Goal: Task Accomplishment & Management: Use online tool/utility

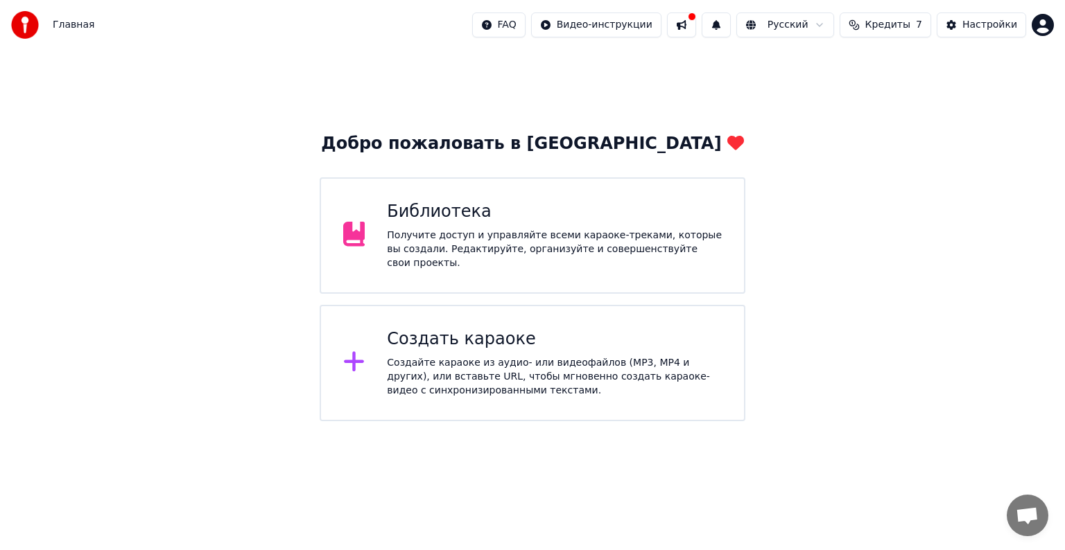
click at [506, 217] on div "Библиотека" at bounding box center [554, 212] width 335 height 22
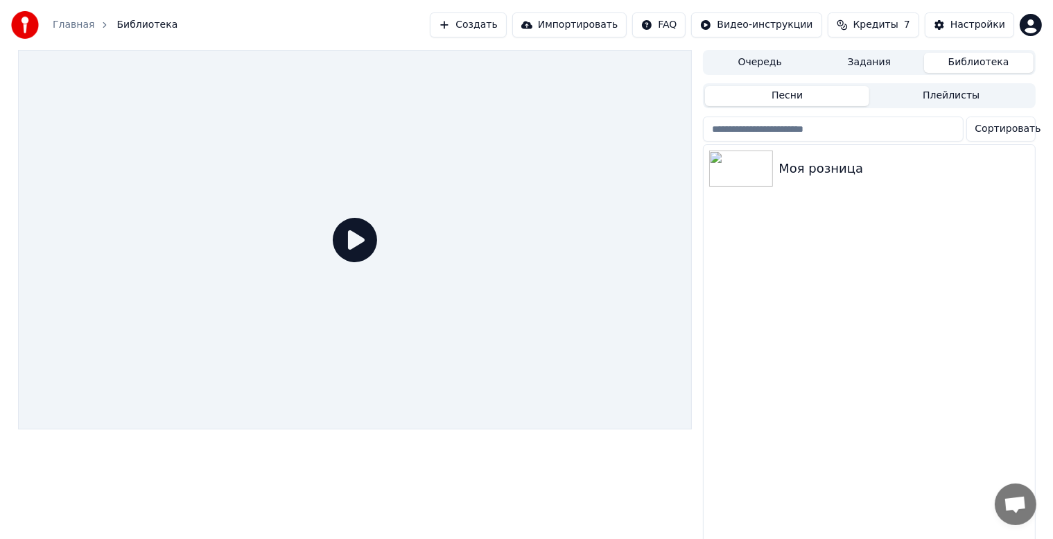
click at [365, 243] on icon at bounding box center [355, 240] width 44 height 44
click at [345, 266] on div at bounding box center [355, 239] width 674 height 379
click at [366, 252] on icon at bounding box center [355, 240] width 44 height 44
click at [858, 159] on div "Моя розница" at bounding box center [903, 168] width 250 height 19
click at [857, 170] on div "Моя розница" at bounding box center [903, 168] width 250 height 19
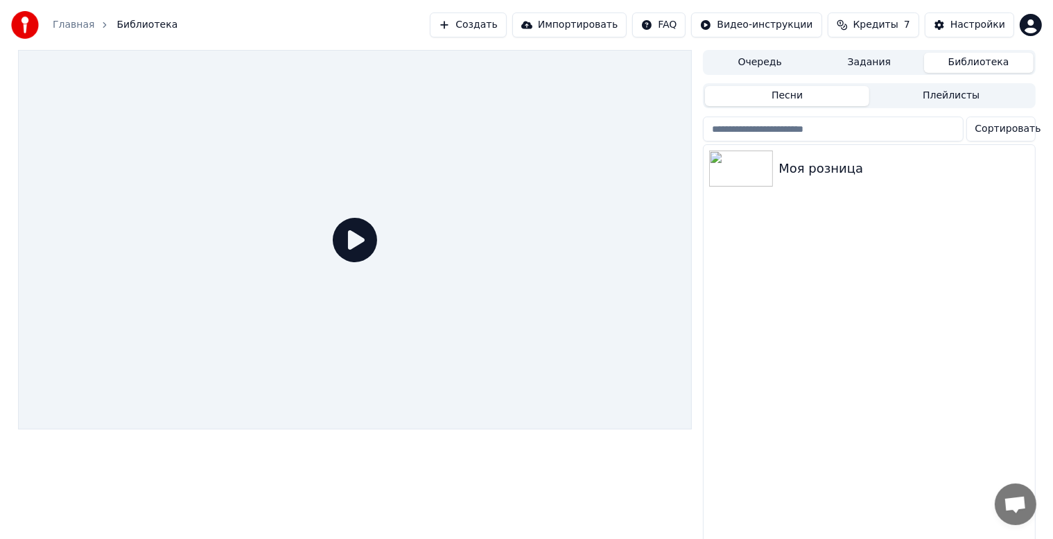
click at [96, 535] on div at bounding box center [355, 299] width 674 height 498
click at [713, 491] on div "Моя розница" at bounding box center [869, 346] width 331 height 403
click at [766, 416] on div "Моя розница" at bounding box center [869, 346] width 331 height 403
click at [761, 168] on img at bounding box center [741, 168] width 64 height 36
click at [932, 142] on div at bounding box center [869, 142] width 332 height 3
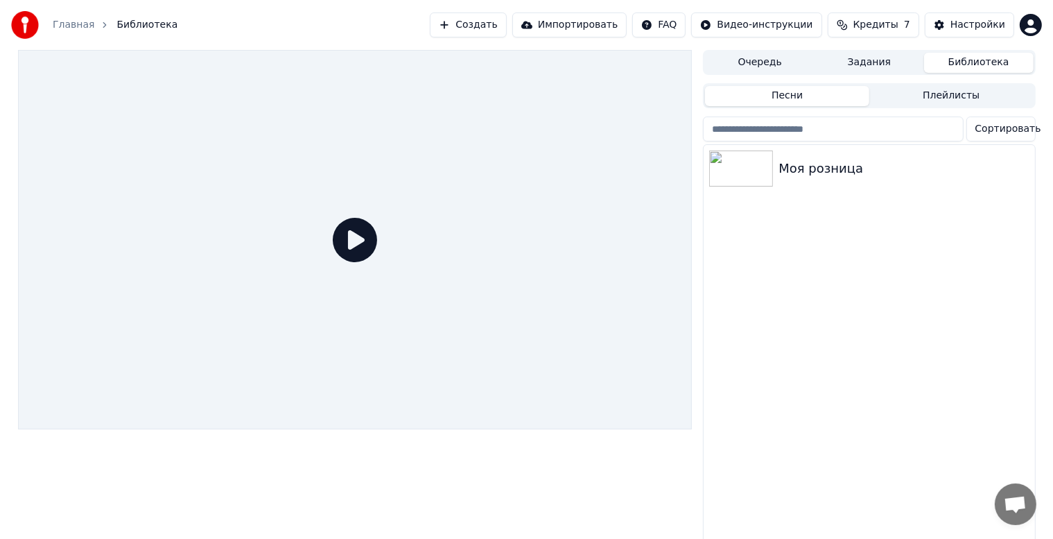
click at [818, 171] on div "Моя розница" at bounding box center [903, 168] width 250 height 19
click at [897, 184] on div "Моя розница" at bounding box center [869, 168] width 331 height 47
click at [887, 179] on div "Моя розница" at bounding box center [869, 168] width 331 height 47
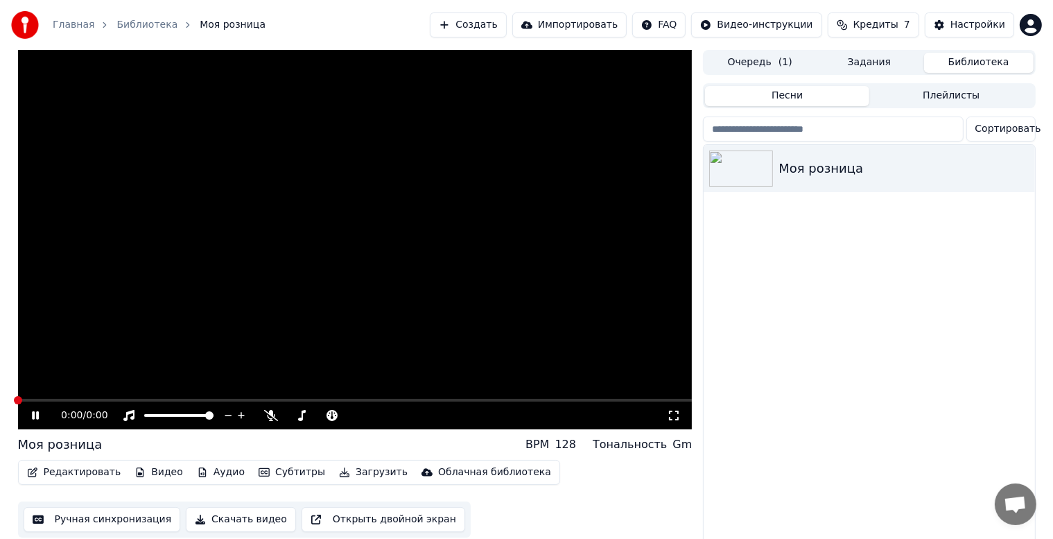
scroll to position [0, 1]
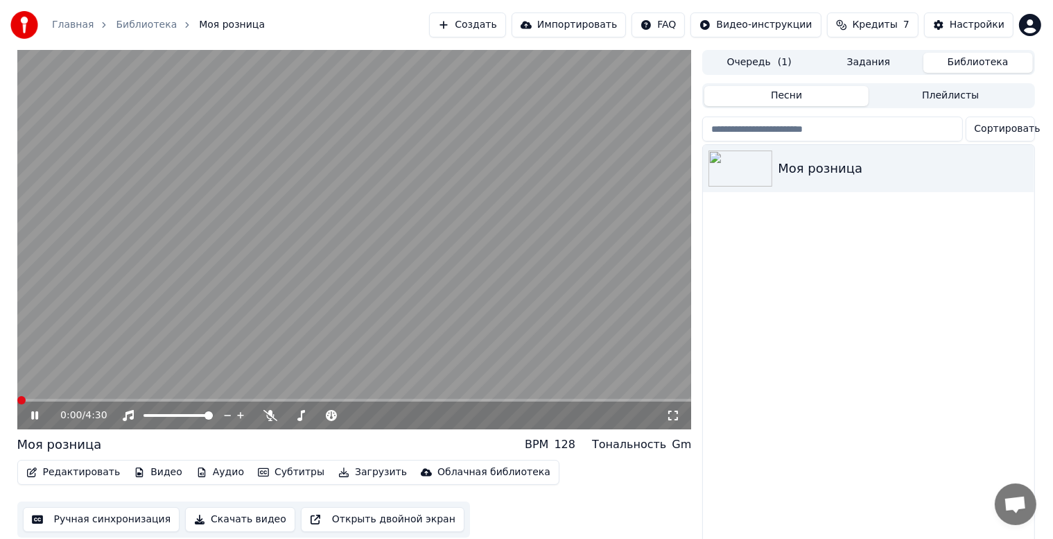
click at [82, 233] on video at bounding box center [354, 239] width 674 height 379
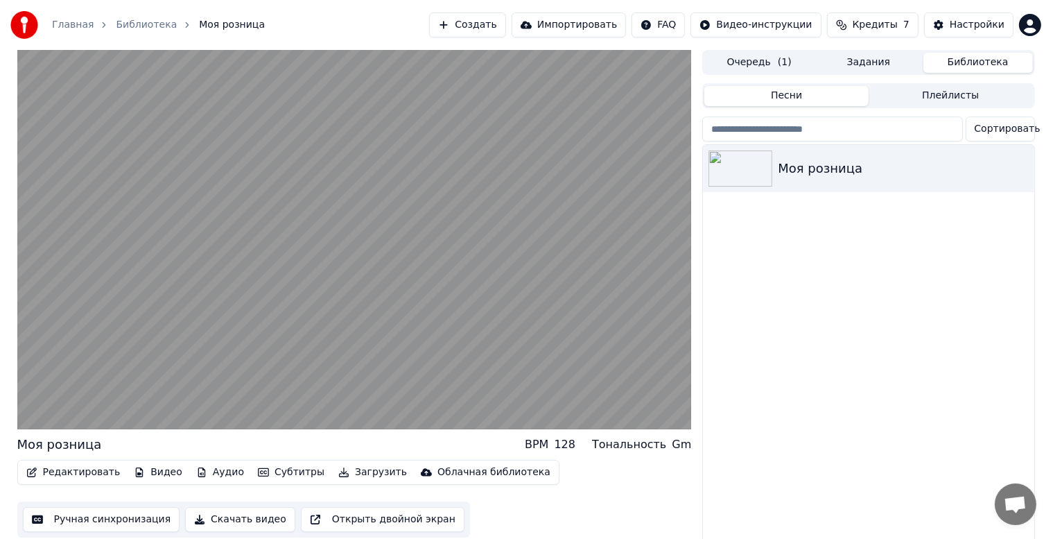
click at [463, 372] on video at bounding box center [354, 239] width 674 height 379
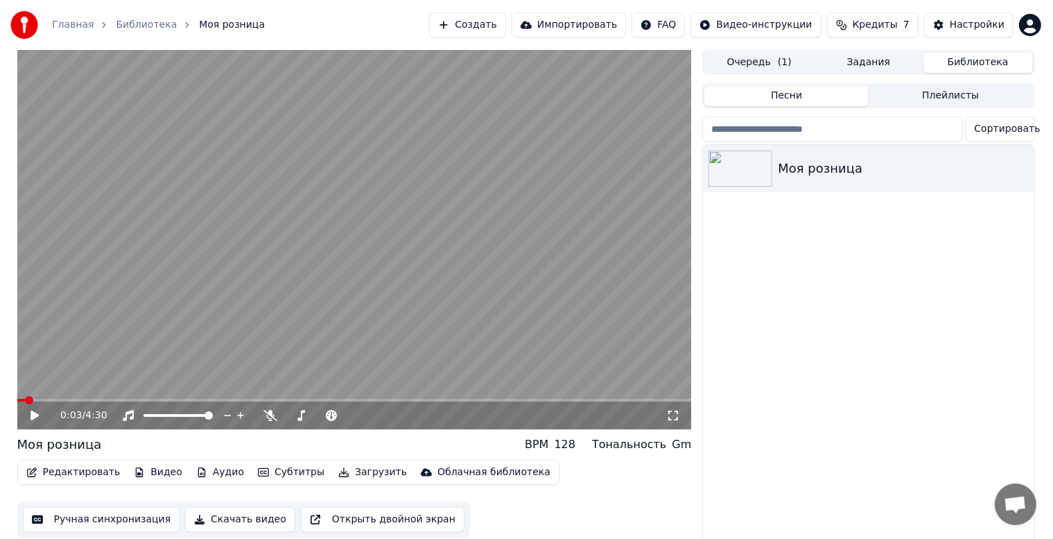
click at [672, 416] on icon at bounding box center [673, 415] width 14 height 11
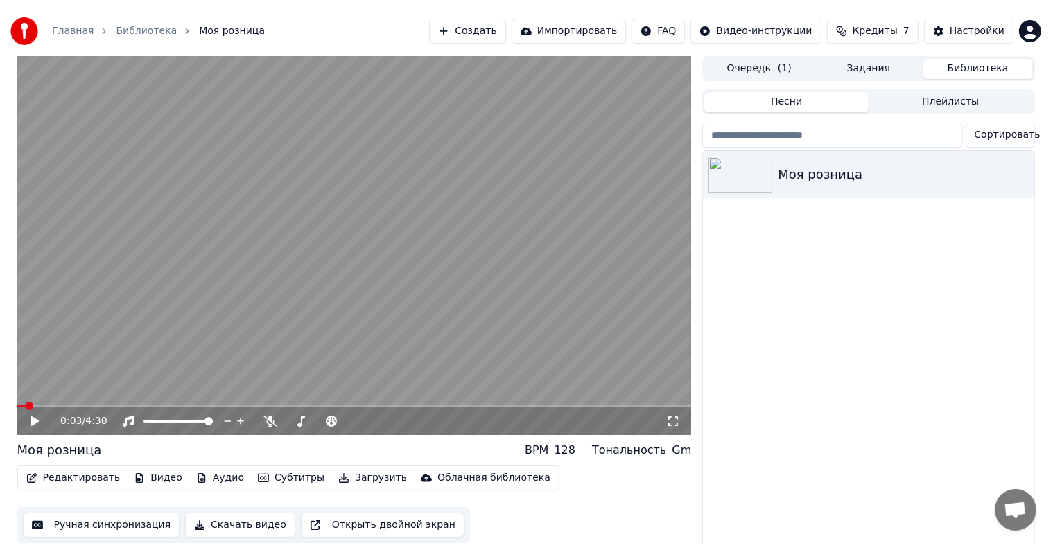
scroll to position [0, 0]
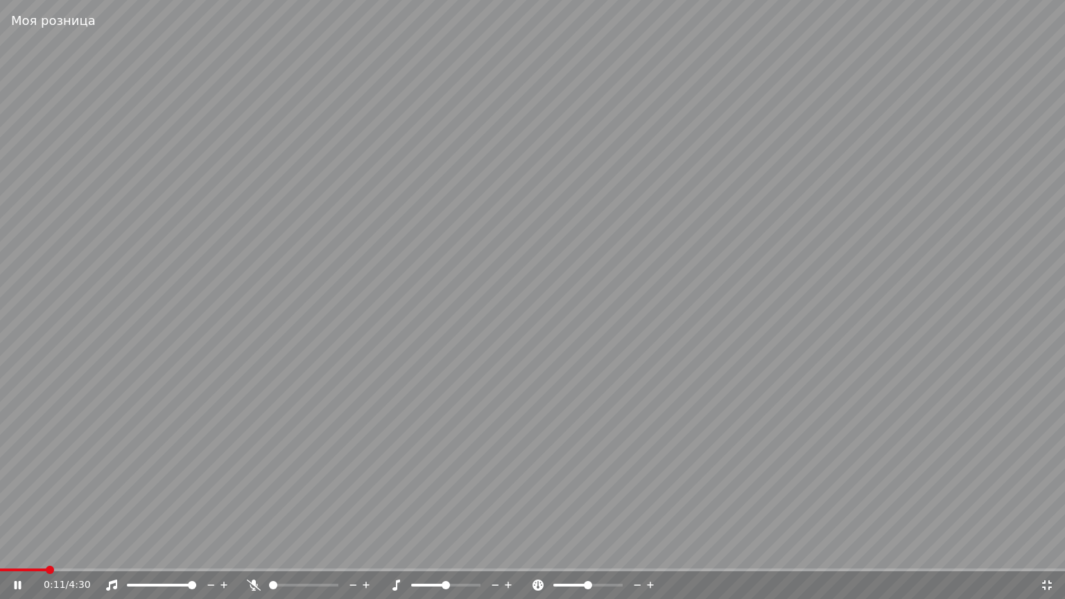
click at [509, 550] on span at bounding box center [532, 569] width 1065 height 3
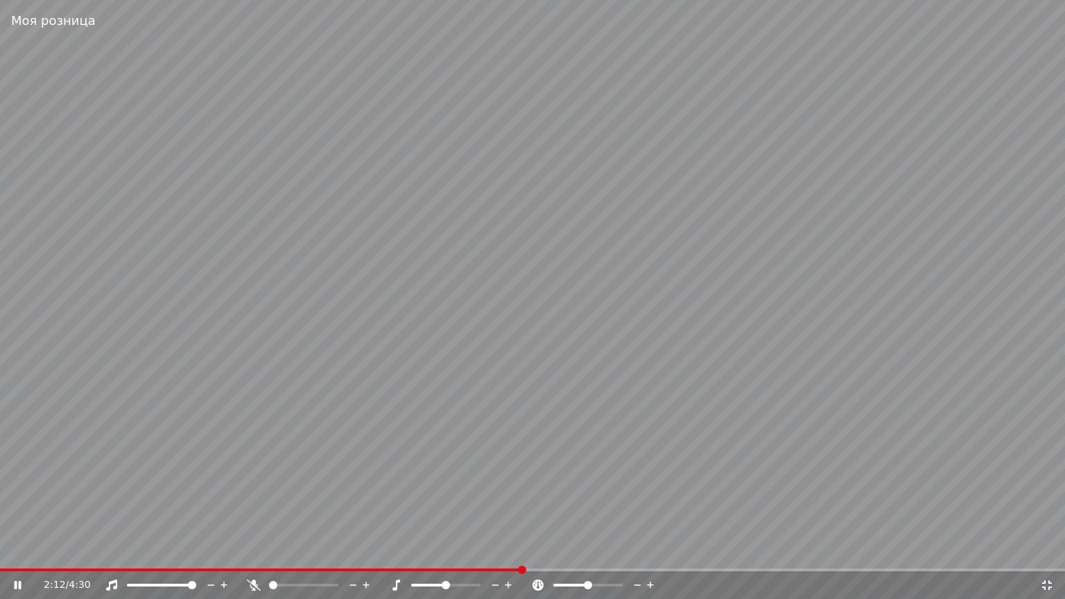
click at [505, 497] on video at bounding box center [532, 299] width 1065 height 599
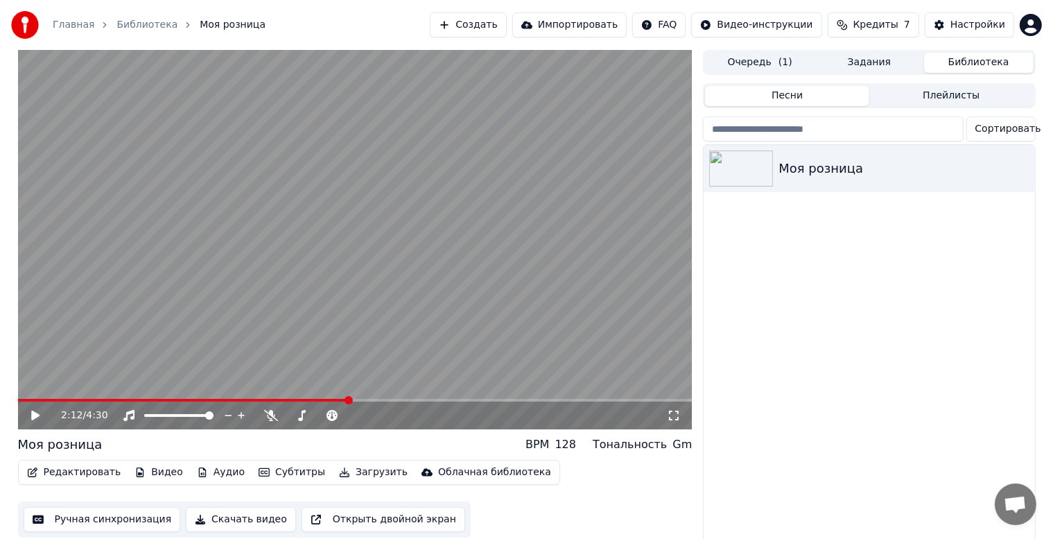
click at [512, 424] on div "2:12 / 4:30" at bounding box center [355, 415] width 674 height 28
click at [358, 310] on video at bounding box center [355, 239] width 674 height 379
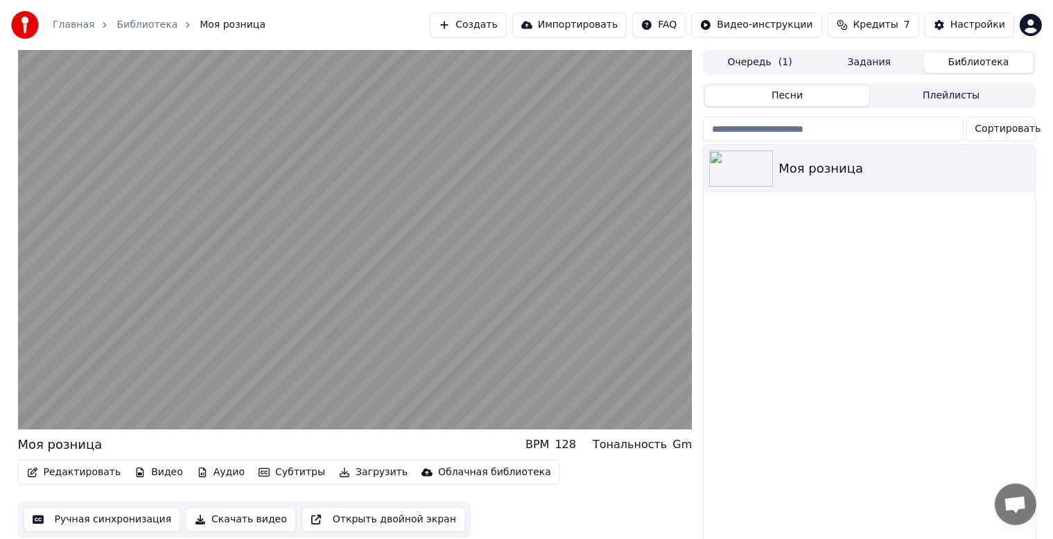
click at [391, 326] on video at bounding box center [355, 239] width 674 height 379
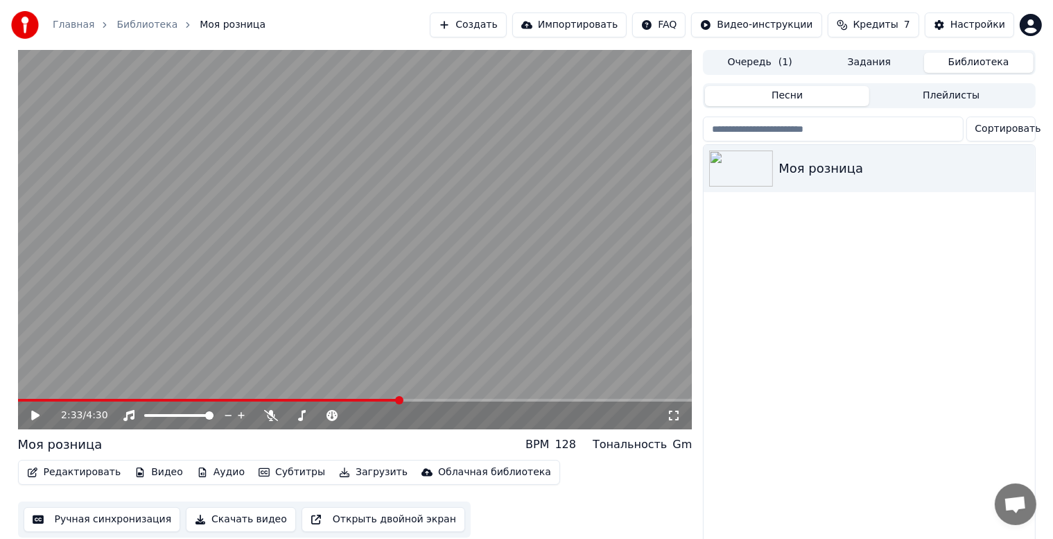
click at [145, 518] on button "Ручная синхронизация" at bounding box center [102, 519] width 157 height 25
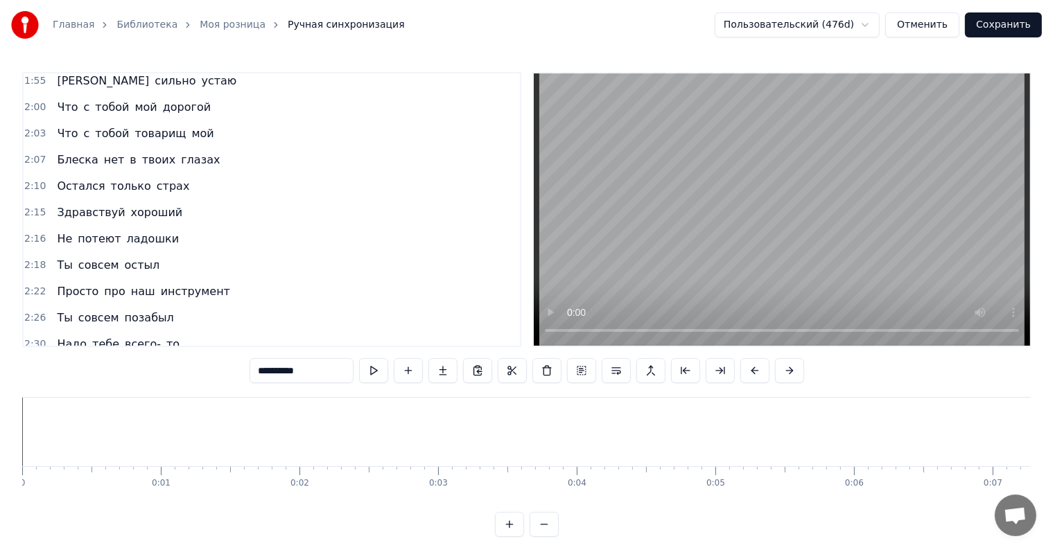
scroll to position [970, 0]
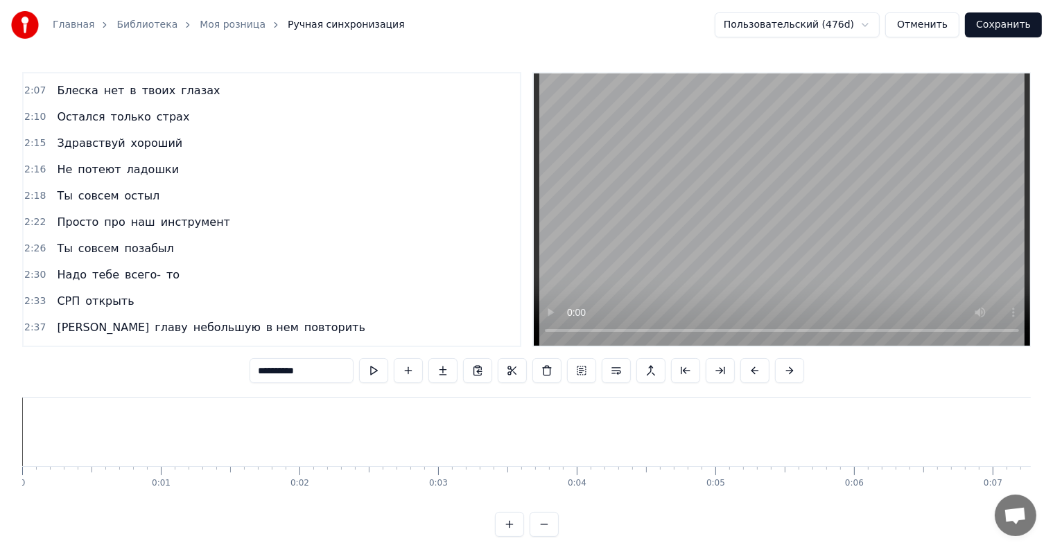
click at [100, 267] on span "тебе" at bounding box center [106, 275] width 30 height 16
type input "****"
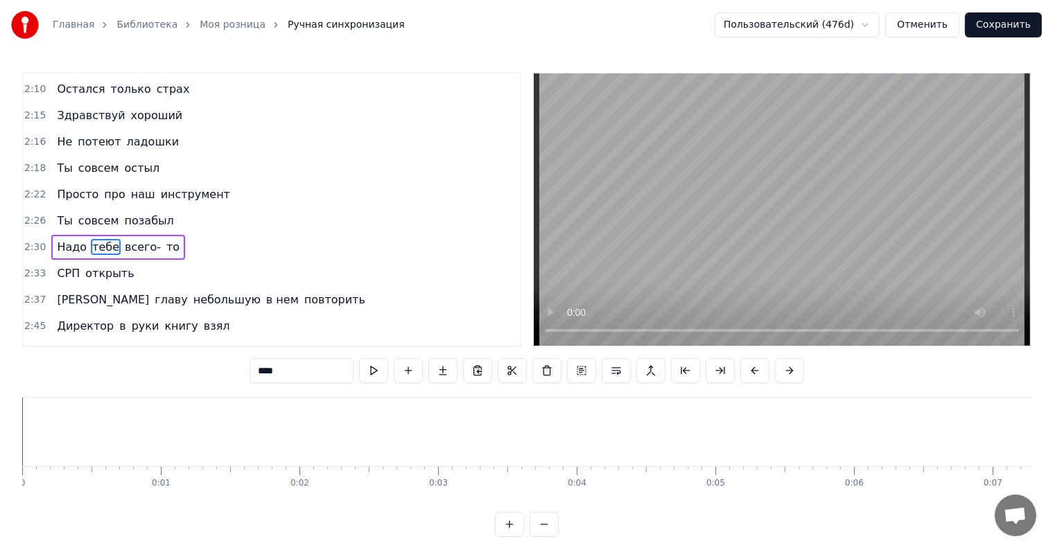
scroll to position [0, 20772]
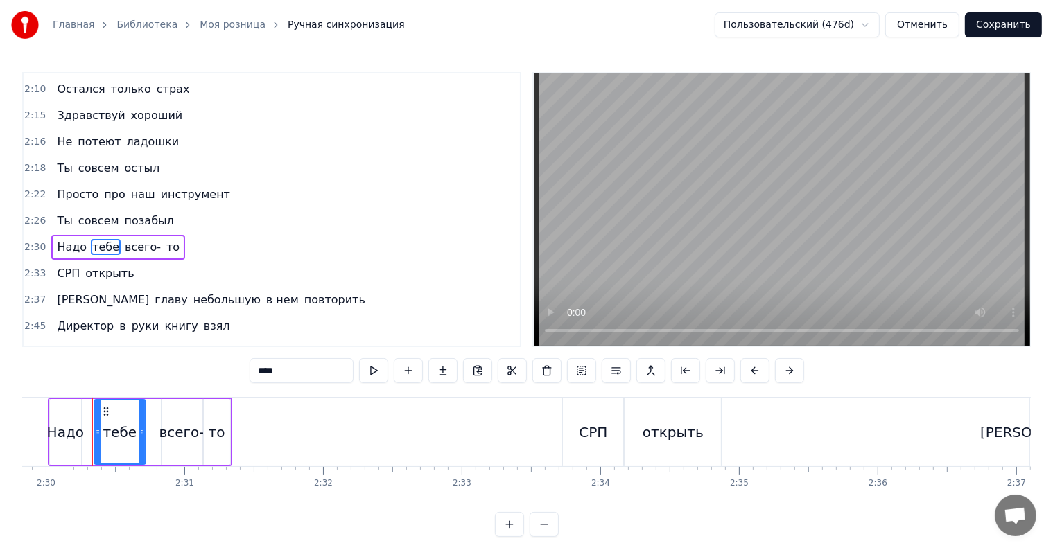
click at [152, 425] on div "Надо тебе всего- то" at bounding box center [140, 432] width 184 height 69
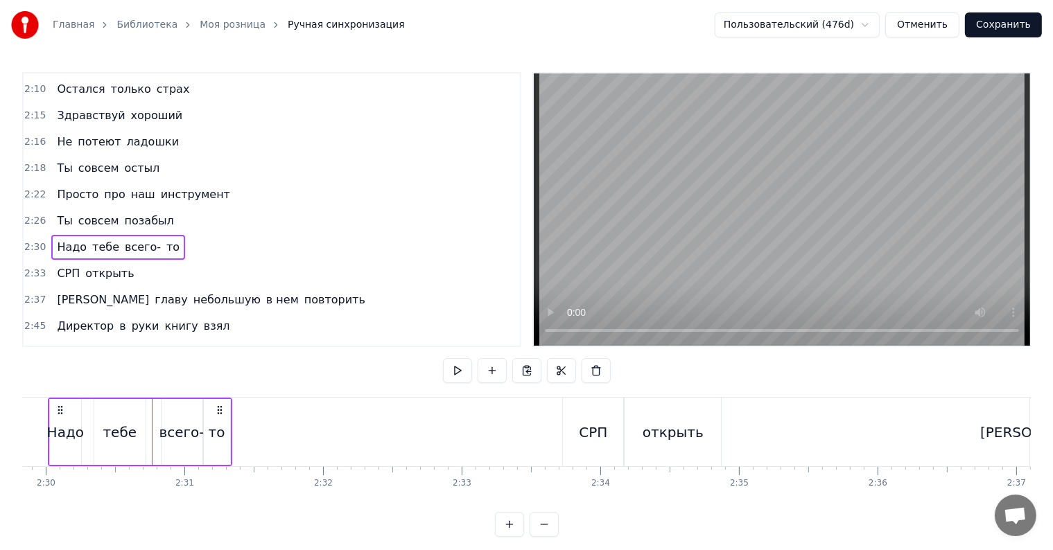
click at [195, 428] on div "всего-" at bounding box center [181, 432] width 45 height 21
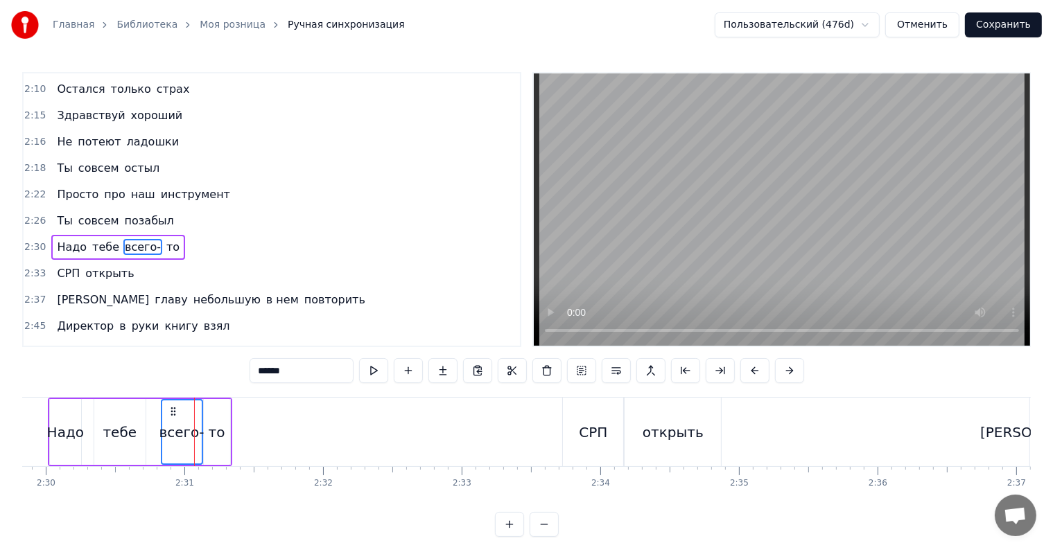
click at [219, 430] on div "то" at bounding box center [217, 432] width 17 height 21
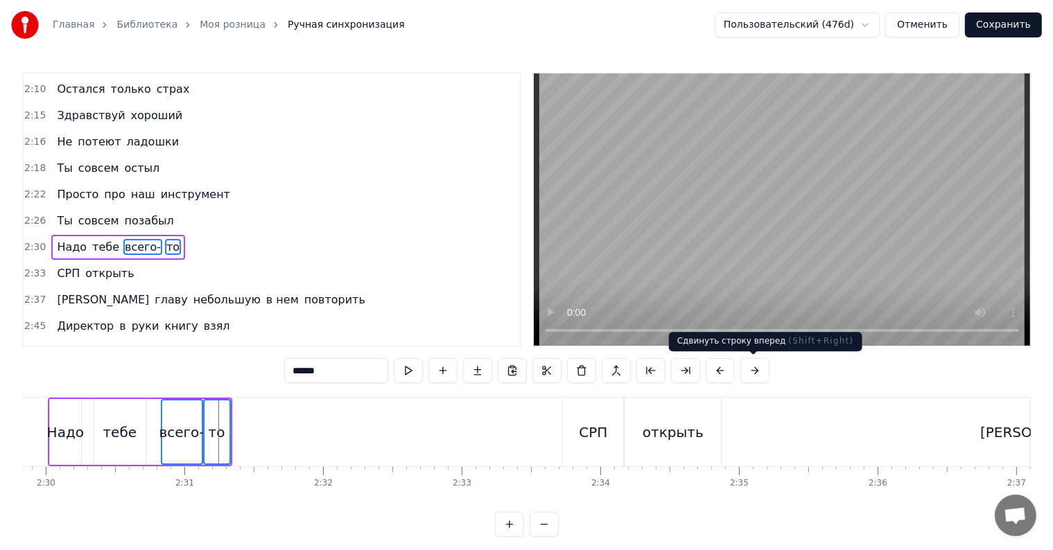
click at [751, 373] on button at bounding box center [754, 370] width 29 height 25
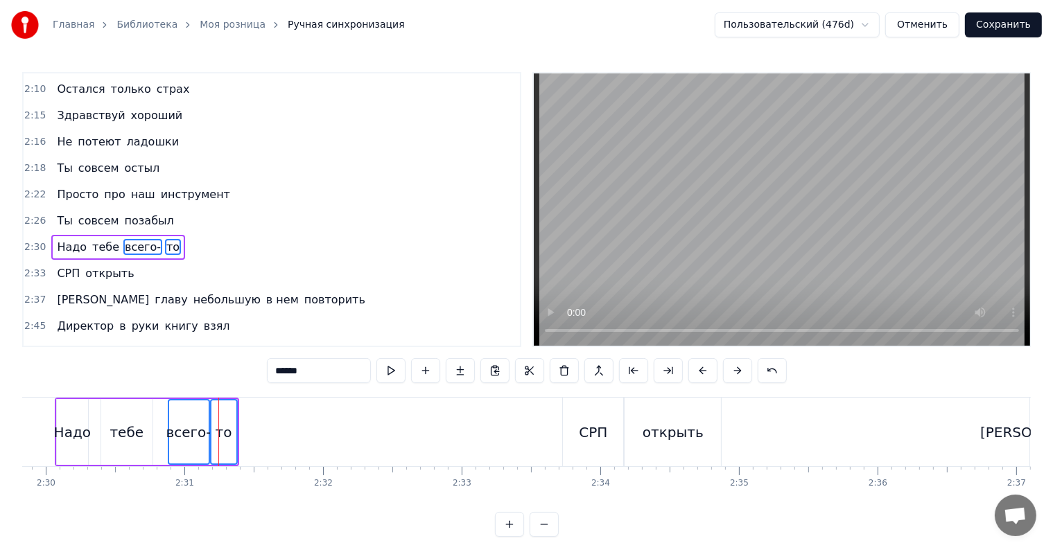
click at [751, 373] on div "******" at bounding box center [527, 370] width 520 height 25
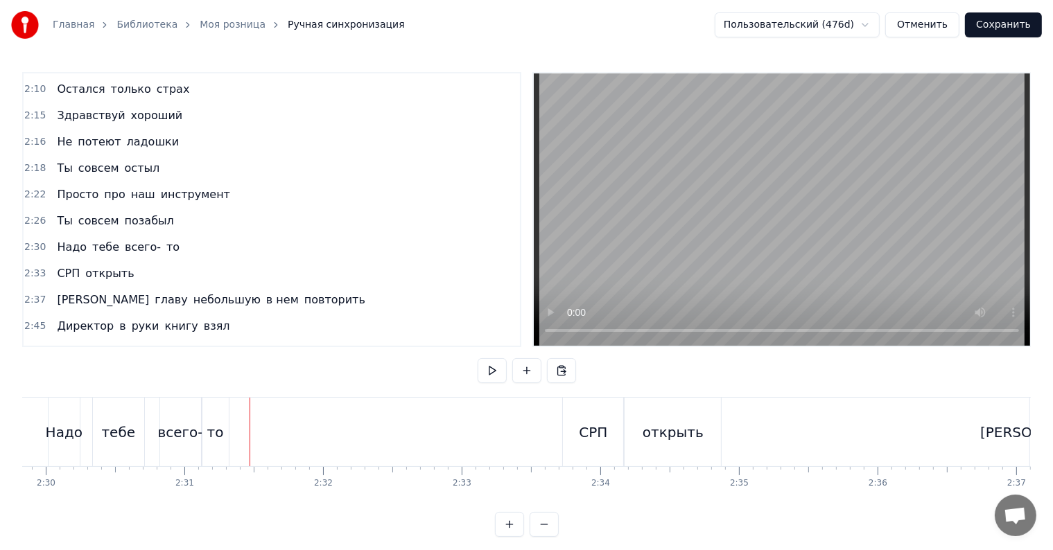
click at [175, 437] on div "всего-" at bounding box center [180, 432] width 45 height 21
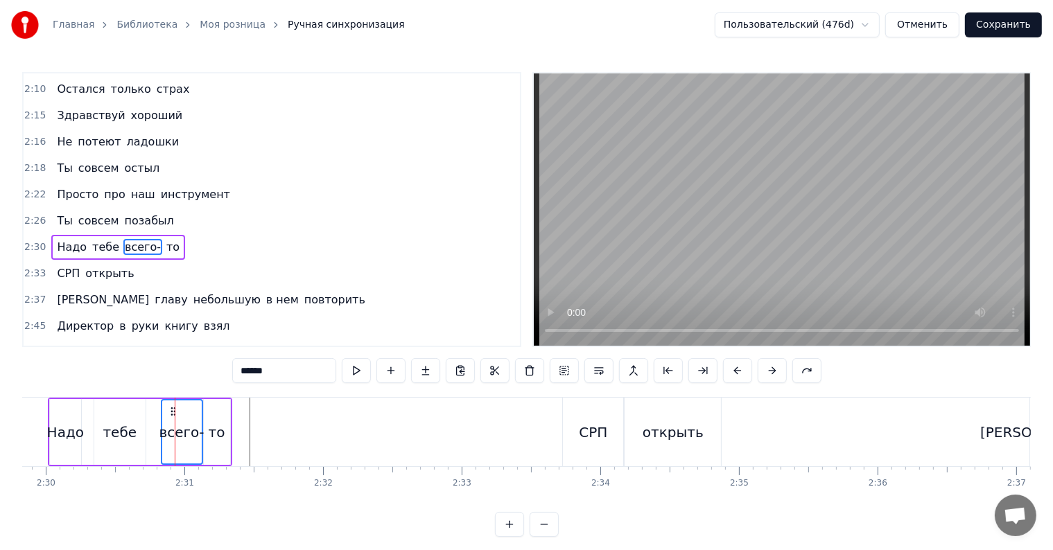
click at [216, 433] on div "то" at bounding box center [217, 432] width 17 height 21
click at [180, 430] on div "всего-" at bounding box center [181, 432] width 45 height 21
click at [221, 432] on div "то" at bounding box center [217, 432] width 17 height 21
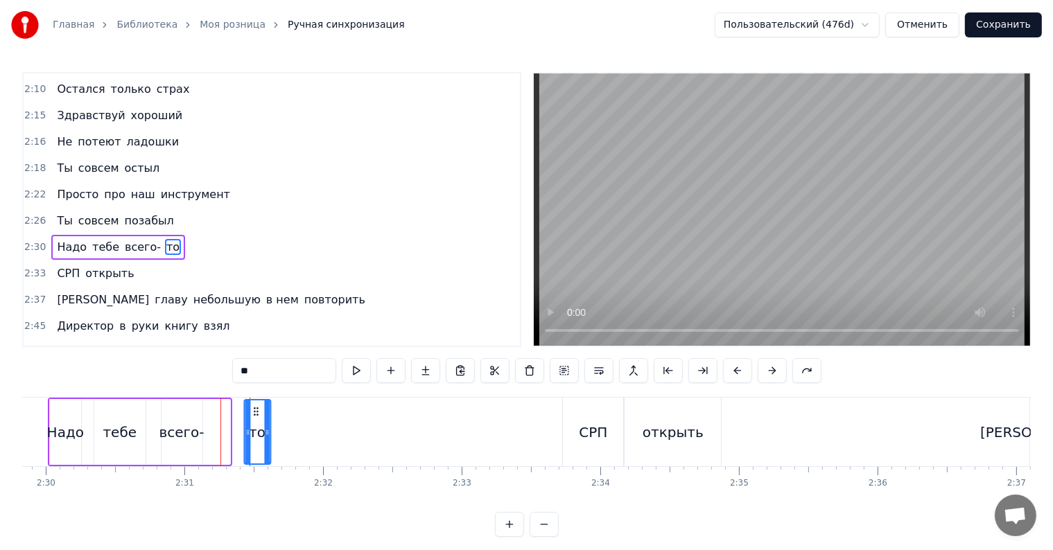
drag, startPoint x: 216, startPoint y: 409, endPoint x: 256, endPoint y: 415, distance: 40.6
click at [256, 415] on icon at bounding box center [255, 411] width 11 height 11
click at [176, 422] on div "всего-" at bounding box center [181, 432] width 45 height 21
type input "******"
drag, startPoint x: 171, startPoint y: 408, endPoint x: 221, endPoint y: 412, distance: 50.1
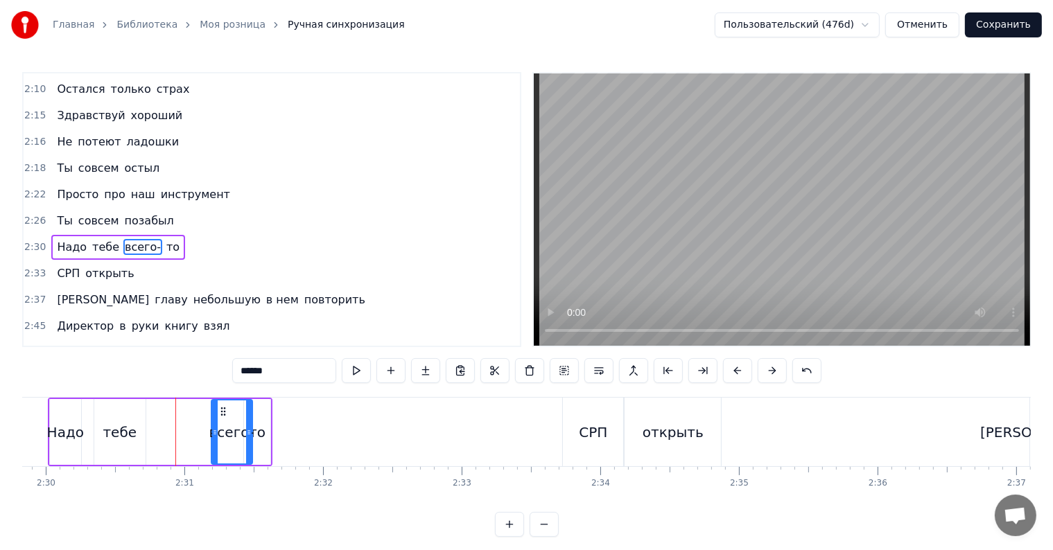
click at [221, 412] on icon at bounding box center [223, 411] width 11 height 11
click at [990, 22] on button "Сохранить" at bounding box center [1003, 24] width 77 height 25
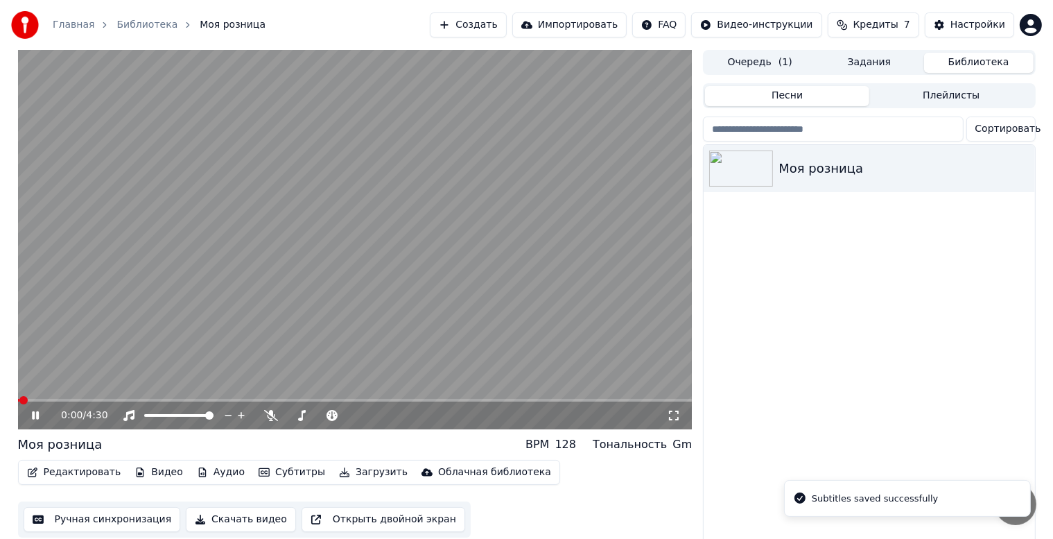
click at [372, 402] on div "0:00 / 4:30" at bounding box center [355, 415] width 674 height 28
click at [375, 399] on span at bounding box center [355, 400] width 674 height 3
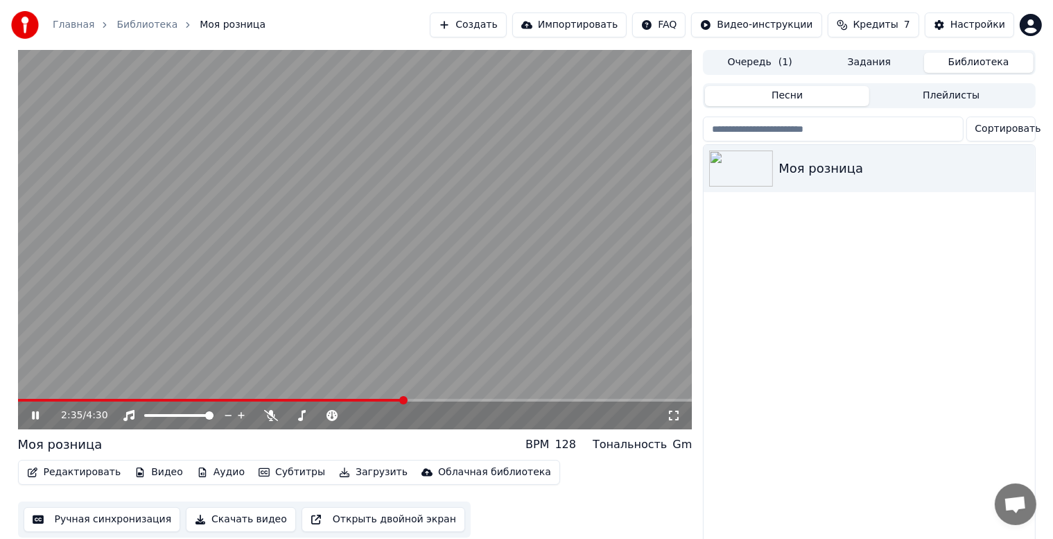
click at [379, 316] on video at bounding box center [355, 239] width 674 height 379
click at [142, 521] on button "Ручная синхронизация" at bounding box center [102, 519] width 157 height 25
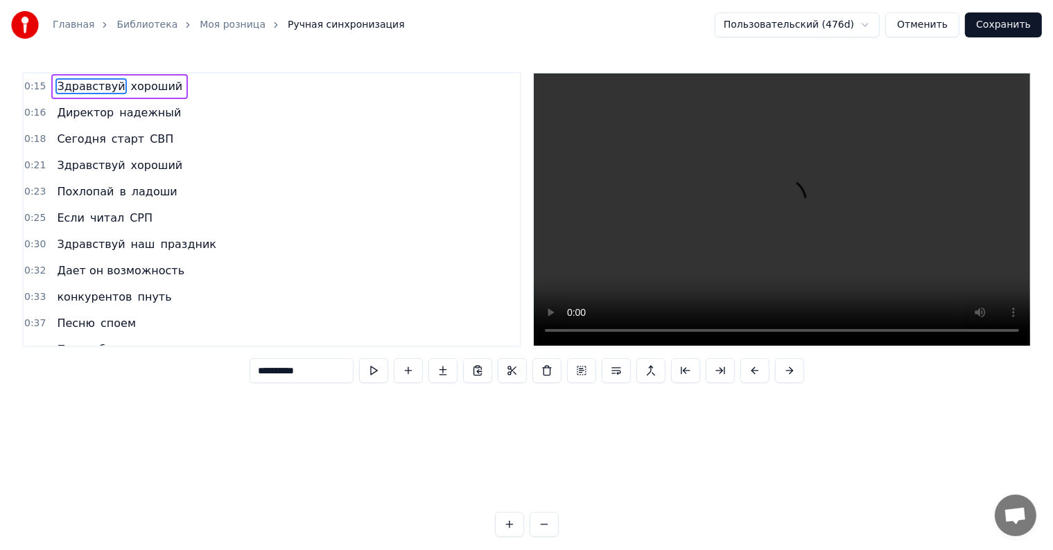
scroll to position [0, 2015]
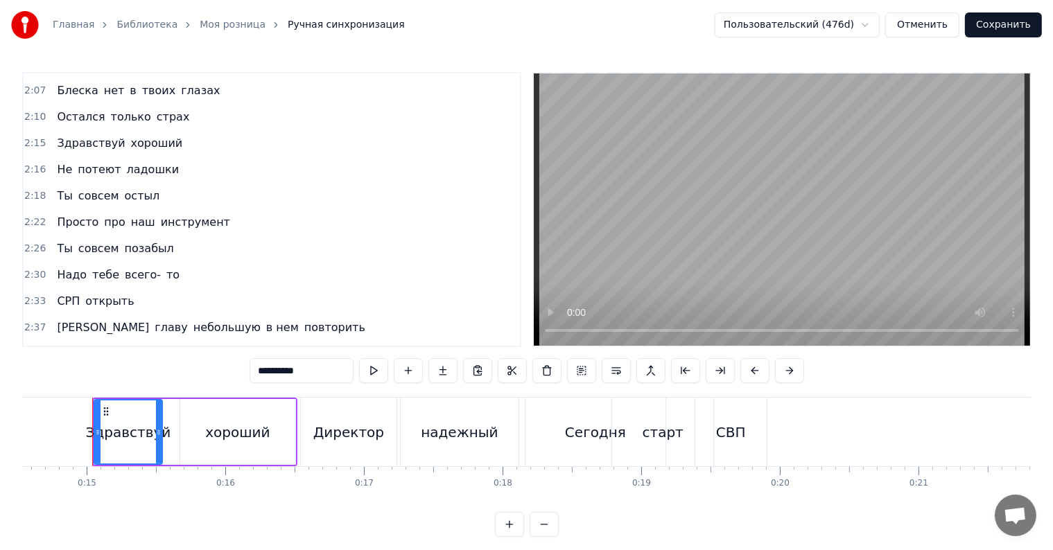
click at [139, 267] on span "всего-" at bounding box center [142, 275] width 39 height 16
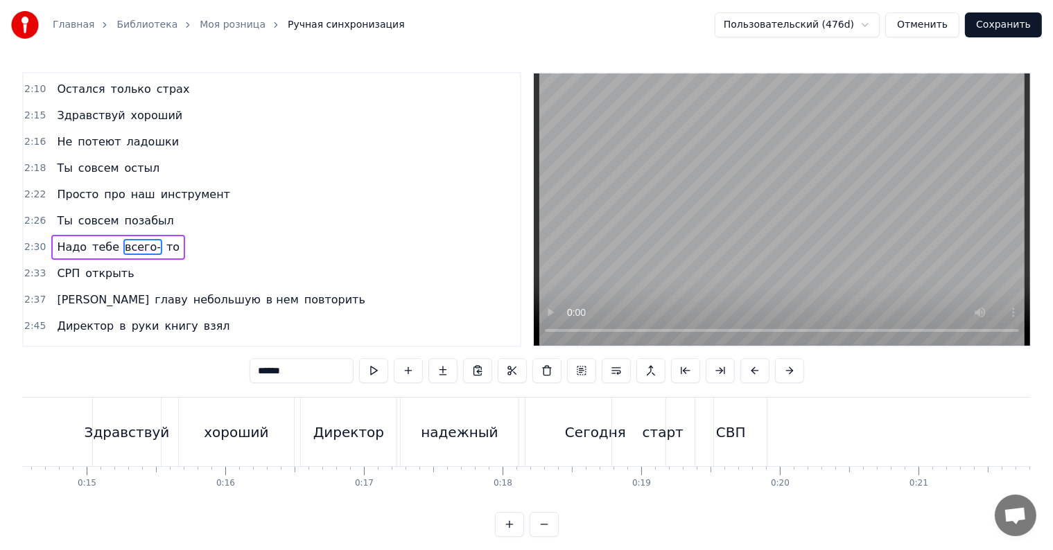
scroll to position [0, 20889]
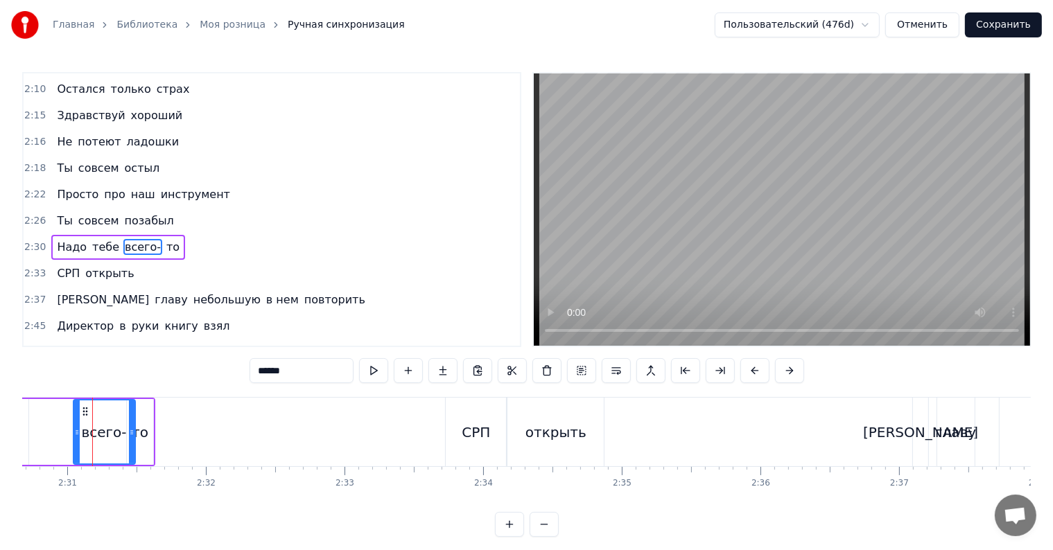
drag, startPoint x: 95, startPoint y: 430, endPoint x: 75, endPoint y: 428, distance: 20.2
click at [74, 428] on icon at bounding box center [77, 432] width 6 height 11
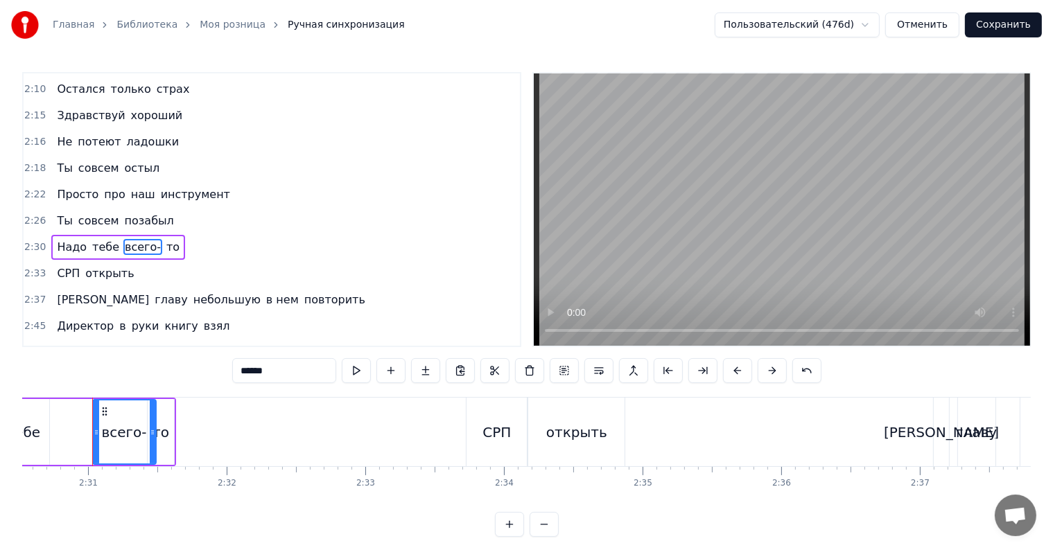
click at [166, 433] on div "то" at bounding box center [160, 432] width 17 height 21
type input "**"
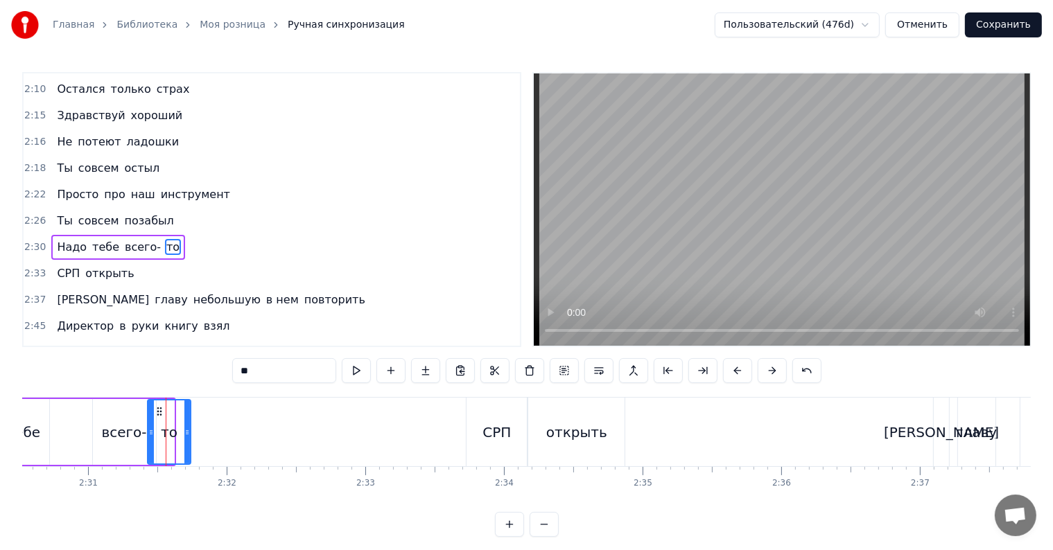
drag, startPoint x: 171, startPoint y: 432, endPoint x: 186, endPoint y: 432, distance: 15.2
click at [188, 432] on circle at bounding box center [188, 432] width 1 height 1
click at [996, 16] on button "Сохранить" at bounding box center [1003, 24] width 77 height 25
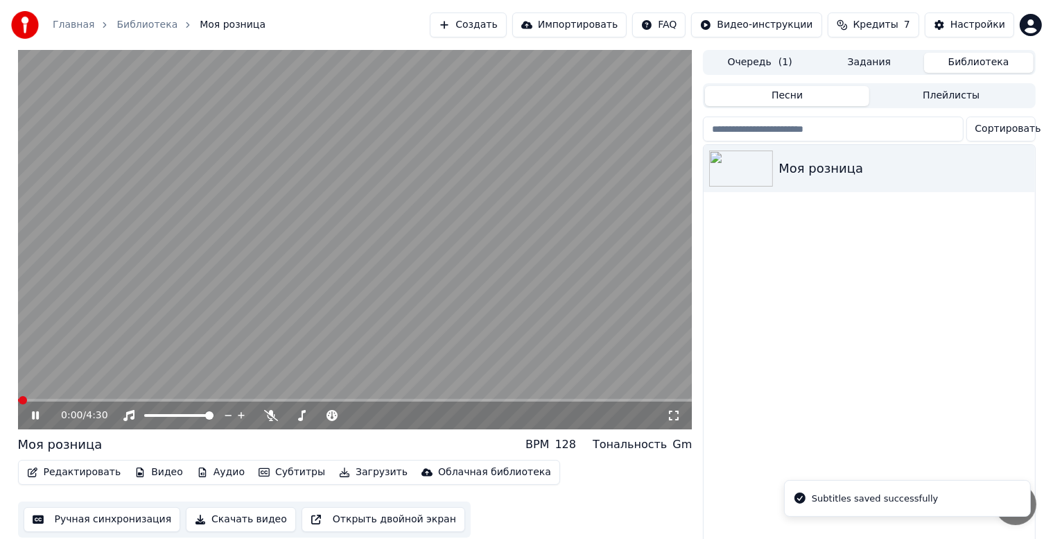
click at [378, 399] on span at bounding box center [355, 400] width 674 height 3
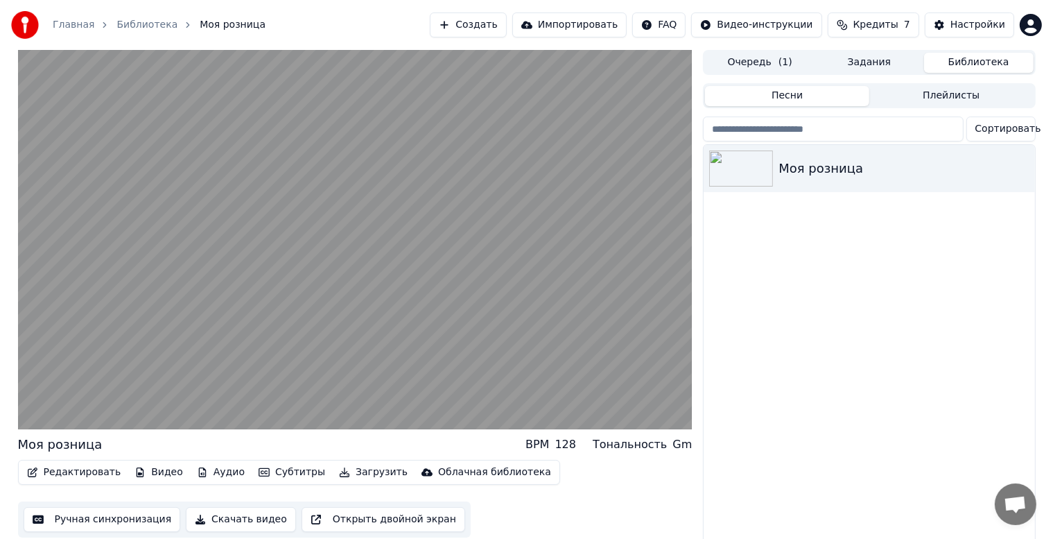
click at [453, 342] on video at bounding box center [355, 239] width 674 height 379
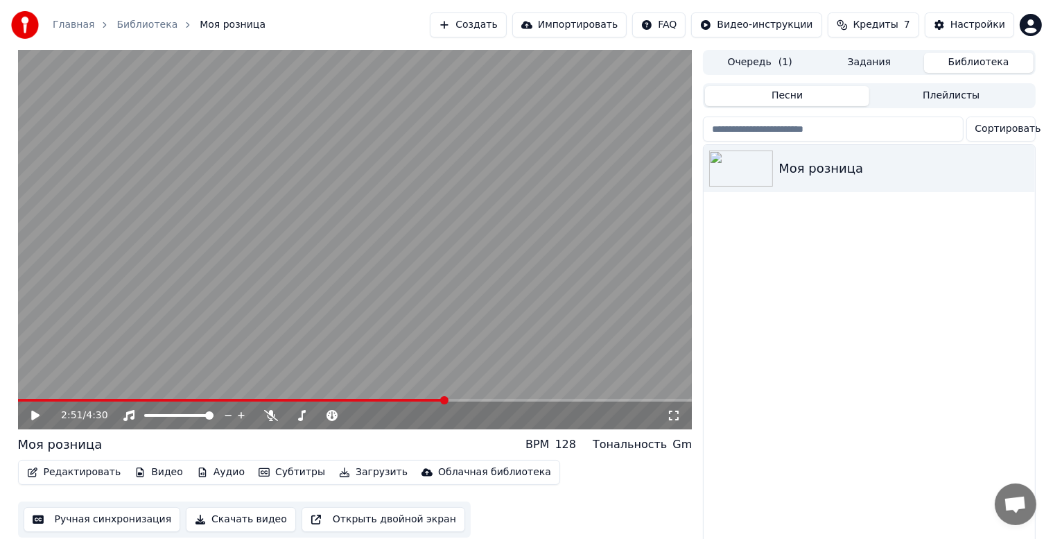
click at [119, 521] on button "Ручная синхронизация" at bounding box center [102, 519] width 157 height 25
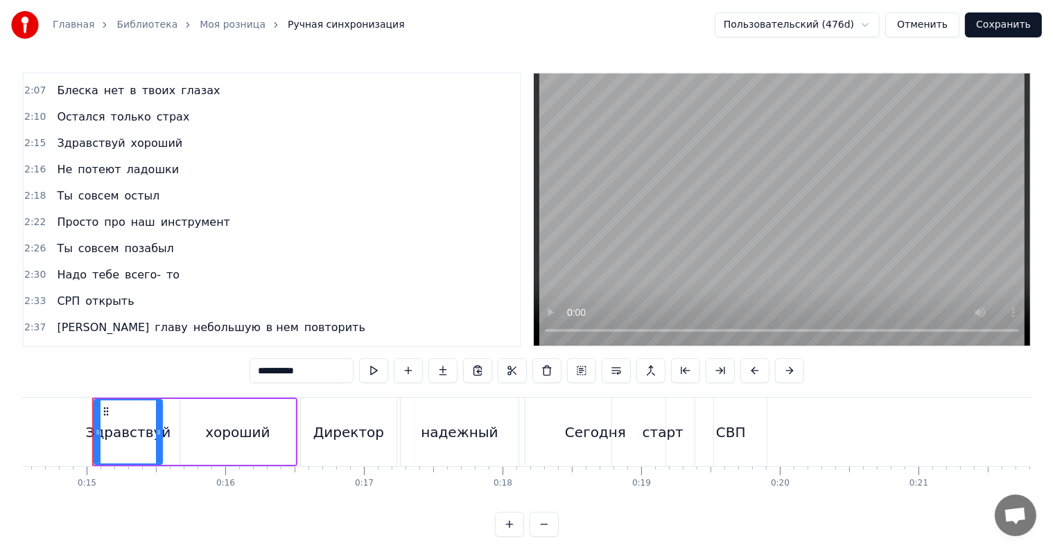
scroll to position [1109, 0]
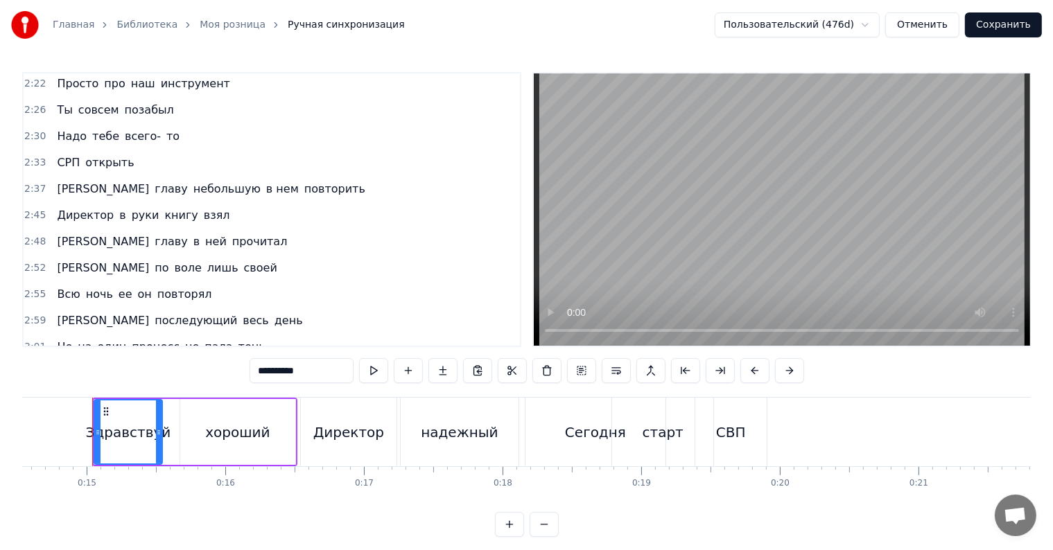
click at [231, 234] on span "прочитал" at bounding box center [260, 242] width 58 height 16
type input "********"
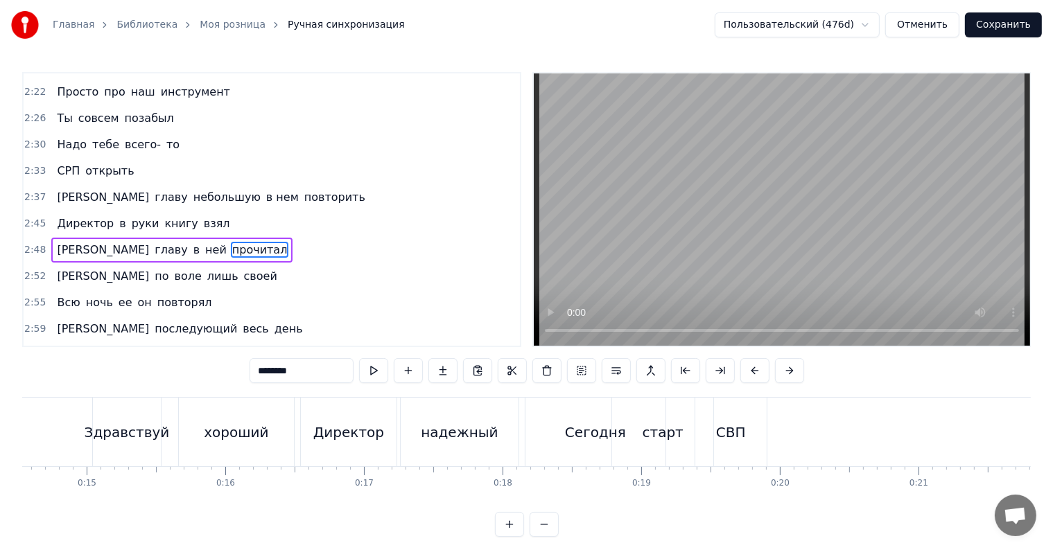
scroll to position [0, 23443]
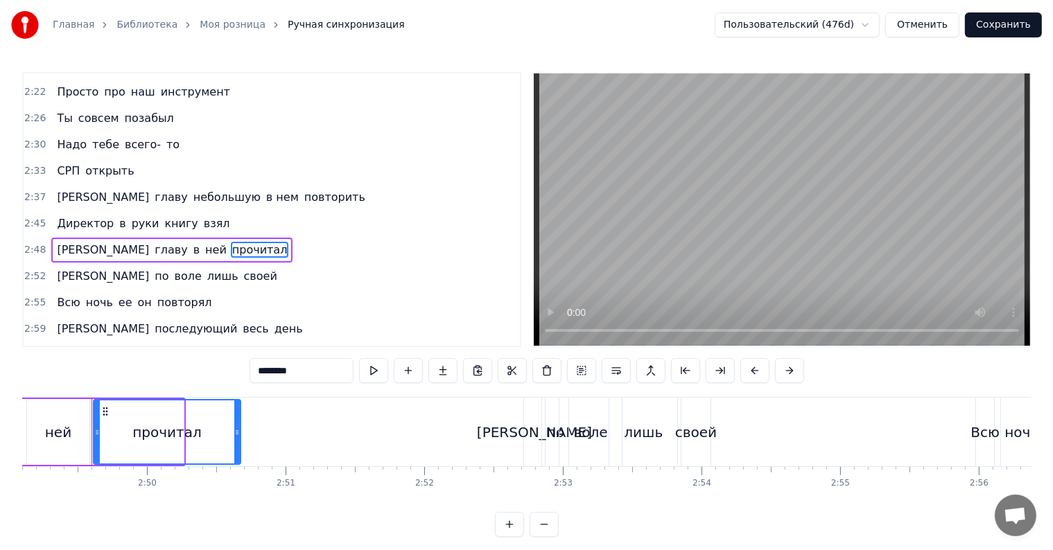
drag, startPoint x: 180, startPoint y: 433, endPoint x: 237, endPoint y: 435, distance: 56.9
click at [237, 435] on icon at bounding box center [237, 432] width 6 height 11
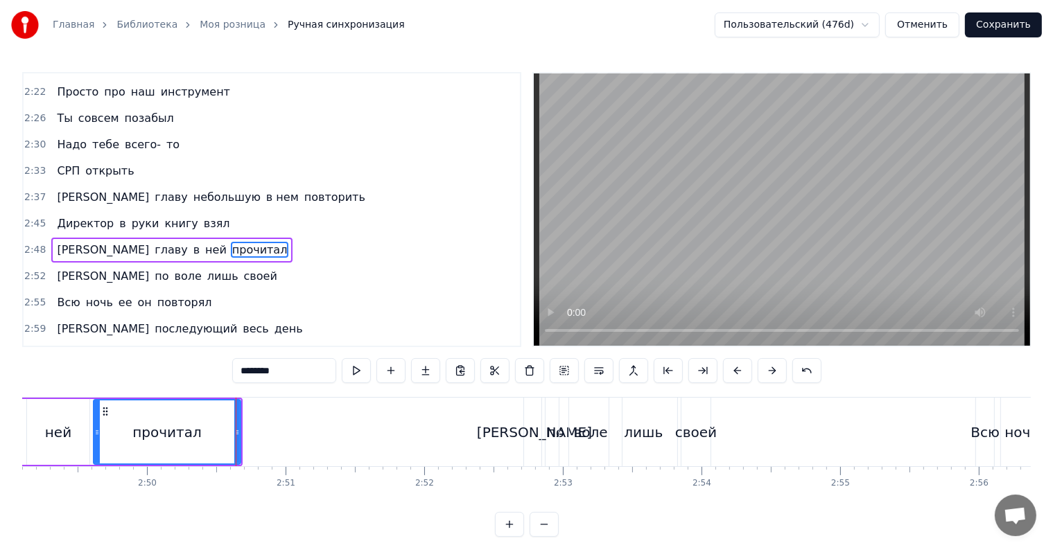
click at [237, 435] on icon at bounding box center [237, 432] width 6 height 11
click at [1020, 24] on button "Сохранить" at bounding box center [1003, 24] width 77 height 25
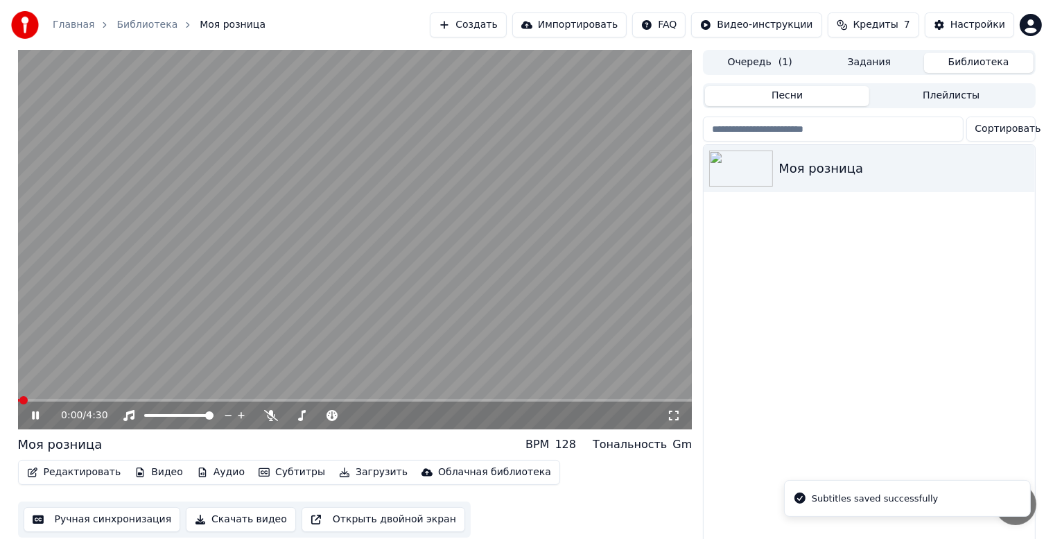
click at [352, 290] on video at bounding box center [355, 239] width 674 height 379
click at [394, 402] on div "0:00 / 4:30" at bounding box center [355, 415] width 674 height 28
click at [391, 401] on span at bounding box center [355, 400] width 674 height 3
click at [363, 306] on video at bounding box center [355, 239] width 674 height 379
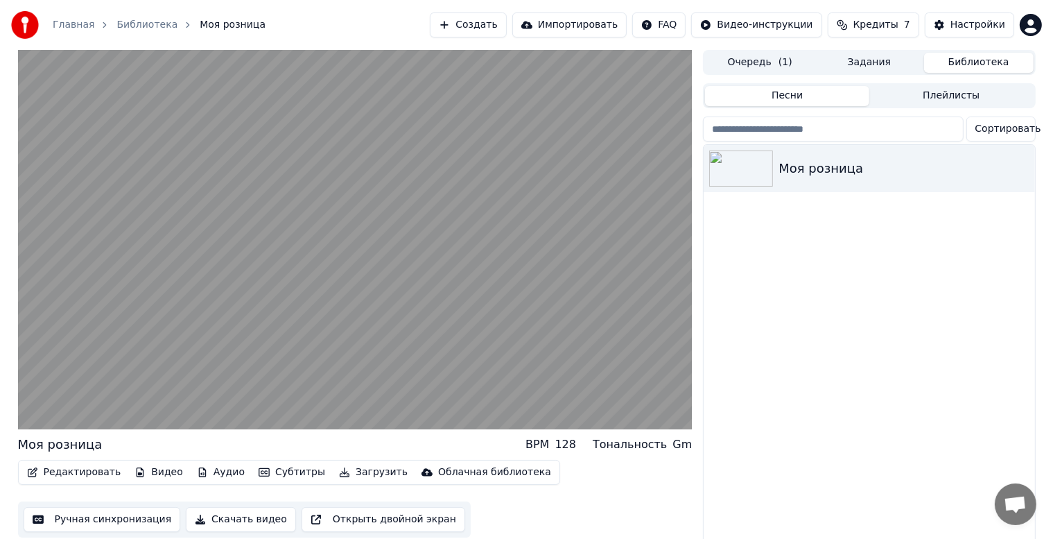
click at [492, 336] on video at bounding box center [355, 239] width 674 height 379
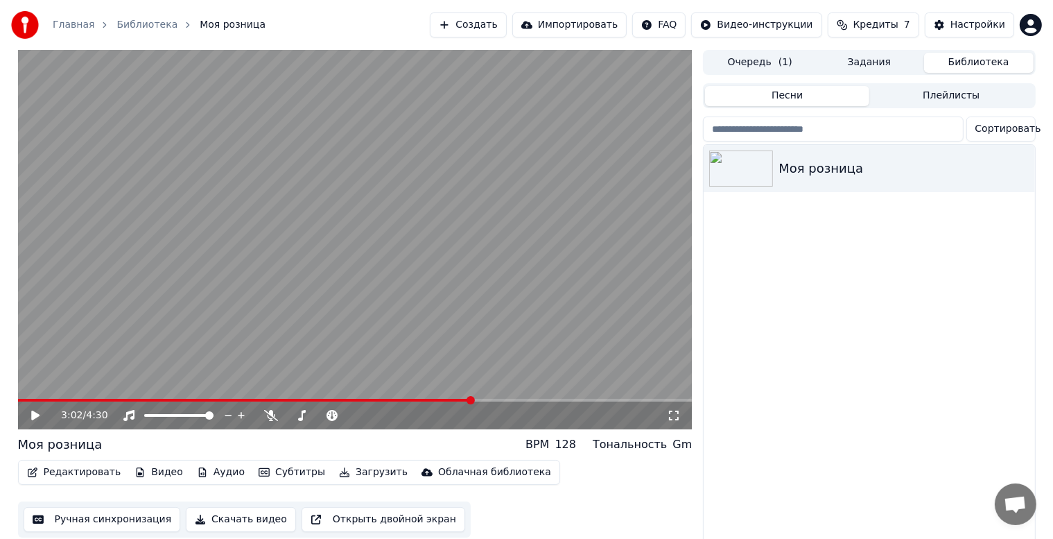
click at [122, 515] on button "Ручная синхронизация" at bounding box center [102, 519] width 157 height 25
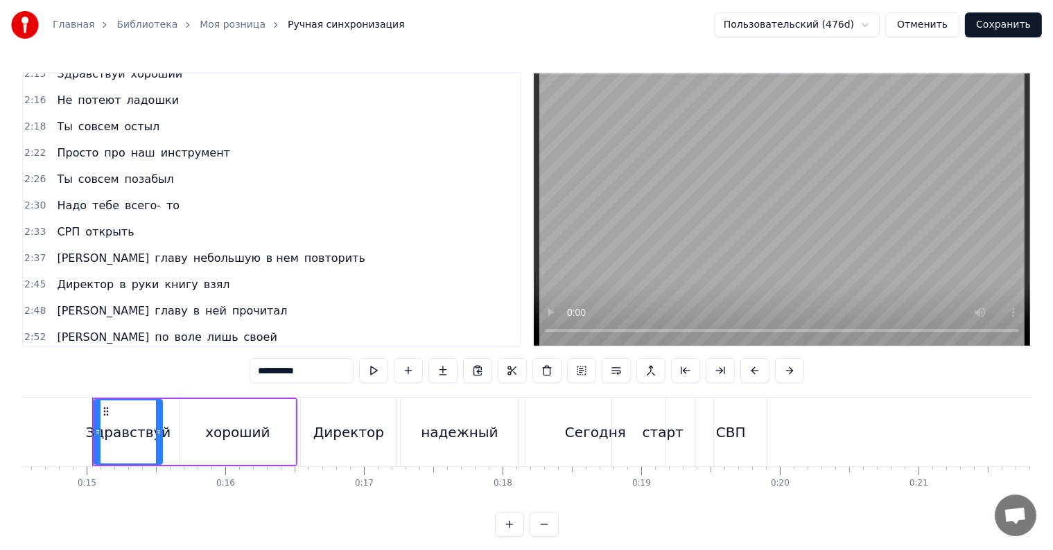
scroll to position [1109, 0]
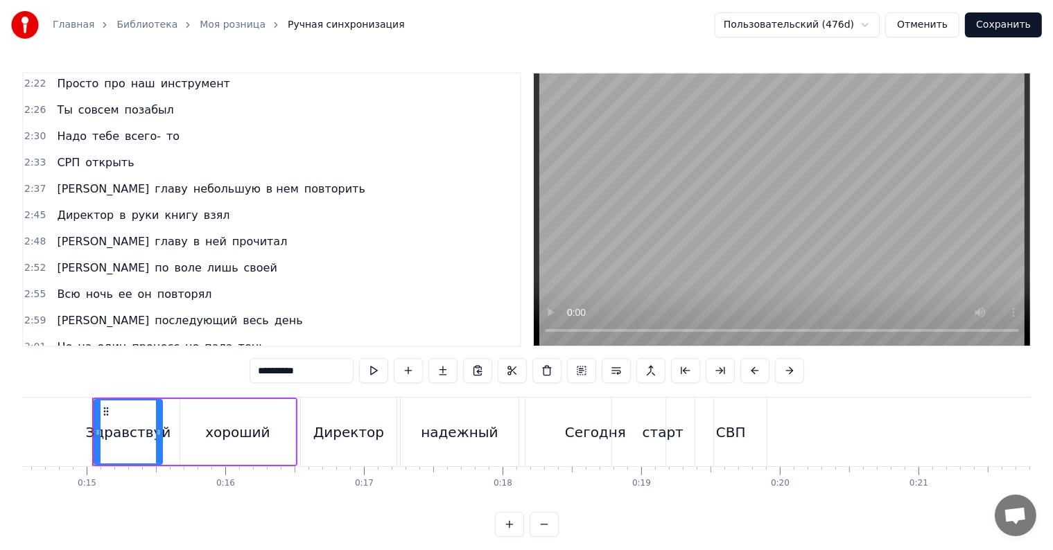
click at [180, 286] on span "повторял" at bounding box center [185, 294] width 58 height 16
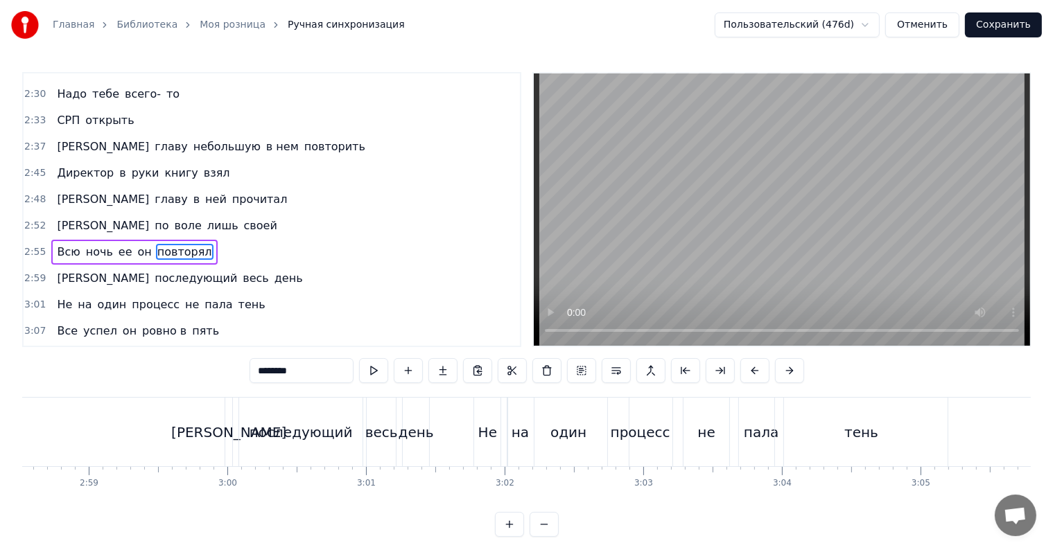
scroll to position [0, 24728]
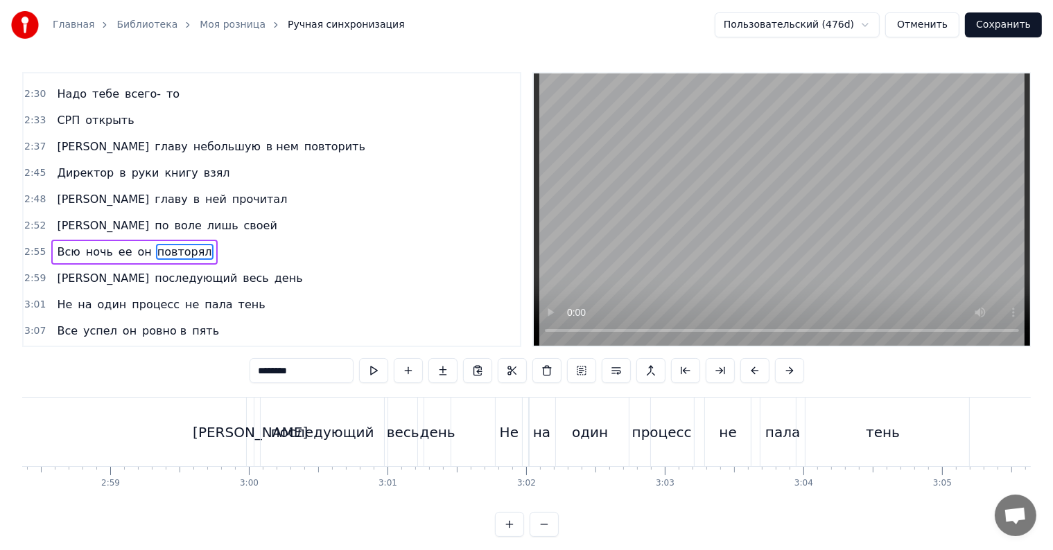
click at [862, 447] on div "тень" at bounding box center [882, 432] width 173 height 69
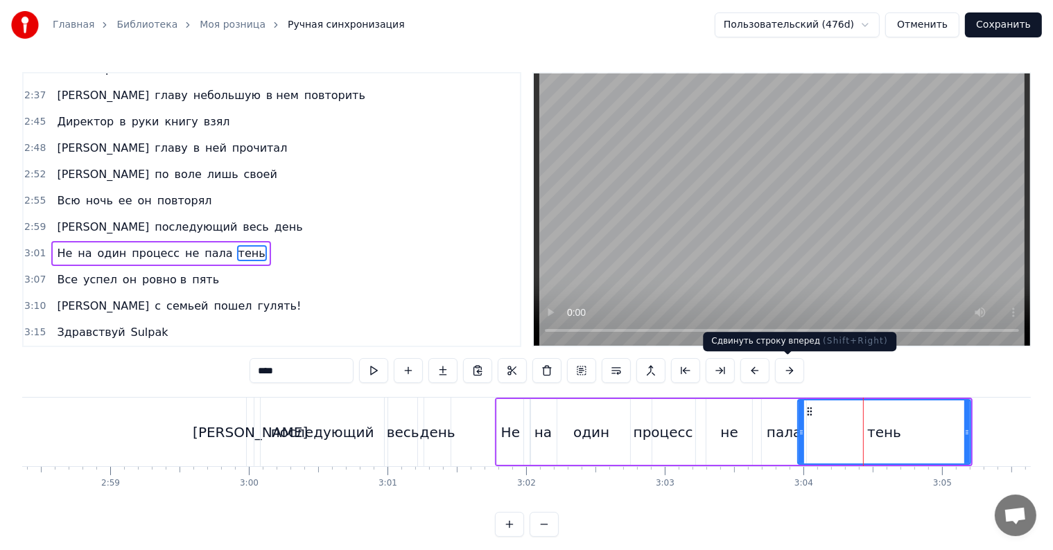
click at [791, 369] on button at bounding box center [789, 370] width 29 height 25
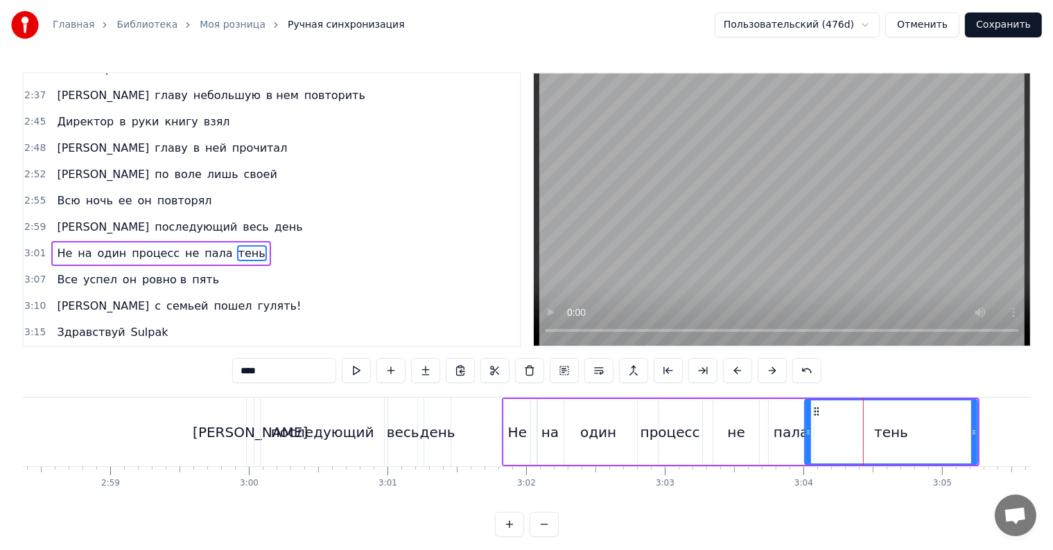
click at [792, 369] on button at bounding box center [806, 370] width 29 height 25
click at [842, 371] on div "0:15 Здравствуй хороший 0:16 Директор надежный 0:18 [DATE] старт СВП 0:21 Здрав…" at bounding box center [526, 304] width 1009 height 465
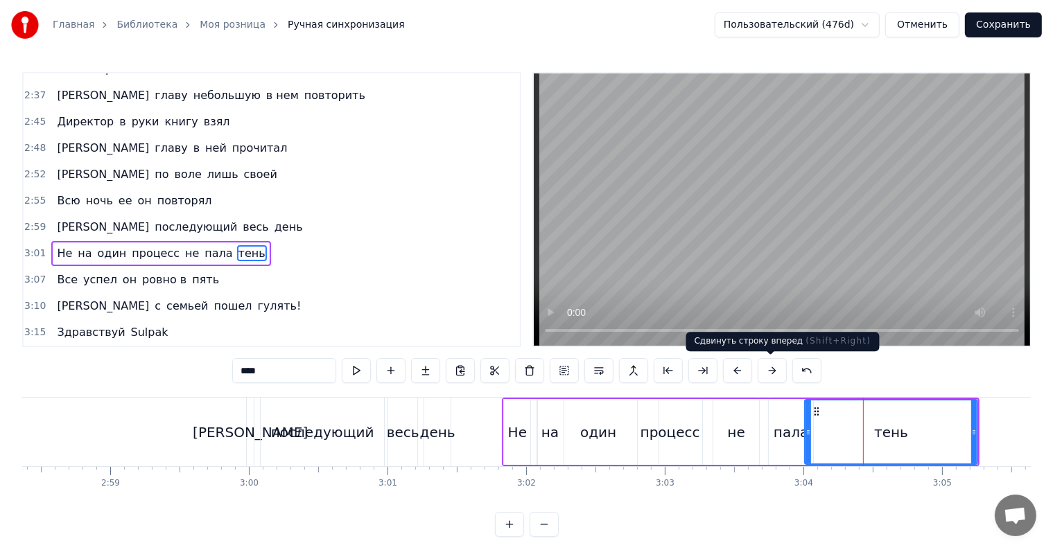
click at [771, 374] on button at bounding box center [772, 370] width 29 height 25
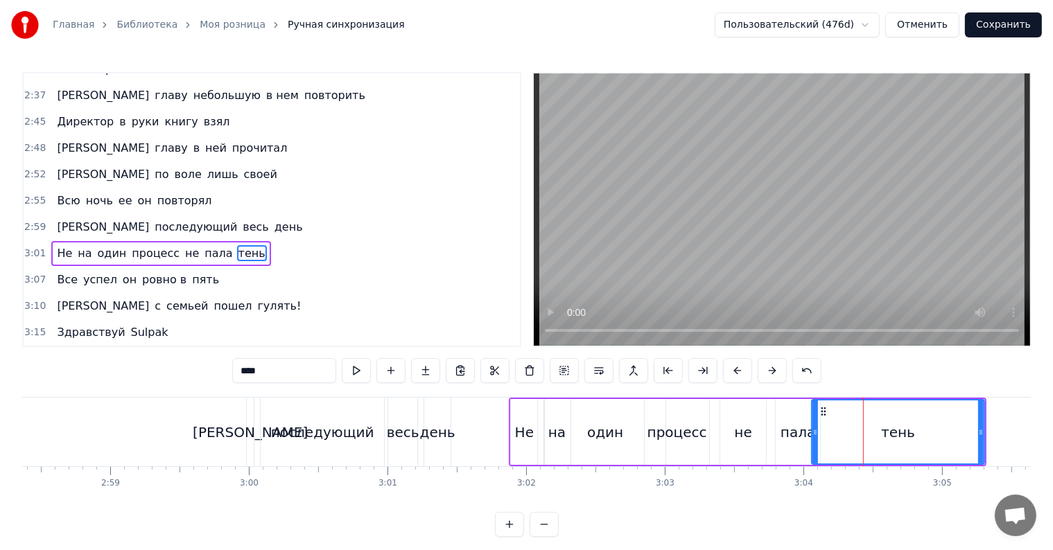
click at [771, 374] on button at bounding box center [772, 370] width 29 height 25
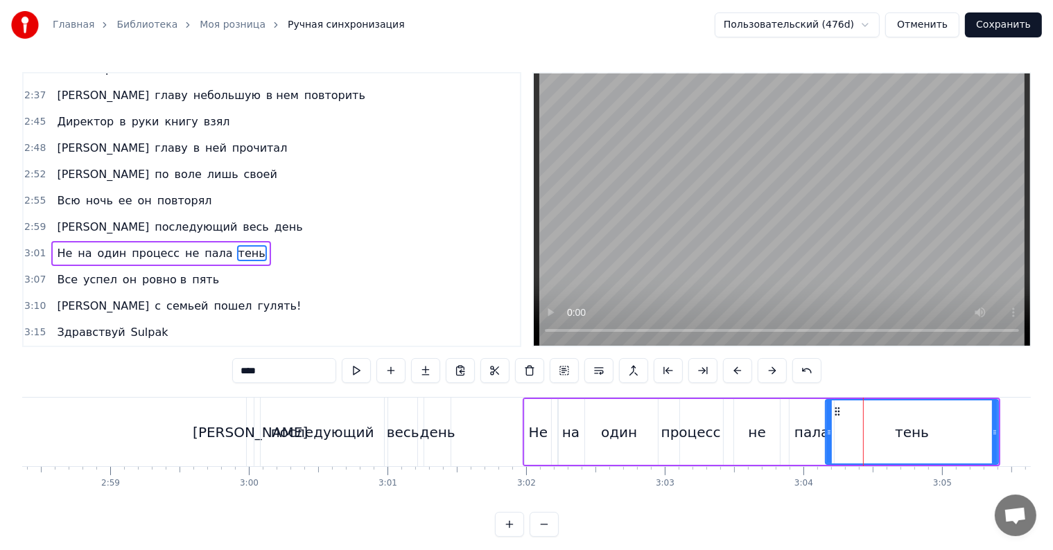
click at [771, 374] on button at bounding box center [772, 370] width 29 height 25
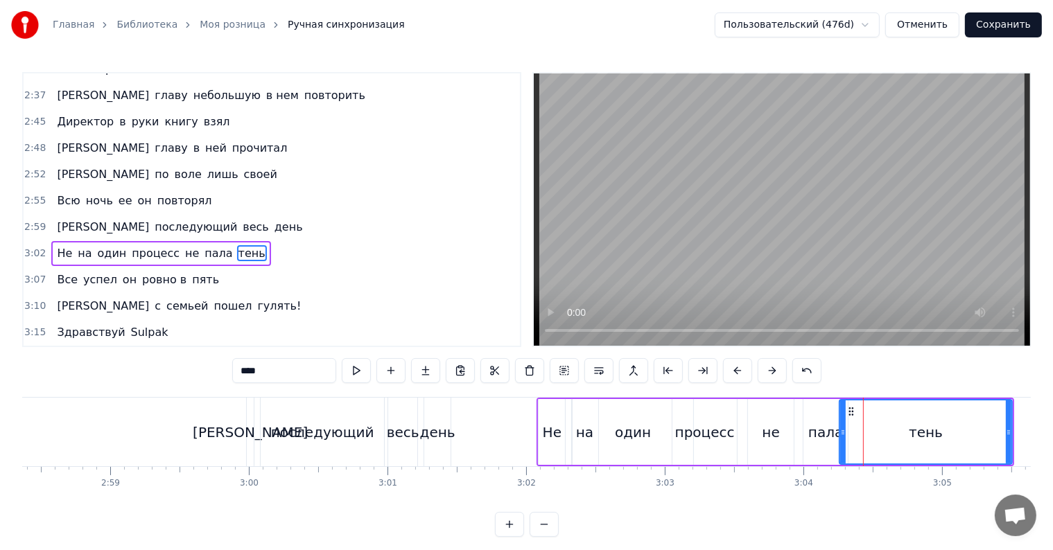
click at [430, 422] on div "день" at bounding box center [437, 432] width 35 height 21
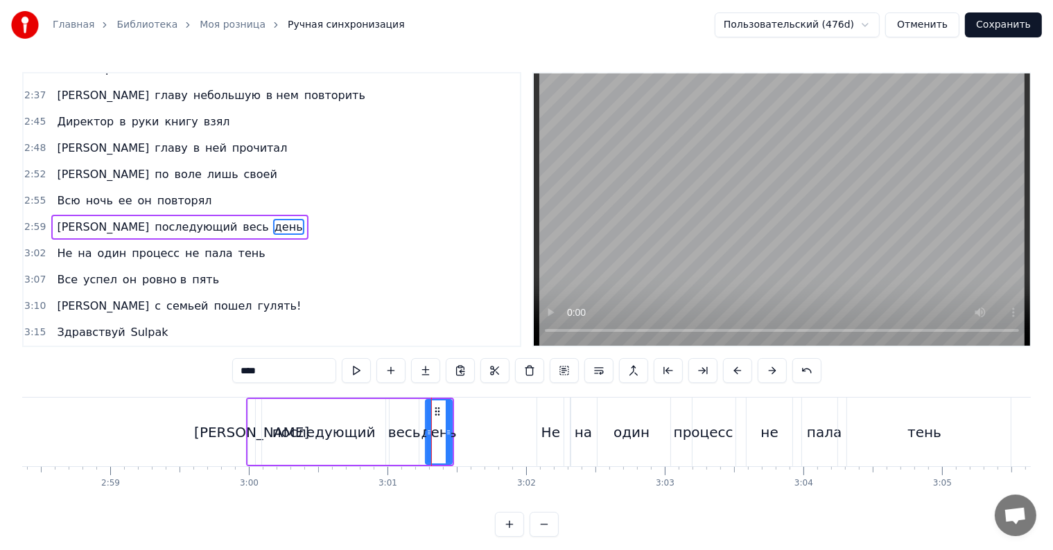
scroll to position [1177, 0]
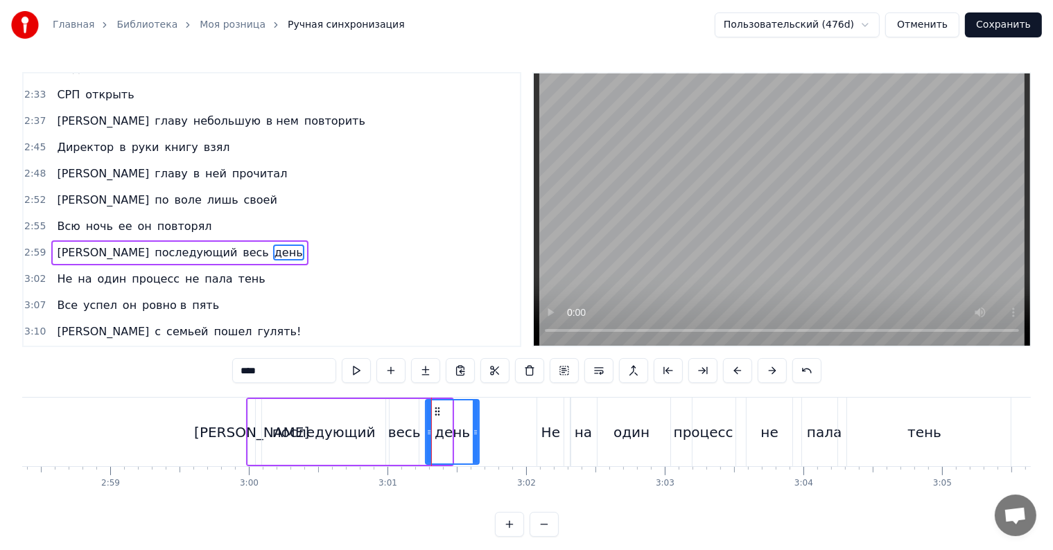
drag, startPoint x: 449, startPoint y: 433, endPoint x: 476, endPoint y: 435, distance: 27.1
click at [476, 435] on icon at bounding box center [476, 432] width 6 height 11
drag, startPoint x: 435, startPoint y: 412, endPoint x: 455, endPoint y: 415, distance: 19.7
click at [455, 415] on icon at bounding box center [456, 411] width 11 height 11
click at [408, 431] on div "весь" at bounding box center [404, 432] width 33 height 21
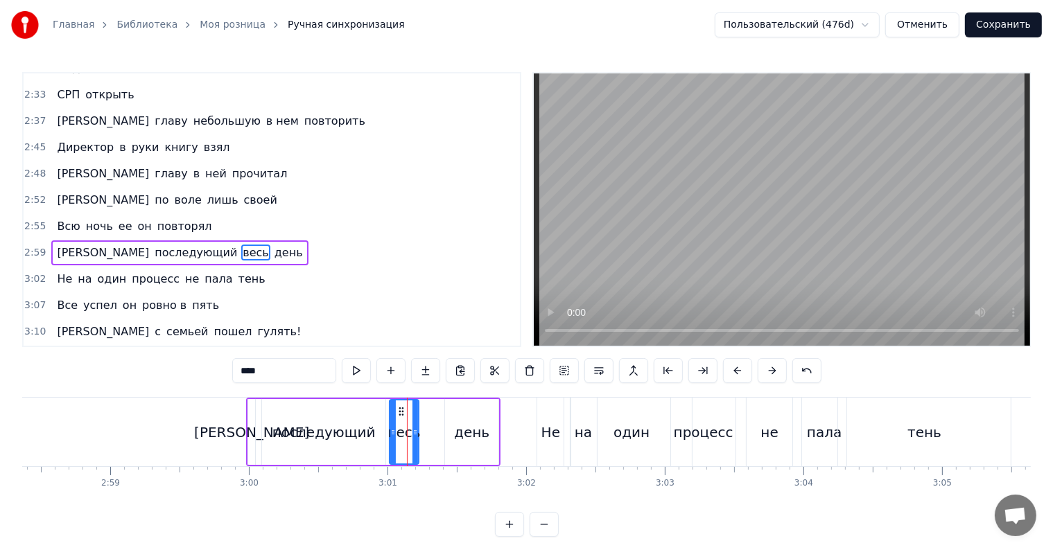
click at [575, 440] on div "один" at bounding box center [631, 432] width 121 height 69
type input "****"
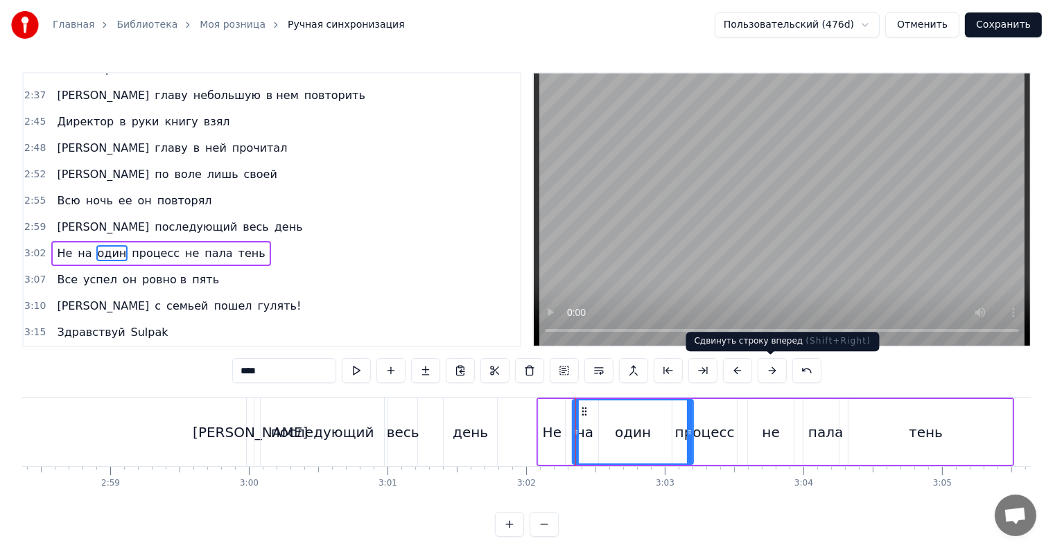
click at [764, 370] on button at bounding box center [772, 370] width 29 height 25
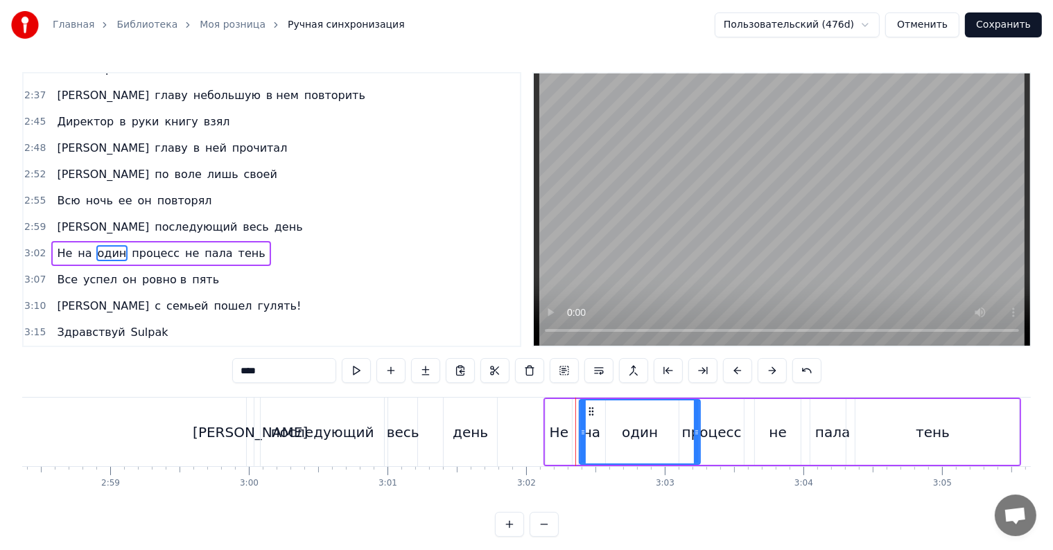
click at [764, 370] on button at bounding box center [772, 370] width 29 height 25
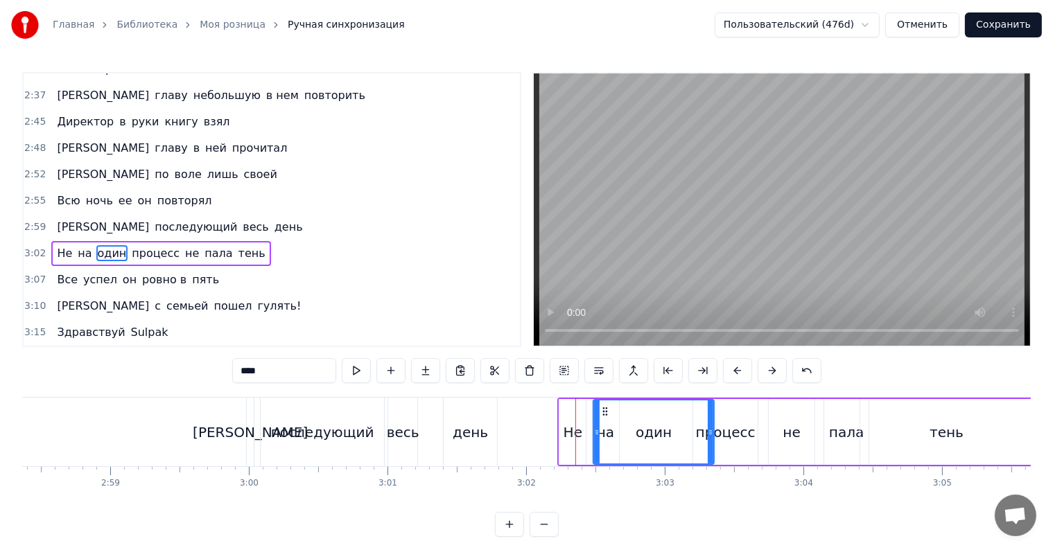
click at [764, 370] on button at bounding box center [772, 370] width 29 height 25
click at [1000, 32] on button "Сохранить" at bounding box center [1003, 24] width 77 height 25
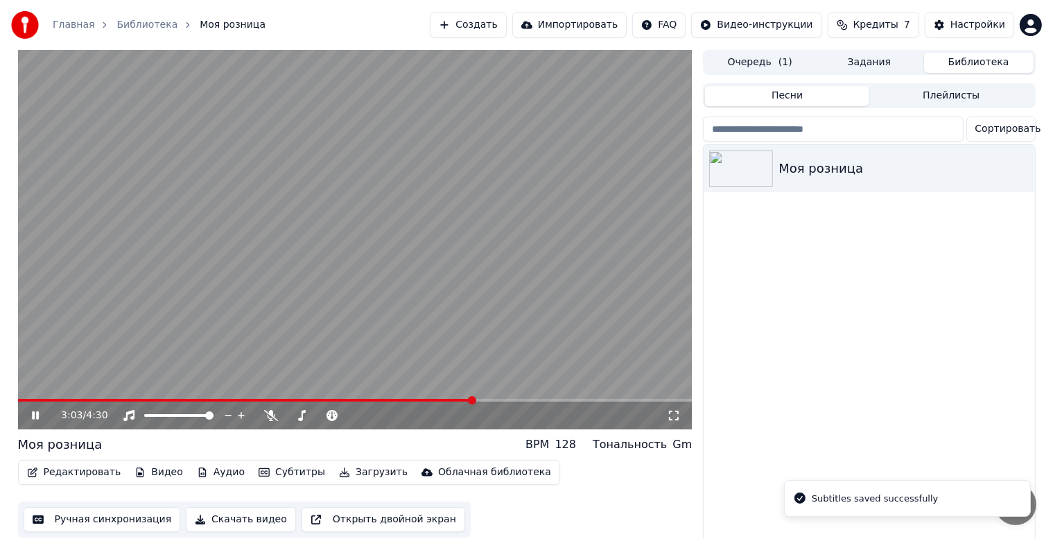
click at [472, 400] on span at bounding box center [355, 400] width 674 height 3
click at [458, 399] on span at bounding box center [248, 400] width 460 height 3
click at [433, 401] on span at bounding box center [239, 400] width 442 height 3
click at [421, 337] on video at bounding box center [355, 239] width 674 height 379
click at [110, 517] on button "Ручная синхронизация" at bounding box center [102, 519] width 157 height 25
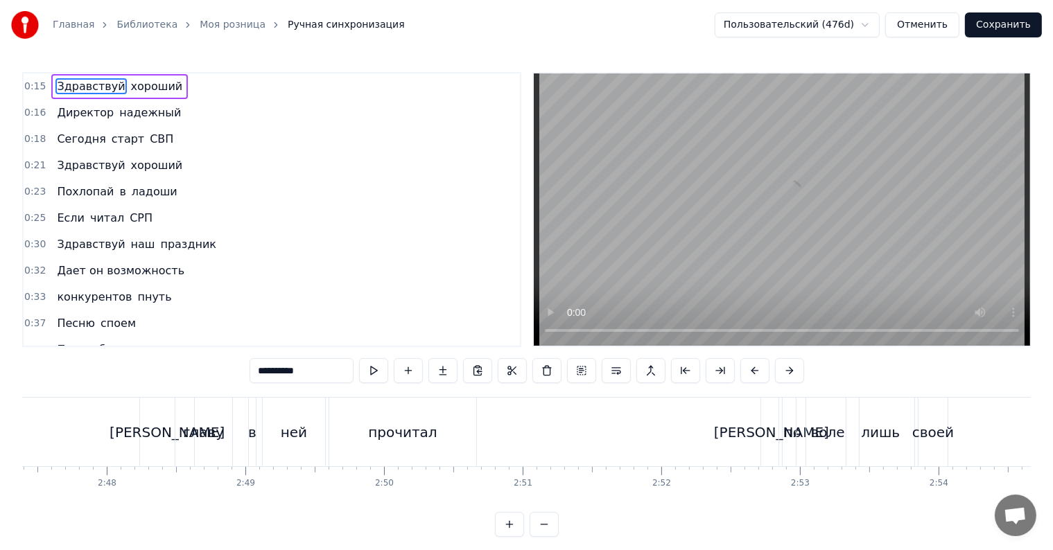
scroll to position [0, 23228]
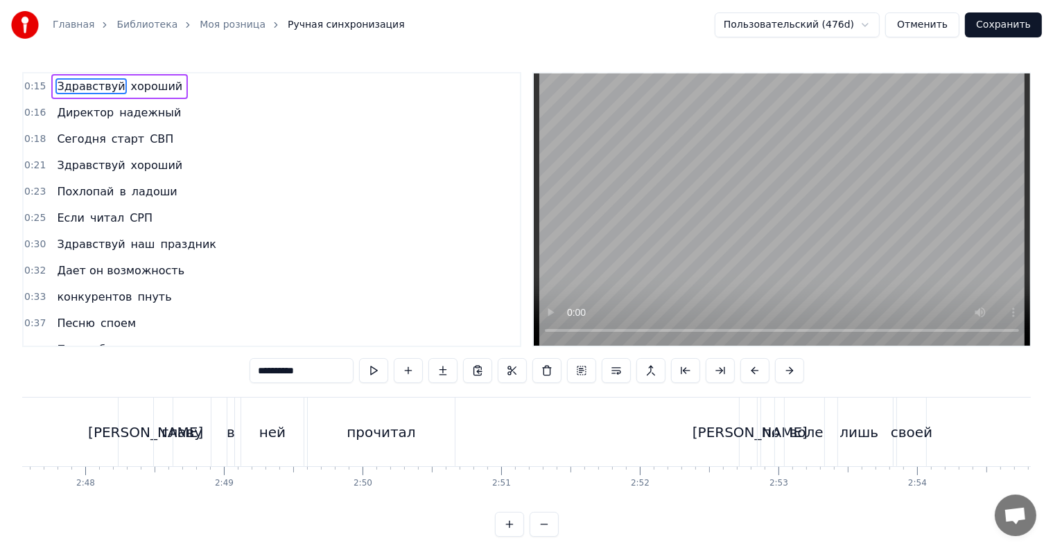
click at [752, 433] on div "[PERSON_NAME]" at bounding box center [749, 432] width 115 height 21
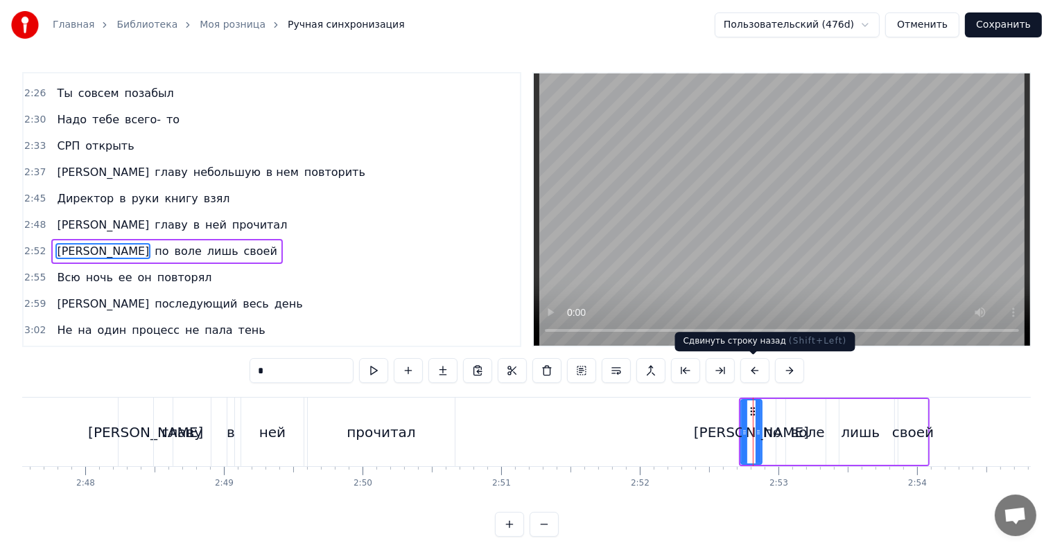
click at [747, 376] on button at bounding box center [754, 370] width 29 height 25
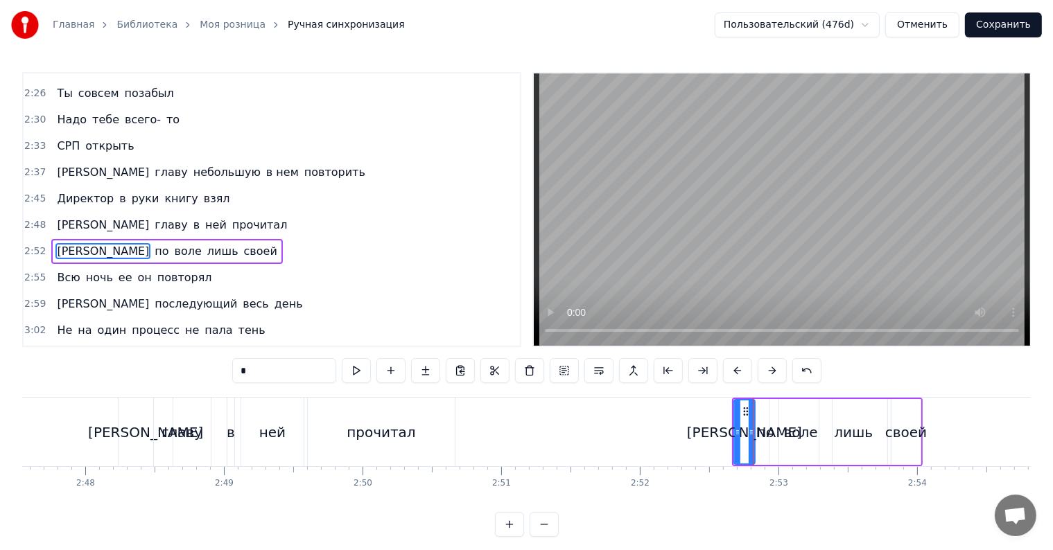
click at [747, 376] on button at bounding box center [737, 370] width 29 height 25
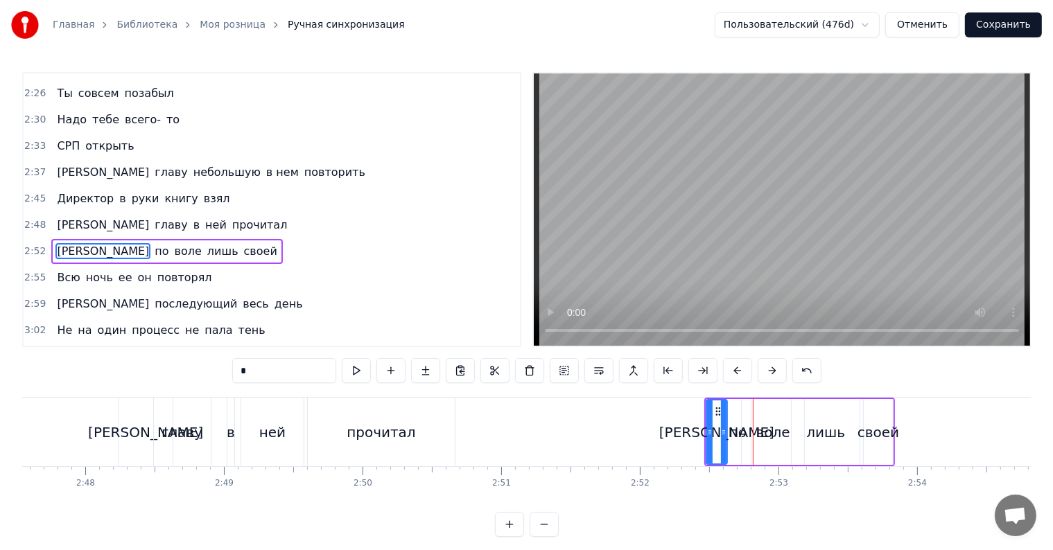
click at [871, 434] on div "своей" at bounding box center [878, 432] width 42 height 21
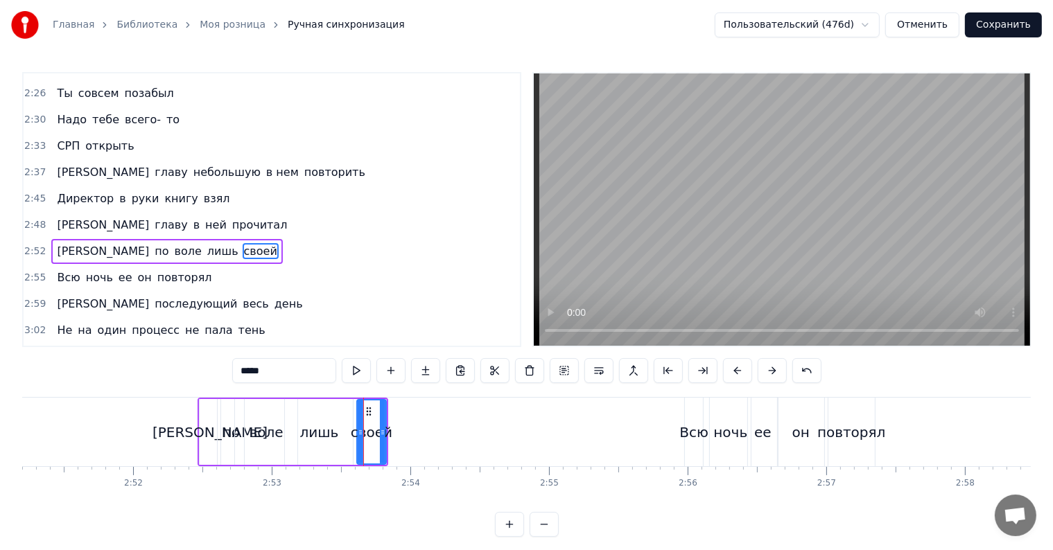
scroll to position [0, 23967]
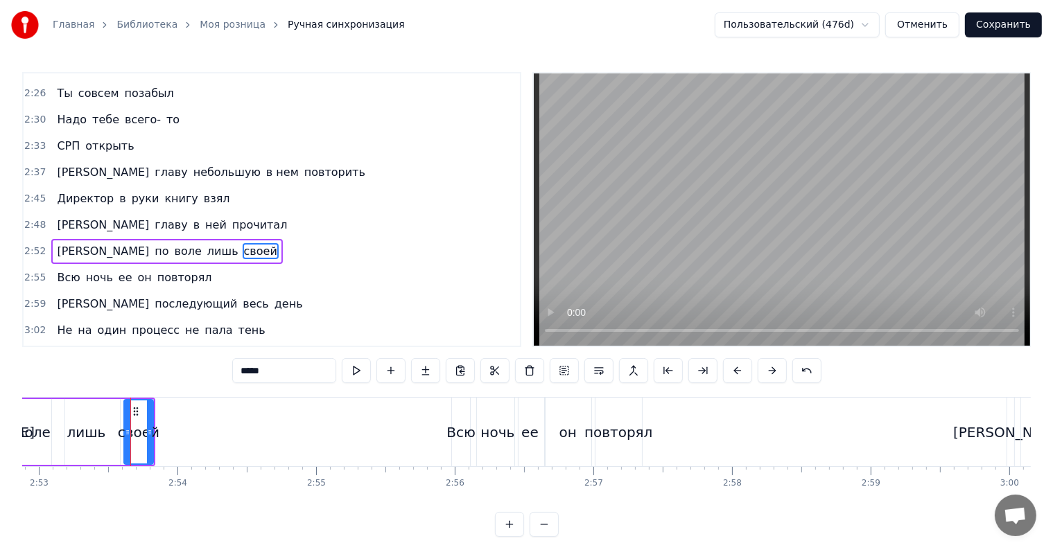
click at [460, 430] on div "Всю" at bounding box center [460, 432] width 29 height 21
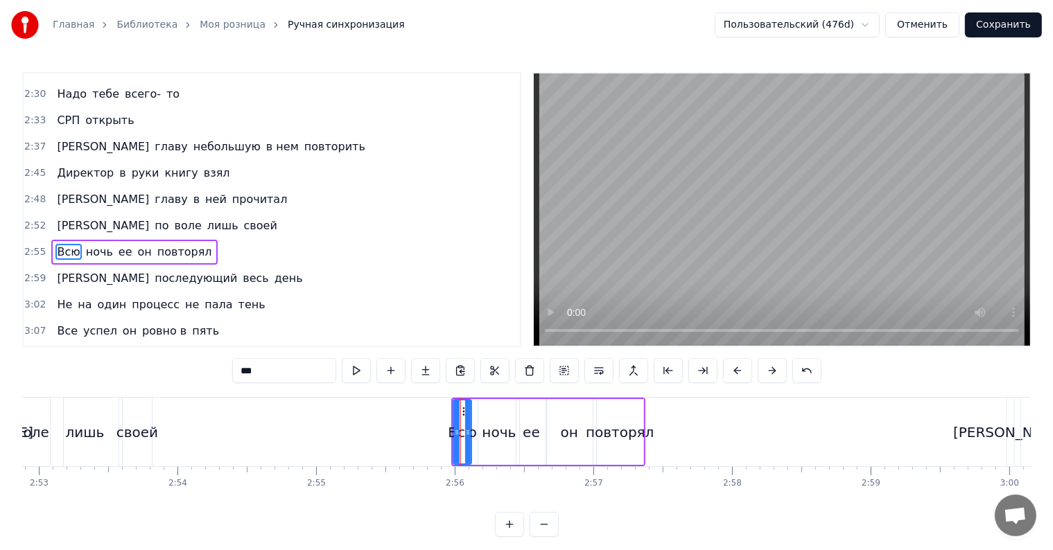
click at [624, 433] on div "повторял" at bounding box center [620, 432] width 69 height 21
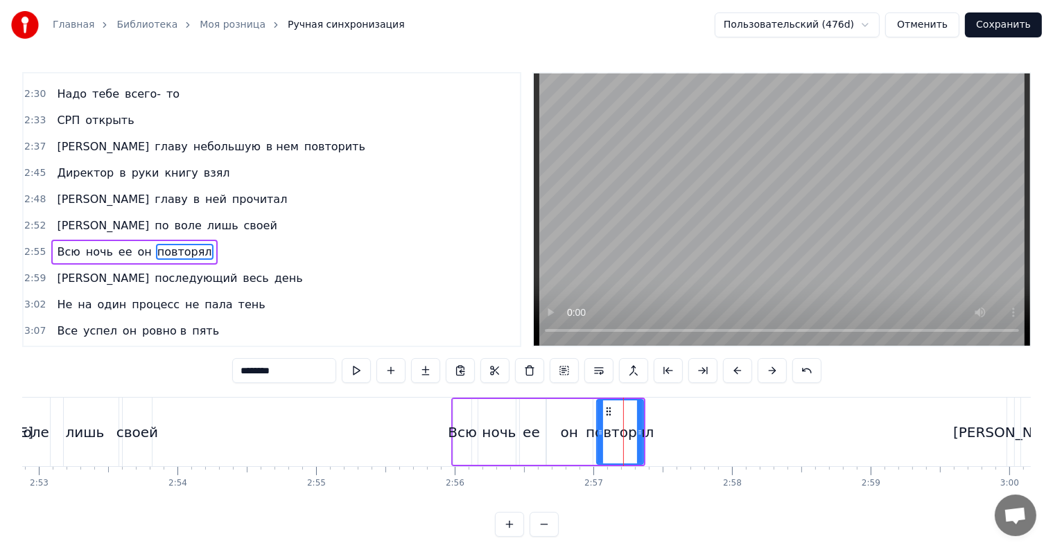
click at [466, 430] on div "Всю" at bounding box center [462, 432] width 29 height 21
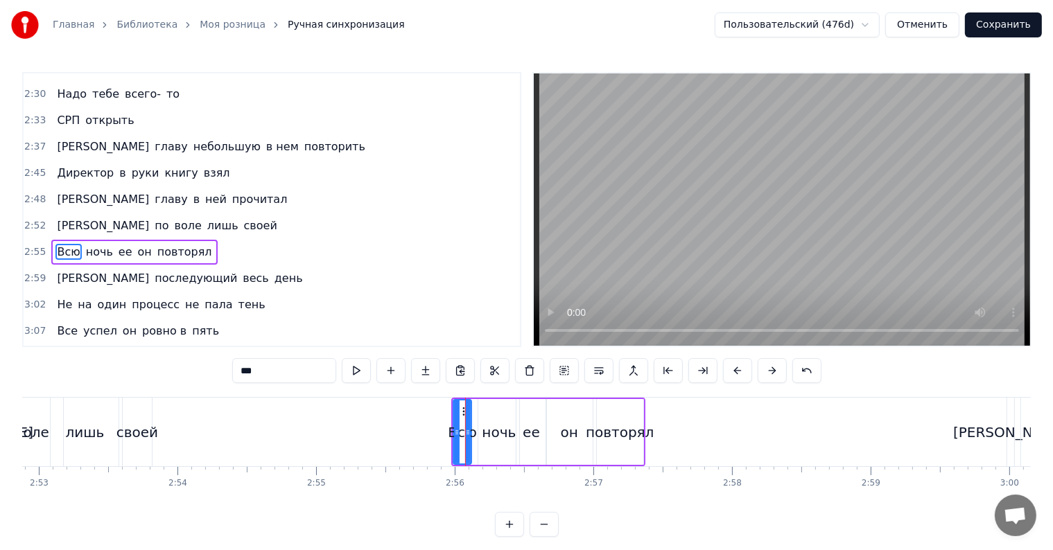
click at [496, 429] on div "ночь" at bounding box center [499, 432] width 34 height 21
drag, startPoint x: 516, startPoint y: 431, endPoint x: 528, endPoint y: 431, distance: 11.1
click at [528, 431] on icon at bounding box center [527, 432] width 6 height 11
click at [538, 432] on div "ее" at bounding box center [531, 432] width 30 height 66
click at [548, 430] on div "он" at bounding box center [569, 432] width 46 height 66
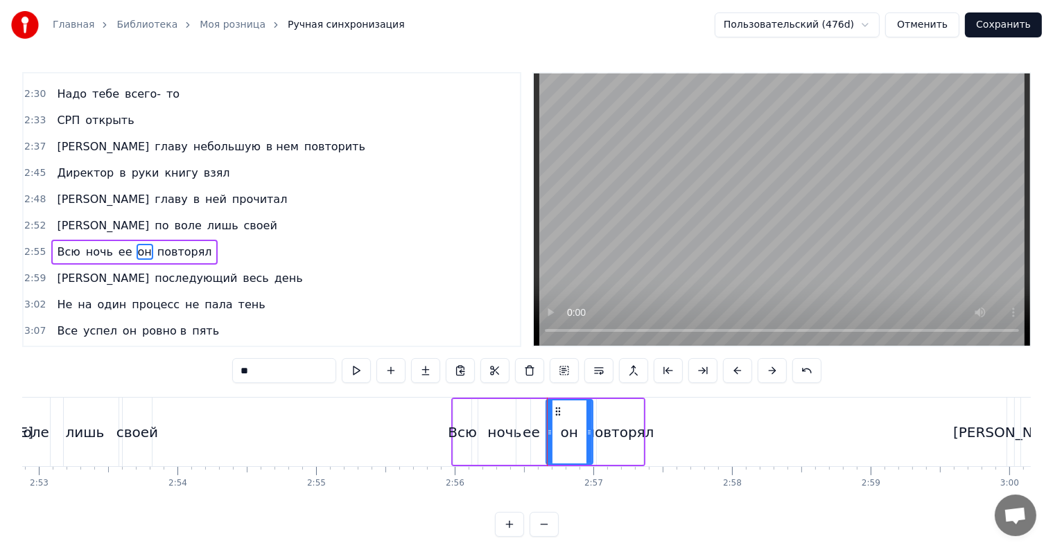
click at [538, 433] on div "ее" at bounding box center [531, 432] width 30 height 66
drag, startPoint x: 543, startPoint y: 431, endPoint x: 551, endPoint y: 431, distance: 7.6
click at [551, 431] on icon at bounding box center [551, 432] width 6 height 11
click at [571, 433] on div "он" at bounding box center [569, 432] width 17 height 21
click at [607, 435] on div "повторял" at bounding box center [620, 432] width 69 height 21
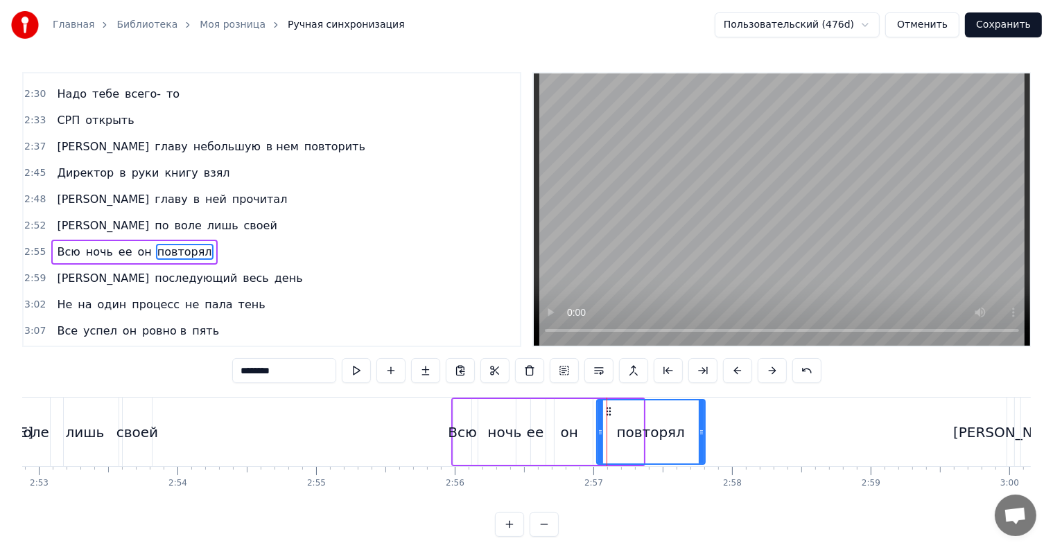
drag, startPoint x: 641, startPoint y: 433, endPoint x: 704, endPoint y: 438, distance: 63.3
click at [704, 438] on div at bounding box center [702, 432] width 6 height 63
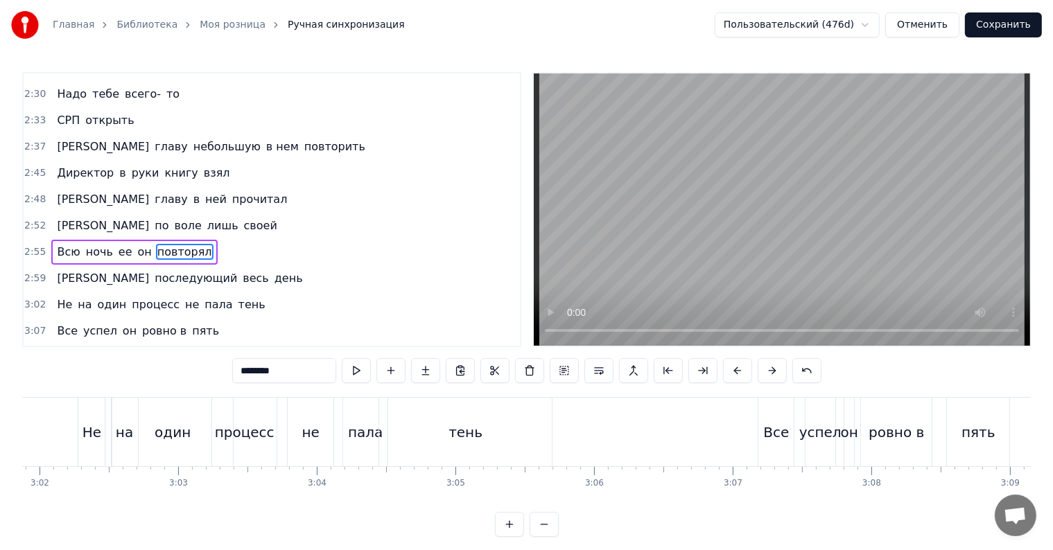
scroll to position [0, 24961]
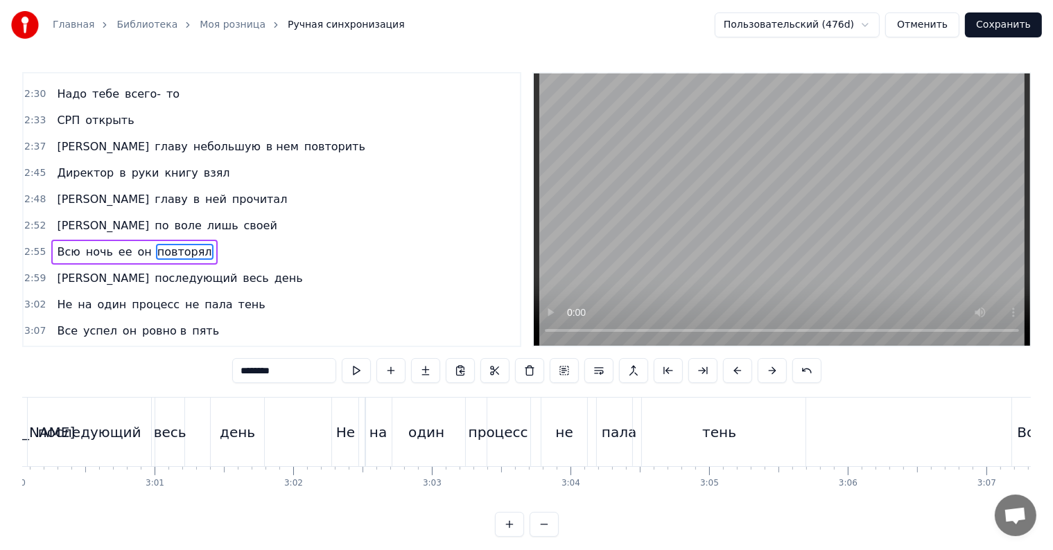
click at [355, 430] on div "Не" at bounding box center [345, 432] width 26 height 69
type input "**"
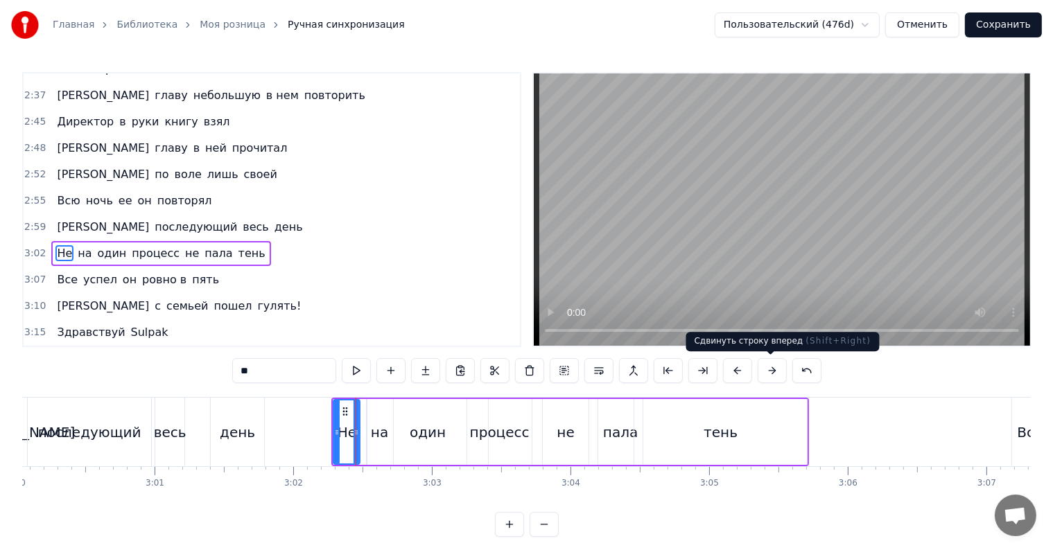
click at [771, 374] on button at bounding box center [772, 370] width 29 height 25
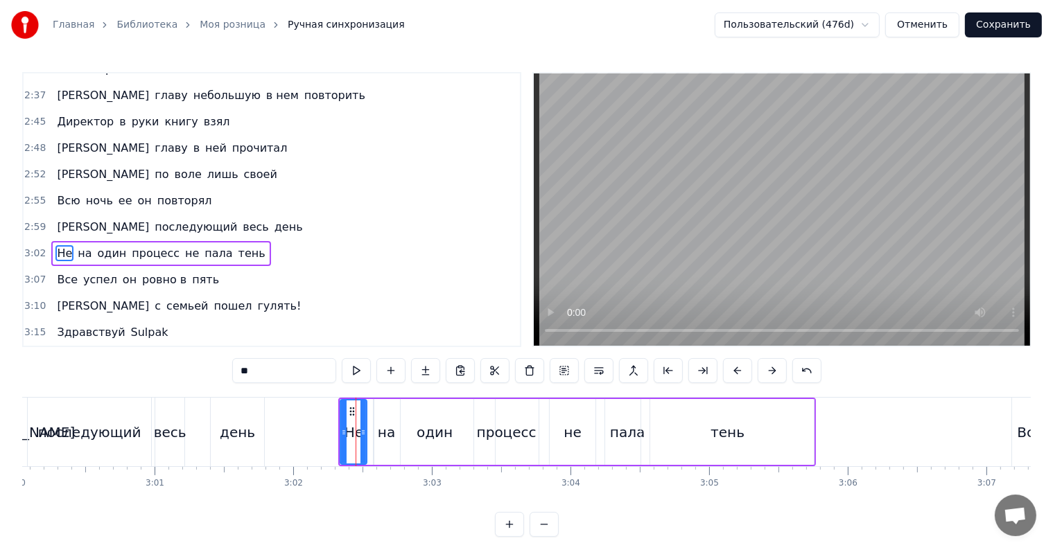
click at [771, 374] on button at bounding box center [772, 370] width 29 height 25
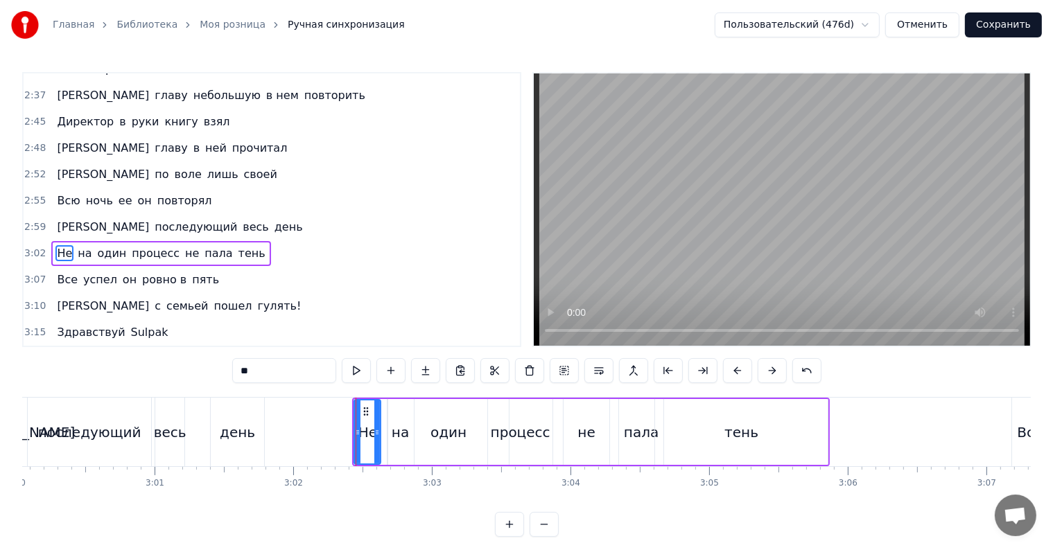
click at [771, 374] on button at bounding box center [772, 370] width 29 height 25
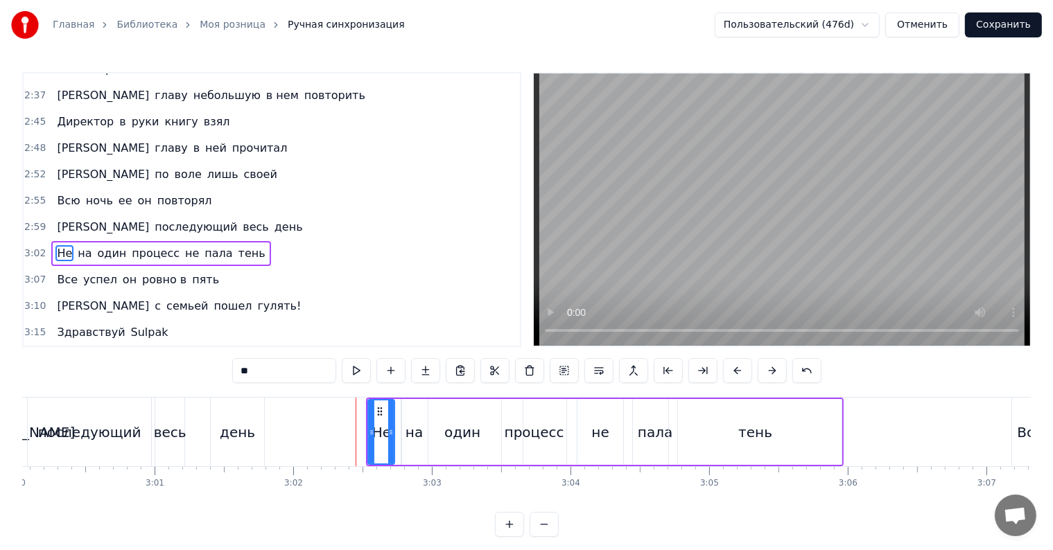
click at [771, 374] on button at bounding box center [772, 370] width 29 height 25
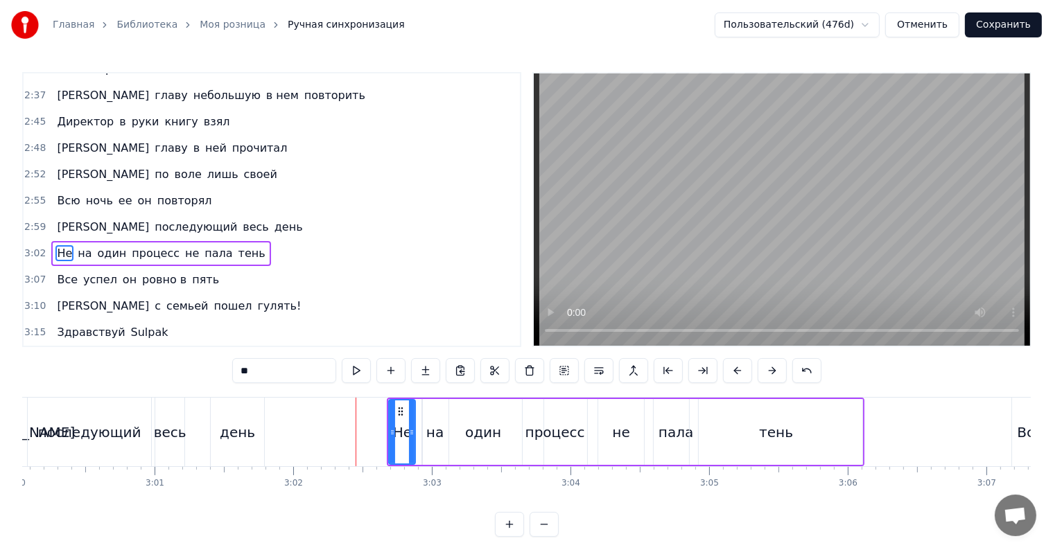
click at [771, 374] on button at bounding box center [772, 370] width 29 height 25
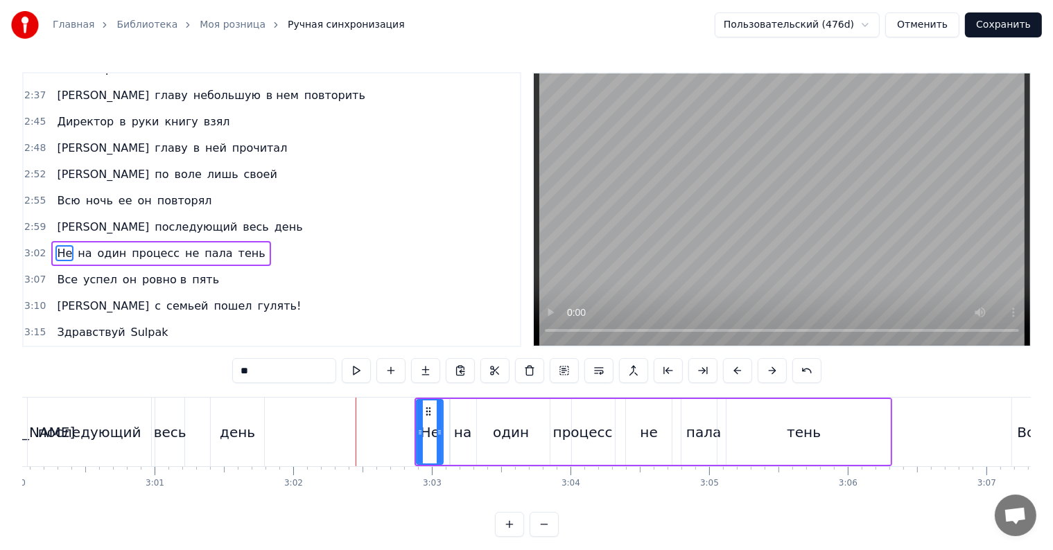
click at [771, 374] on button at bounding box center [772, 370] width 29 height 25
click at [992, 25] on button "Сохранить" at bounding box center [1003, 24] width 77 height 25
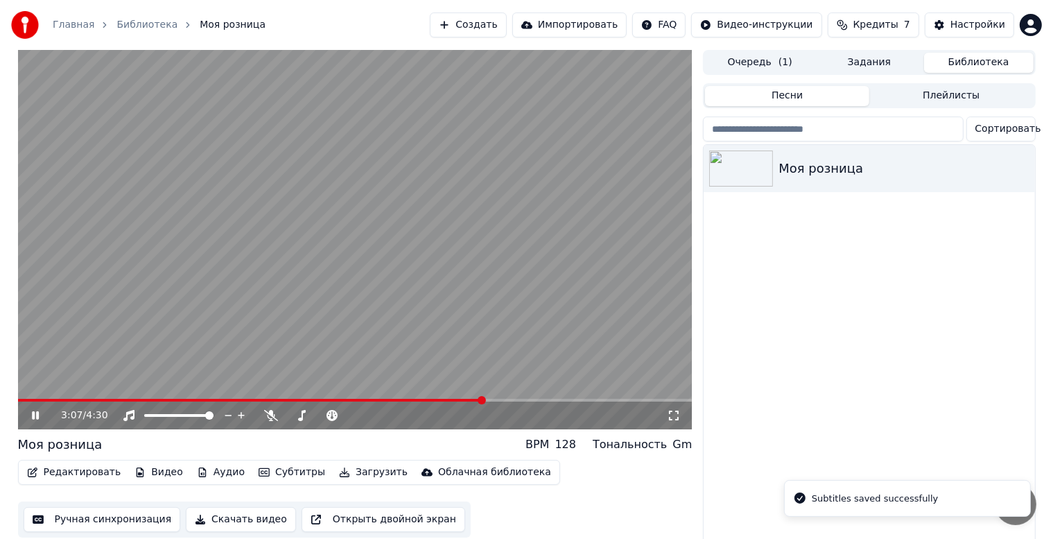
click at [482, 399] on span at bounding box center [355, 400] width 674 height 3
click at [440, 399] on span at bounding box center [253, 400] width 471 height 3
click at [397, 311] on video at bounding box center [355, 239] width 674 height 379
click at [69, 528] on button "Ручная синхронизация" at bounding box center [102, 519] width 157 height 25
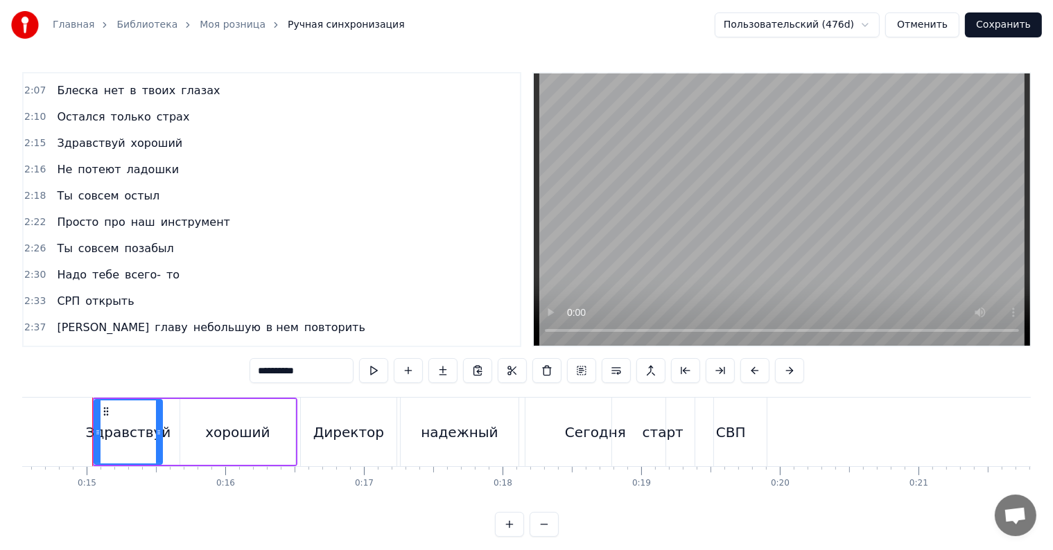
scroll to position [1040, 0]
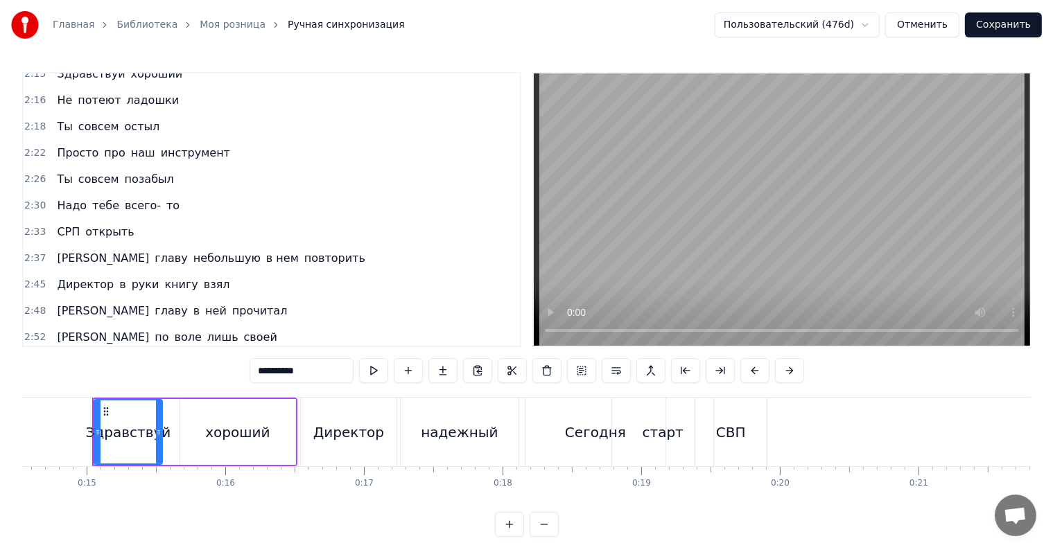
click at [117, 356] on span "ее" at bounding box center [125, 364] width 17 height 16
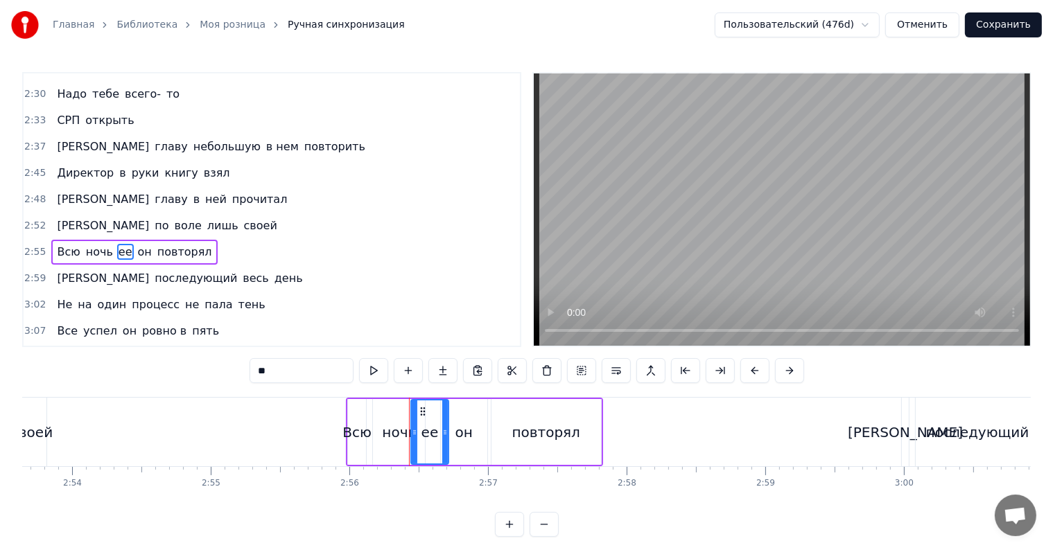
scroll to position [0, 23967]
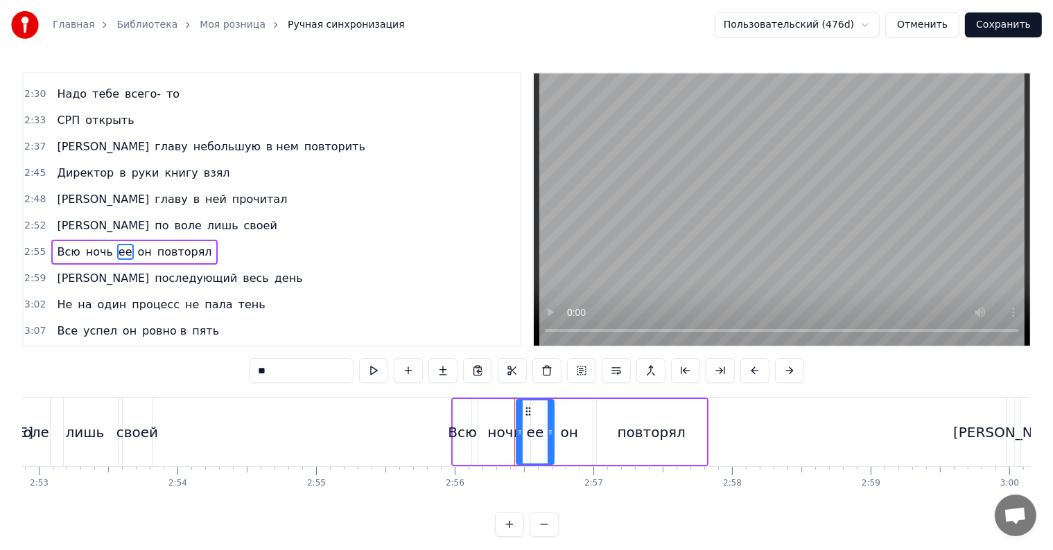
click at [753, 376] on button at bounding box center [754, 370] width 29 height 25
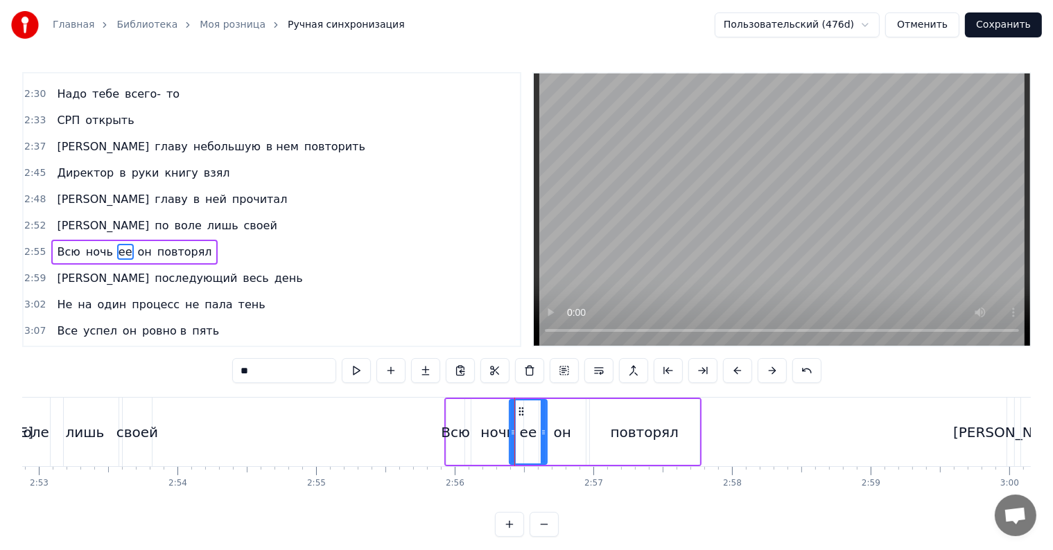
click at [647, 424] on div "повторял" at bounding box center [645, 432] width 69 height 21
type input "********"
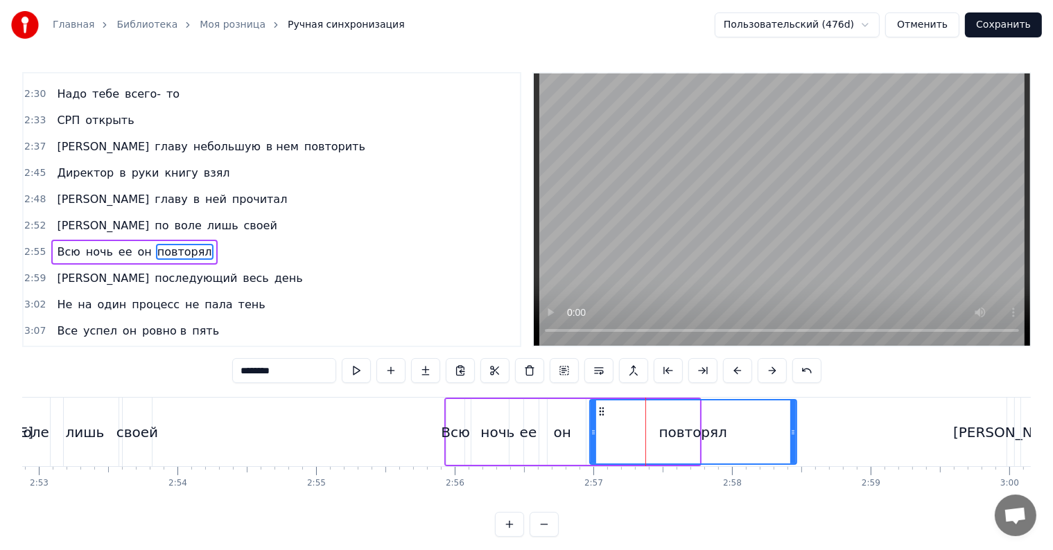
drag, startPoint x: 698, startPoint y: 432, endPoint x: 795, endPoint y: 435, distance: 97.1
click at [795, 435] on icon at bounding box center [793, 432] width 6 height 11
click at [794, 435] on div at bounding box center [794, 432] width 1 height 69
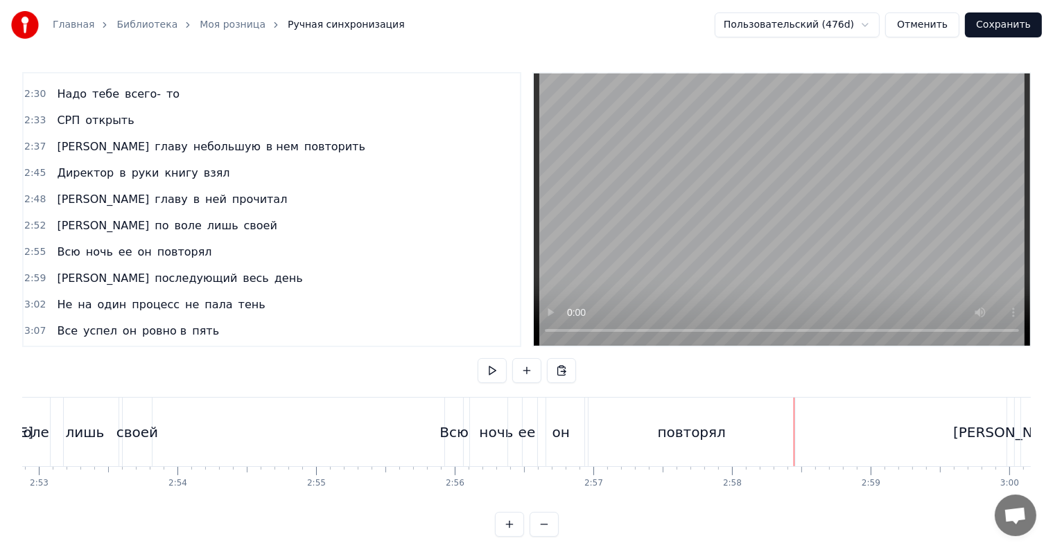
click at [999, 21] on button "Сохранить" at bounding box center [1003, 24] width 77 height 25
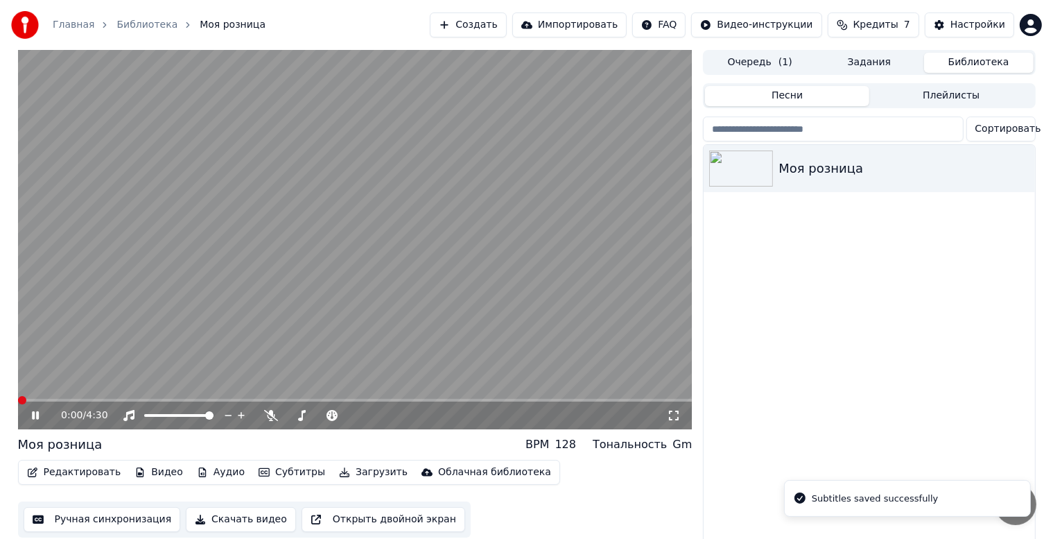
click at [448, 400] on span at bounding box center [355, 400] width 674 height 3
click at [454, 399] on span at bounding box center [355, 400] width 674 height 3
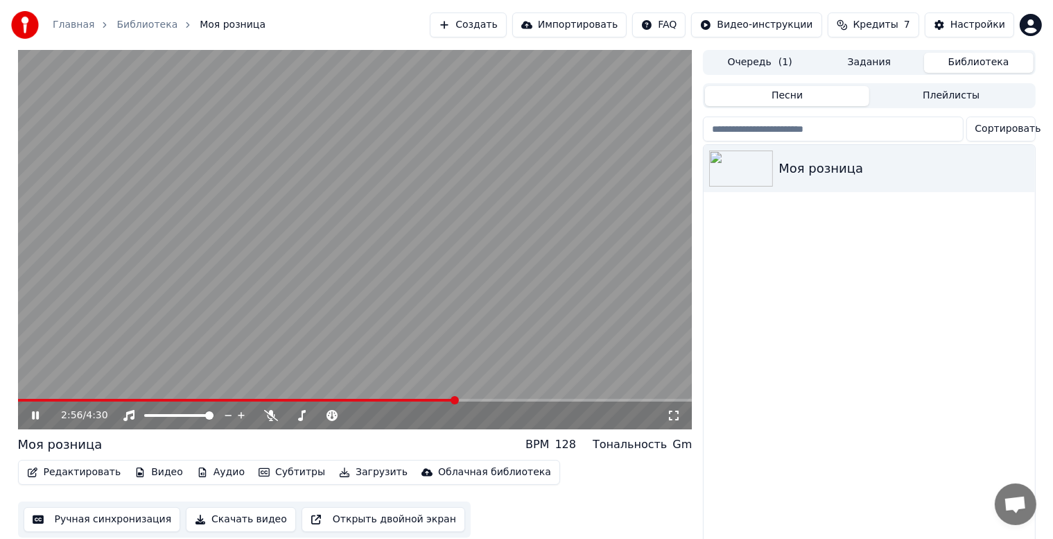
click at [436, 400] on span at bounding box center [237, 400] width 439 height 3
click at [409, 398] on video at bounding box center [355, 239] width 674 height 379
click at [391, 401] on span at bounding box center [229, 400] width 423 height 3
click at [35, 412] on icon at bounding box center [45, 415] width 33 height 11
click at [306, 329] on video at bounding box center [355, 239] width 674 height 379
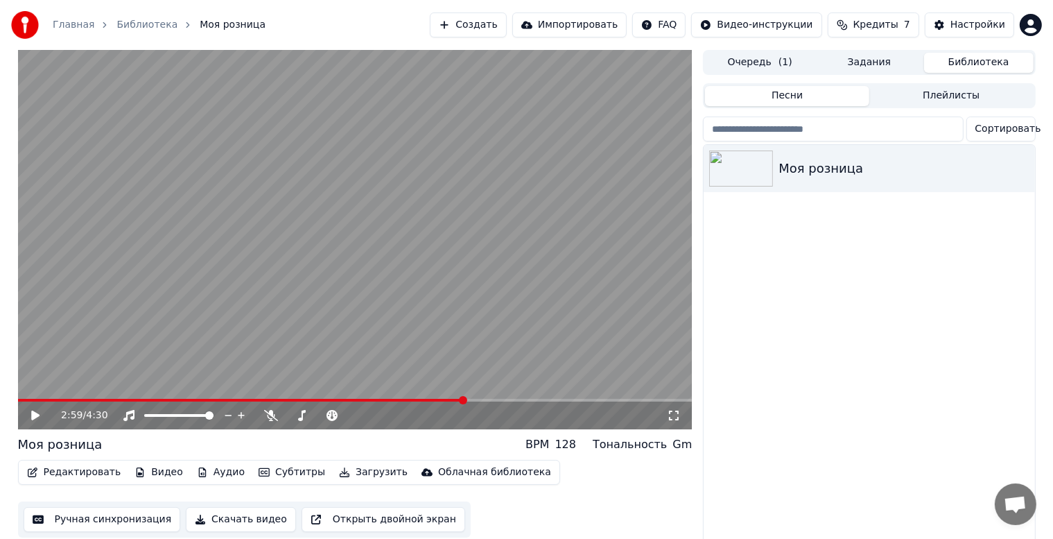
click at [128, 510] on button "Ручная синхронизация" at bounding box center [102, 519] width 157 height 25
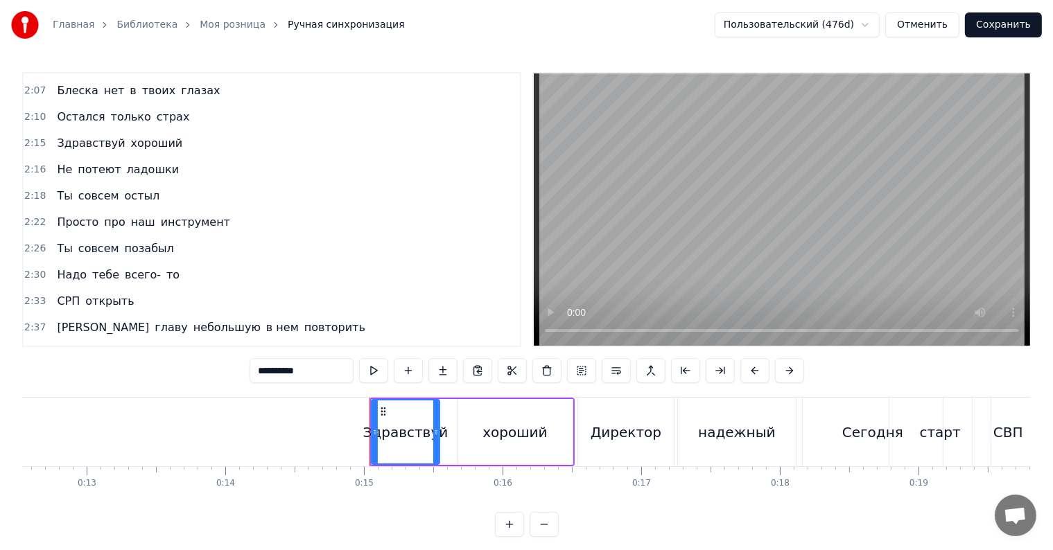
scroll to position [1040, 0]
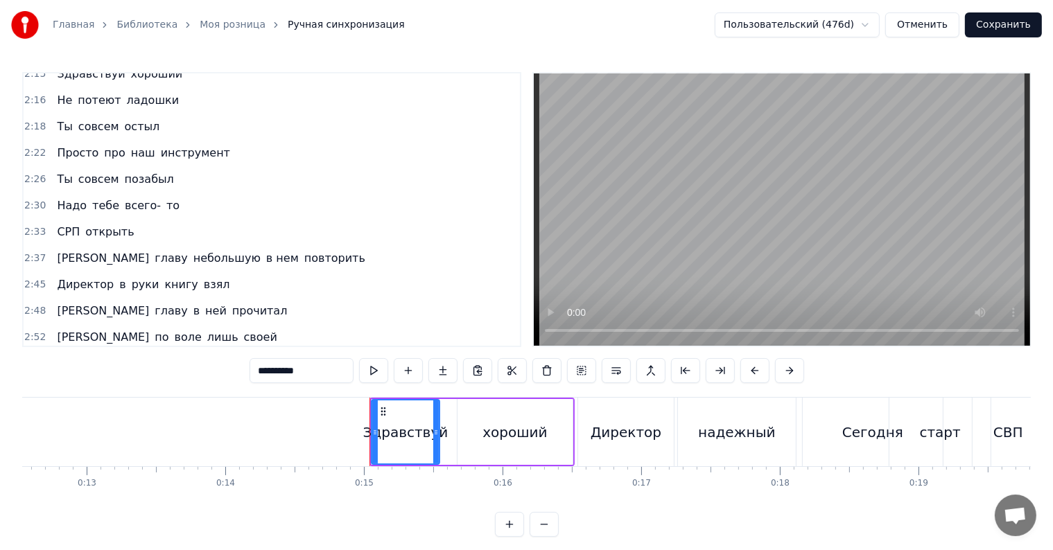
click at [119, 356] on span "ее" at bounding box center [125, 364] width 17 height 16
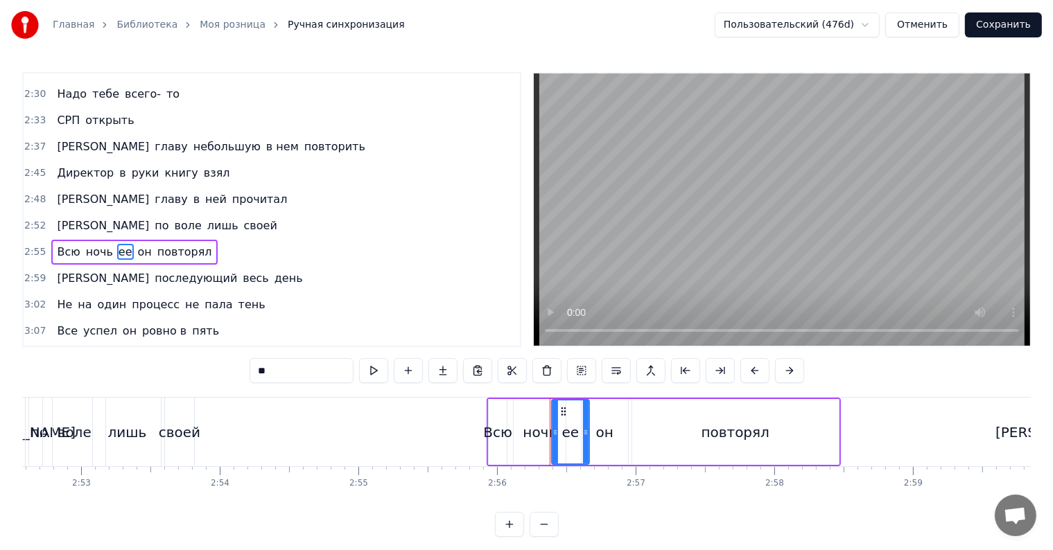
scroll to position [0, 23883]
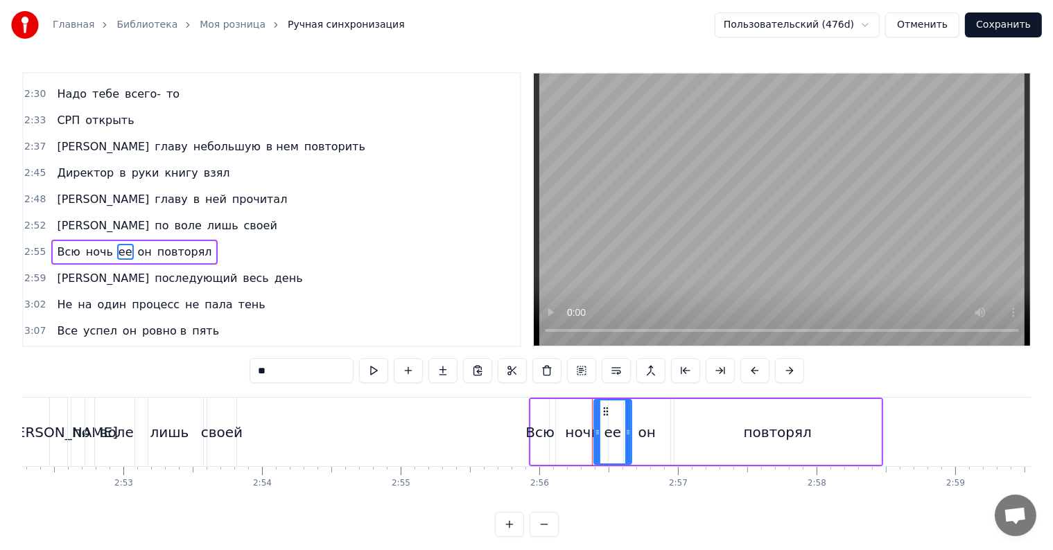
click at [534, 414] on div "Всю" at bounding box center [540, 432] width 18 height 66
type input "***"
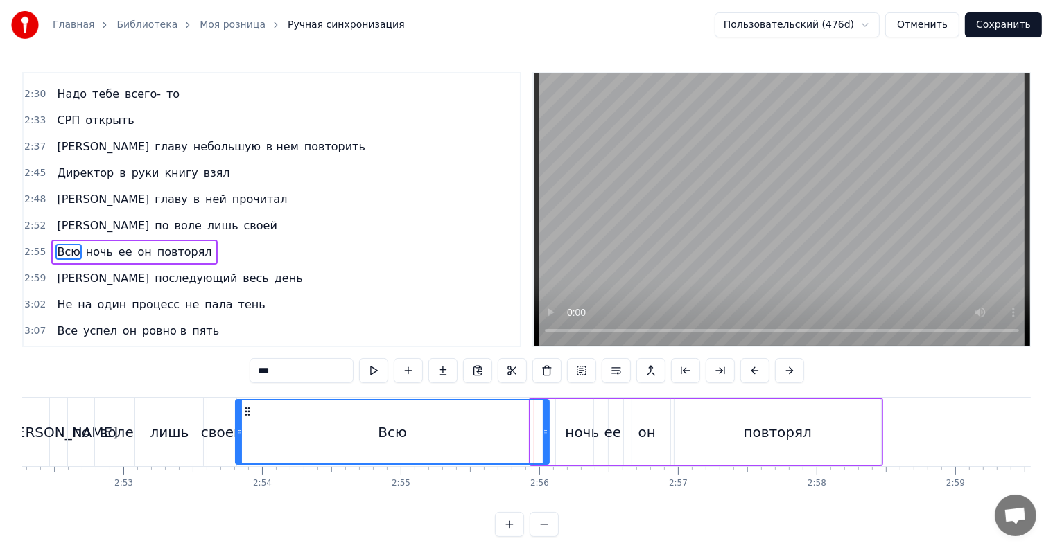
drag, startPoint x: 535, startPoint y: 431, endPoint x: 240, endPoint y: 427, distance: 295.3
click at [240, 427] on icon at bounding box center [239, 432] width 6 height 11
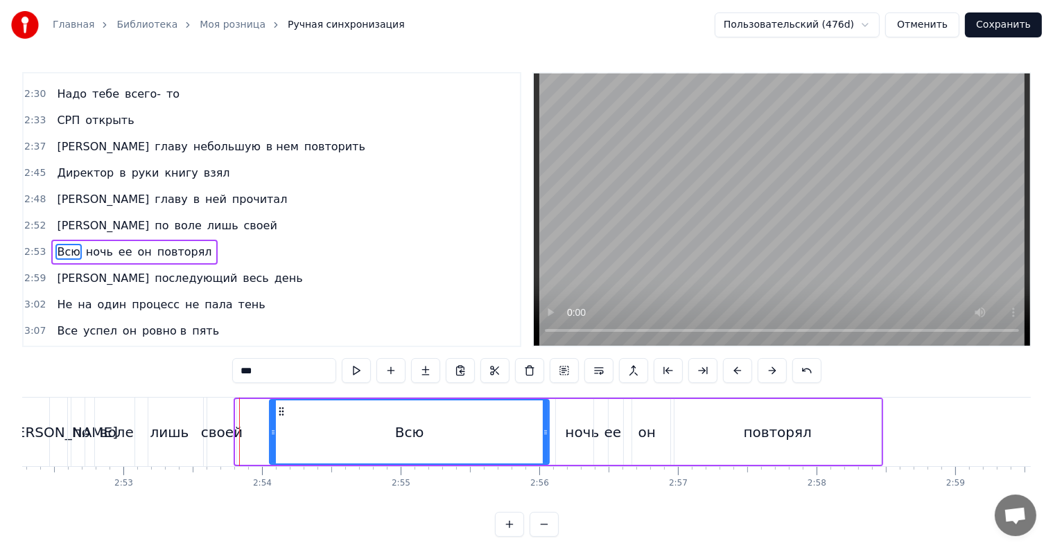
drag, startPoint x: 236, startPoint y: 427, endPoint x: 270, endPoint y: 428, distance: 34.0
click at [270, 428] on icon at bounding box center [273, 432] width 6 height 11
click at [997, 26] on button "Сохранить" at bounding box center [1003, 24] width 77 height 25
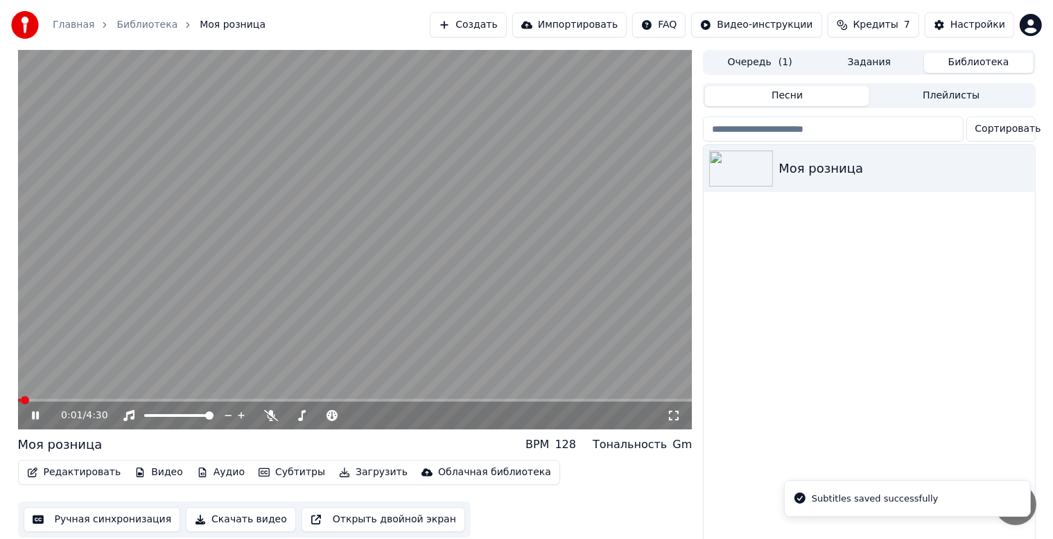
click at [412, 398] on video at bounding box center [355, 239] width 674 height 379
click at [411, 402] on div "0:01 / 4:30" at bounding box center [355, 415] width 674 height 28
click at [410, 397] on video at bounding box center [355, 239] width 674 height 379
click at [407, 402] on div "0:01 / 4:30" at bounding box center [355, 415] width 674 height 28
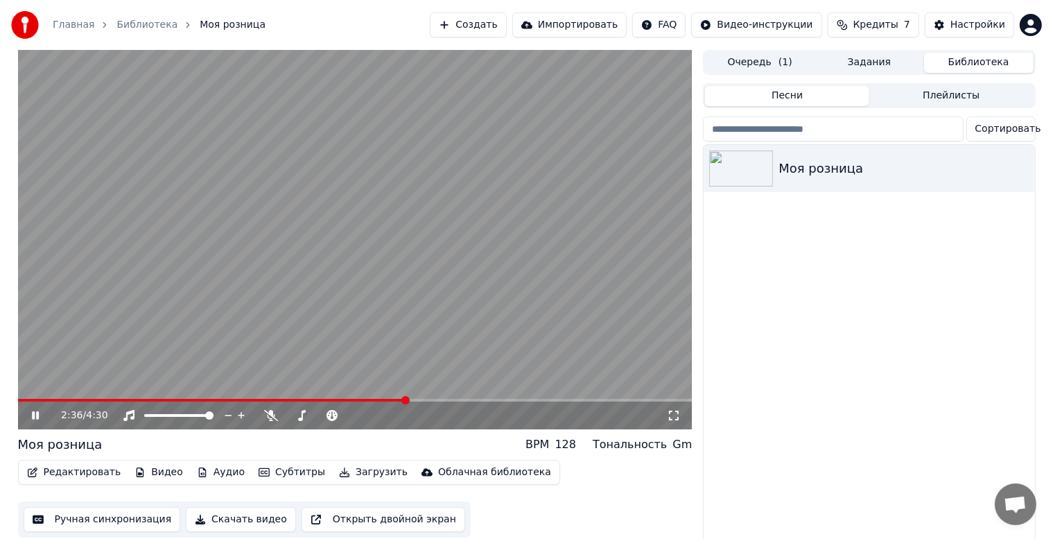
click at [406, 399] on span at bounding box center [355, 400] width 674 height 3
click at [82, 528] on button "Ручная синхронизация" at bounding box center [102, 519] width 157 height 25
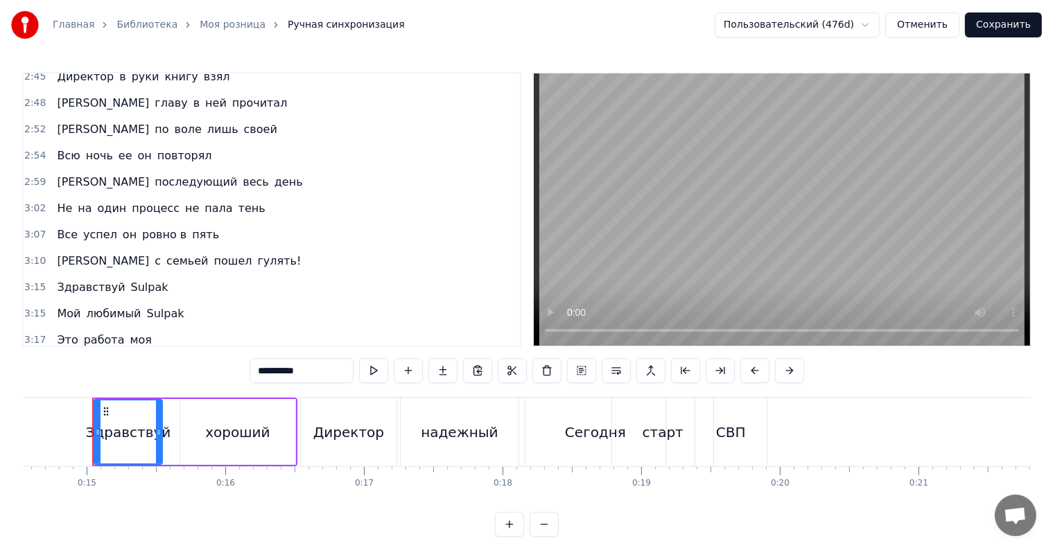
scroll to position [1109, 0]
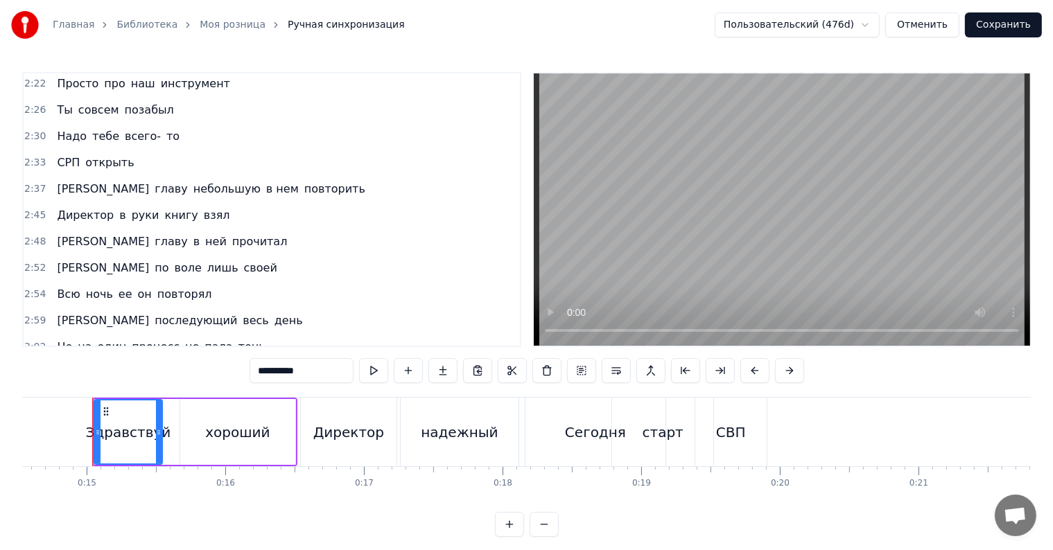
click at [164, 286] on span "повторял" at bounding box center [185, 294] width 58 height 16
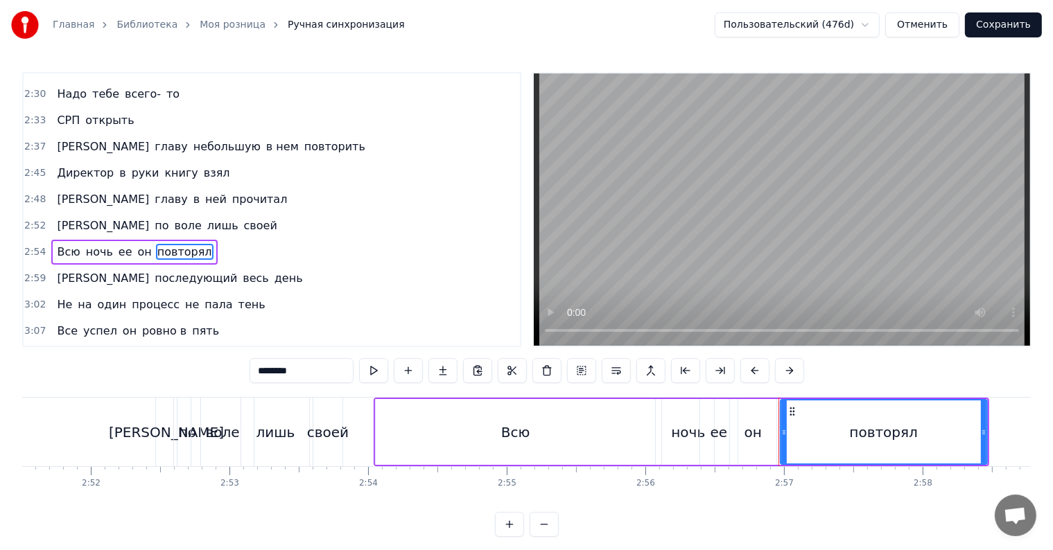
scroll to position [0, 23713]
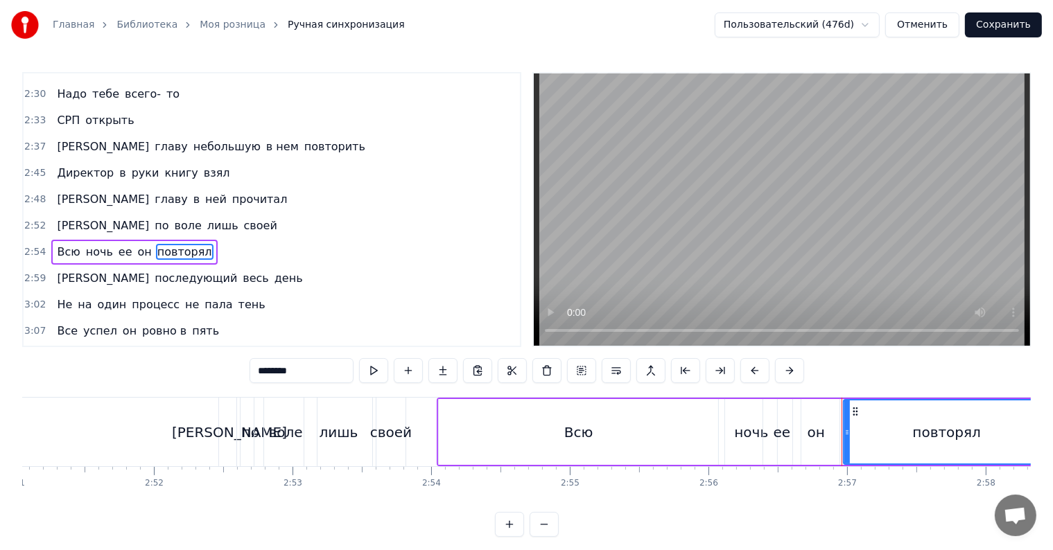
click at [629, 442] on div "Всю" at bounding box center [578, 432] width 279 height 66
type input "***"
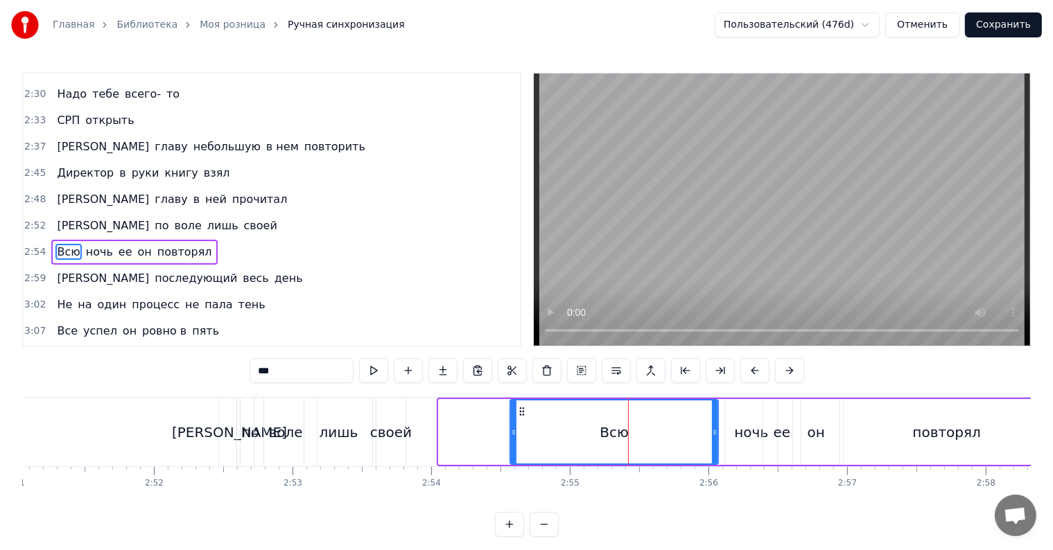
drag, startPoint x: 441, startPoint y: 430, endPoint x: 512, endPoint y: 431, distance: 71.4
click at [512, 431] on icon at bounding box center [514, 432] width 6 height 11
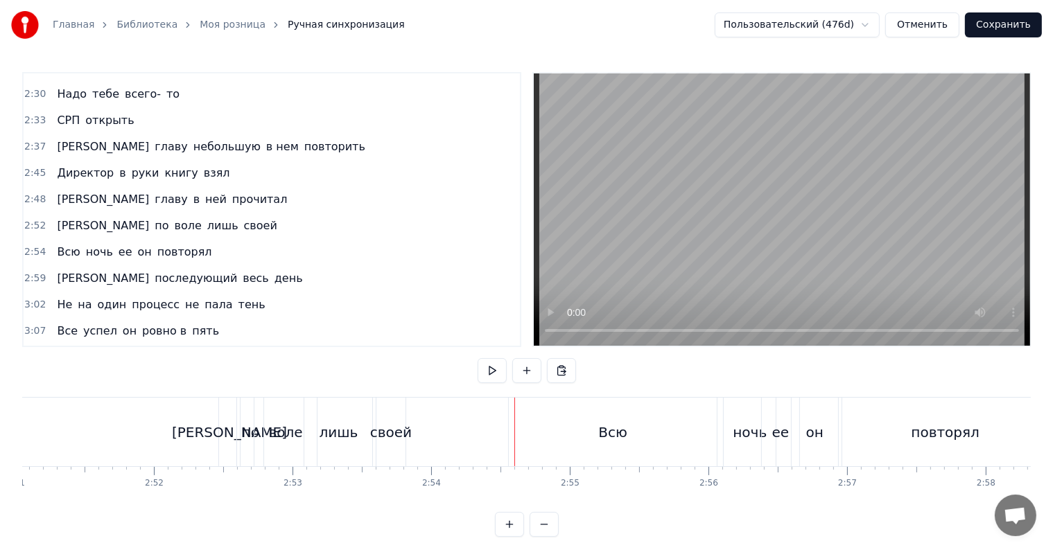
click at [541, 430] on div "Всю" at bounding box center [613, 432] width 208 height 69
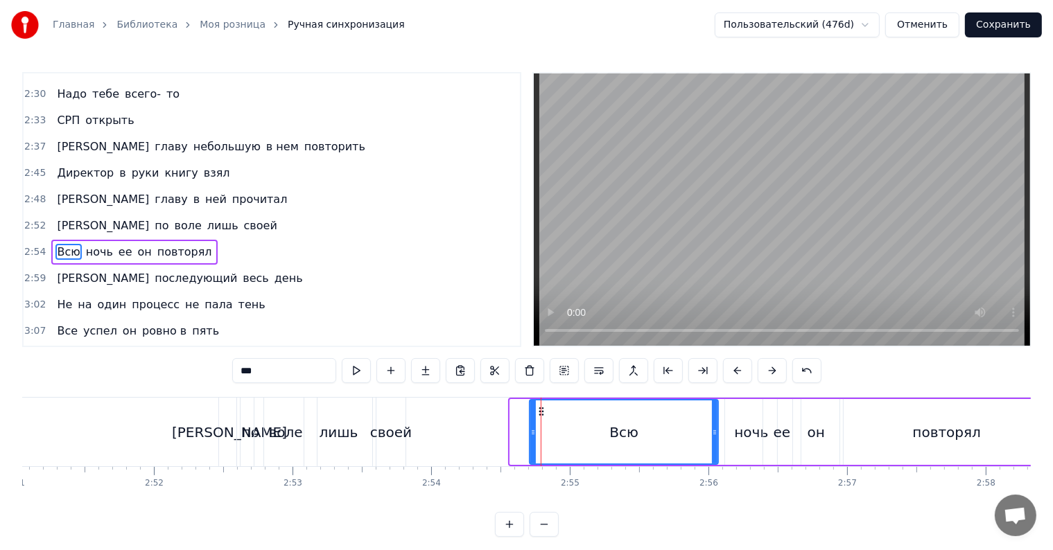
drag, startPoint x: 510, startPoint y: 429, endPoint x: 530, endPoint y: 427, distance: 19.5
click at [530, 427] on icon at bounding box center [533, 432] width 6 height 11
click at [1022, 19] on button "Сохранить" at bounding box center [1003, 24] width 77 height 25
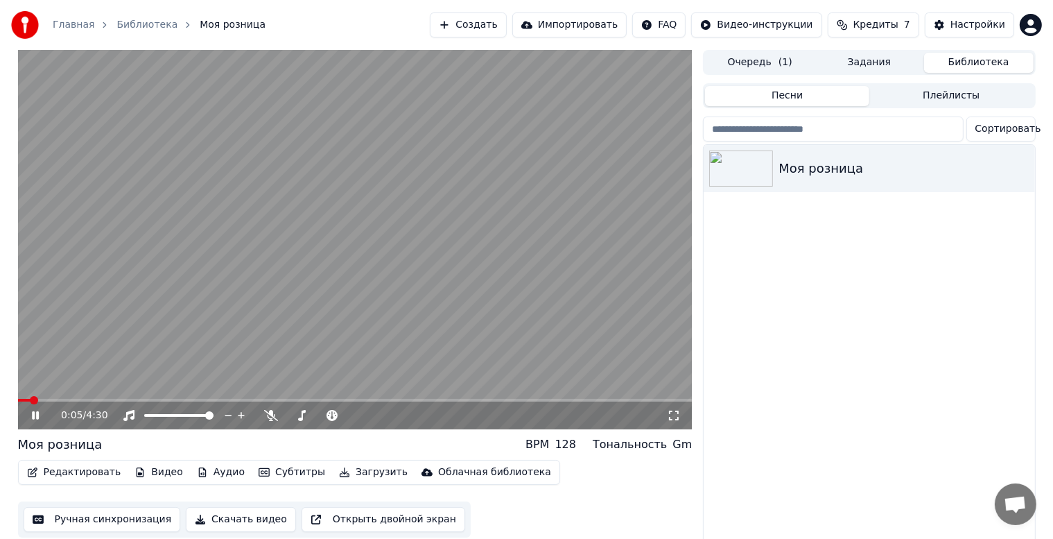
click at [433, 403] on div "0:05 / 4:30" at bounding box center [355, 415] width 674 height 28
click at [433, 402] on div "0:05 / 4:30" at bounding box center [355, 415] width 674 height 28
click at [437, 397] on video at bounding box center [355, 239] width 674 height 379
click at [437, 399] on span at bounding box center [355, 400] width 674 height 3
click at [367, 288] on video at bounding box center [355, 239] width 674 height 379
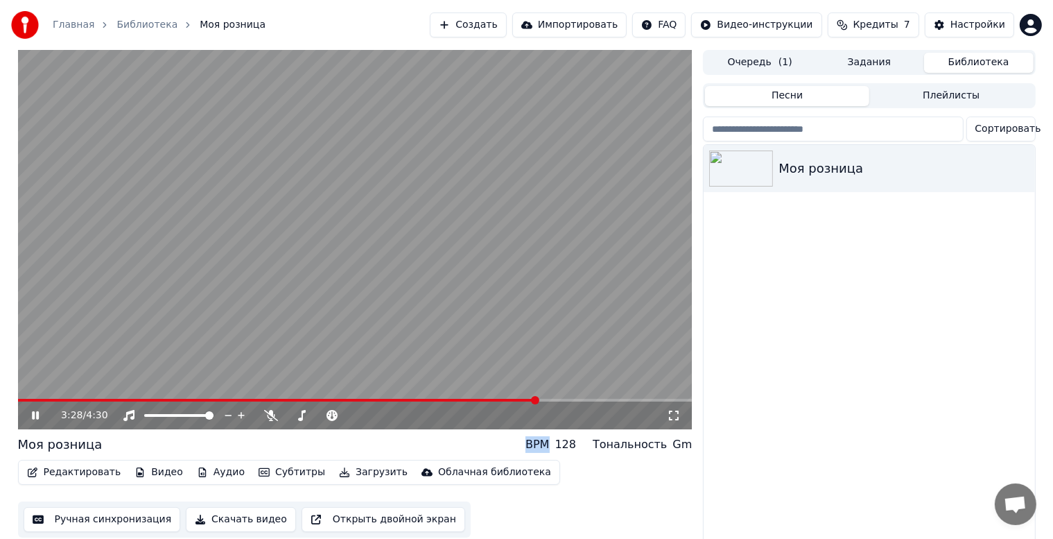
click at [432, 338] on video at bounding box center [355, 239] width 674 height 379
click at [65, 518] on button "Ручная синхронизация" at bounding box center [102, 519] width 157 height 25
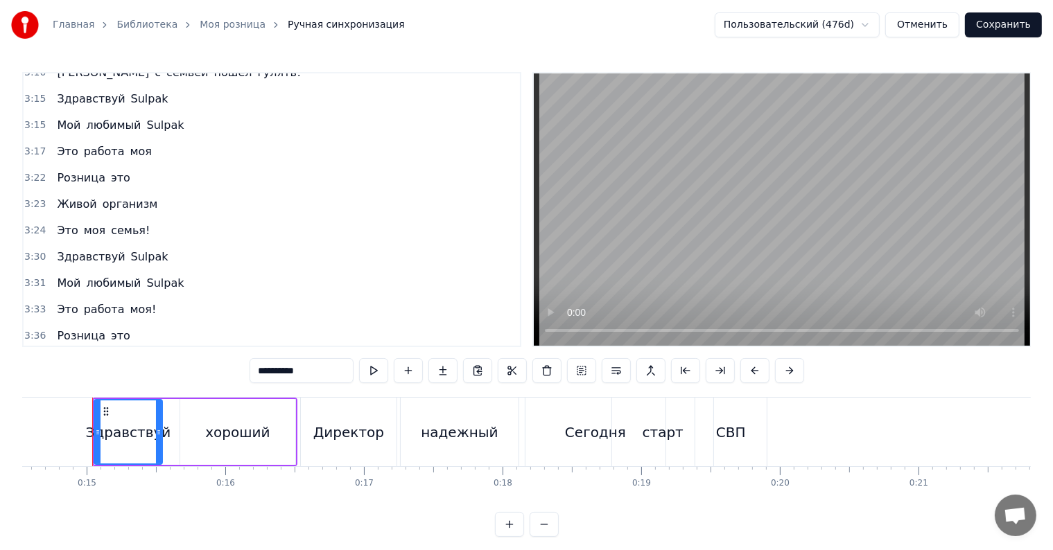
scroll to position [1367, 0]
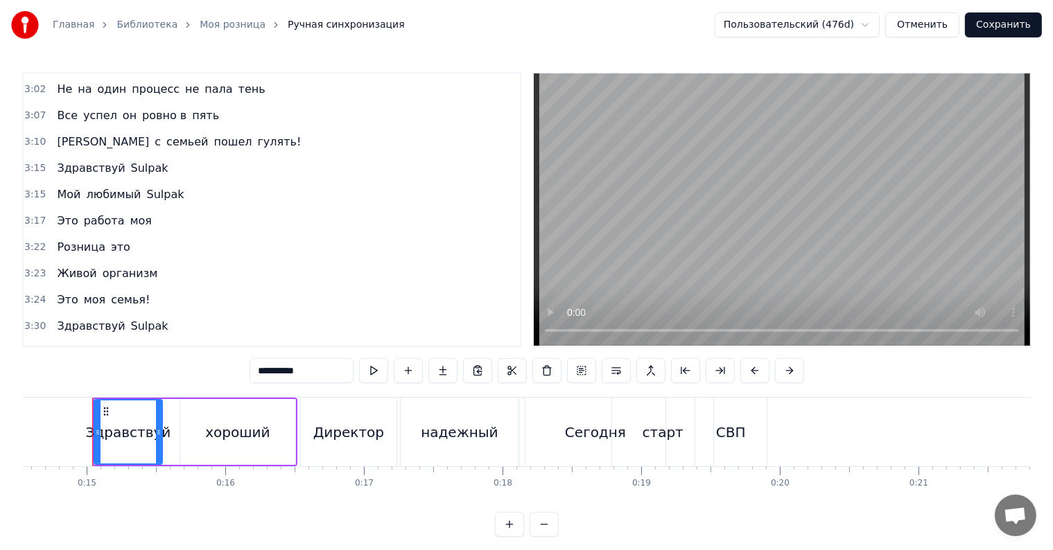
click at [86, 292] on span "моя" at bounding box center [94, 300] width 24 height 16
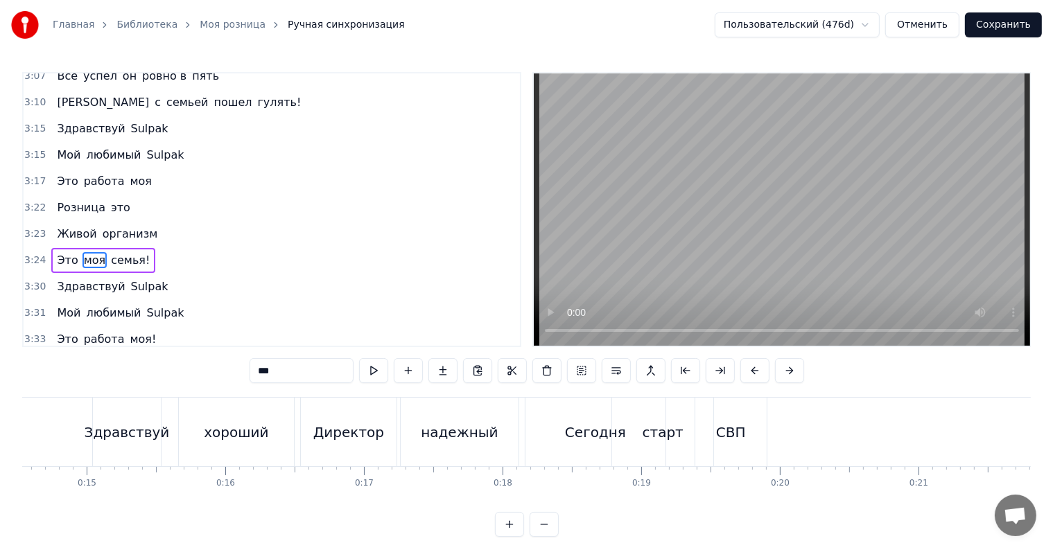
scroll to position [0, 28368]
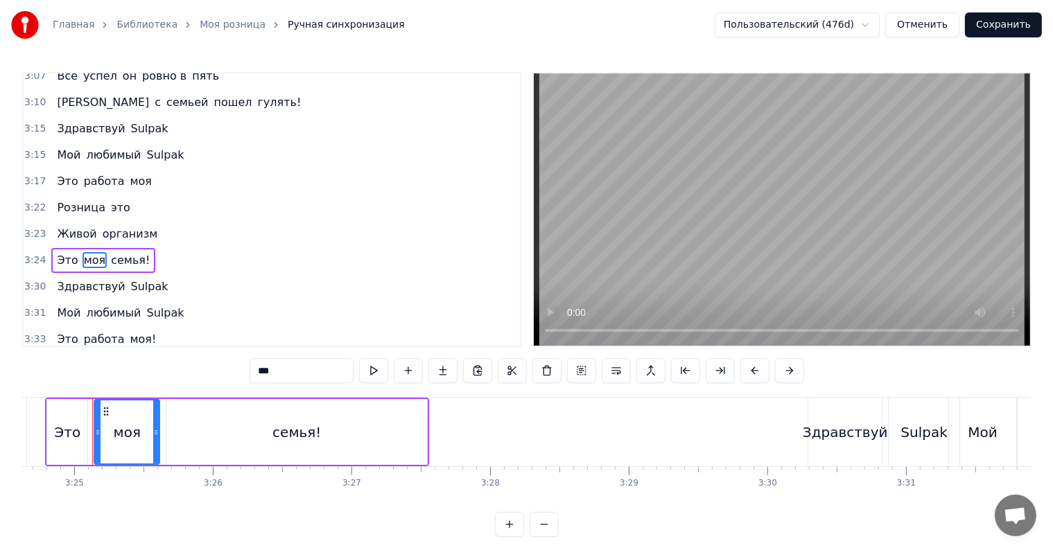
click at [313, 420] on div "семья!" at bounding box center [296, 432] width 261 height 66
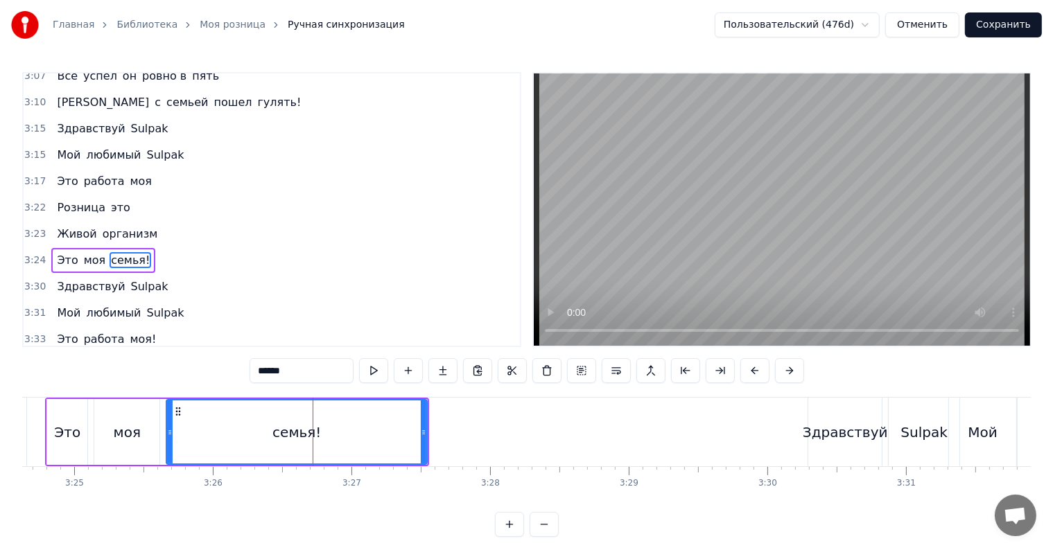
click at [64, 410] on div "Это" at bounding box center [67, 432] width 40 height 66
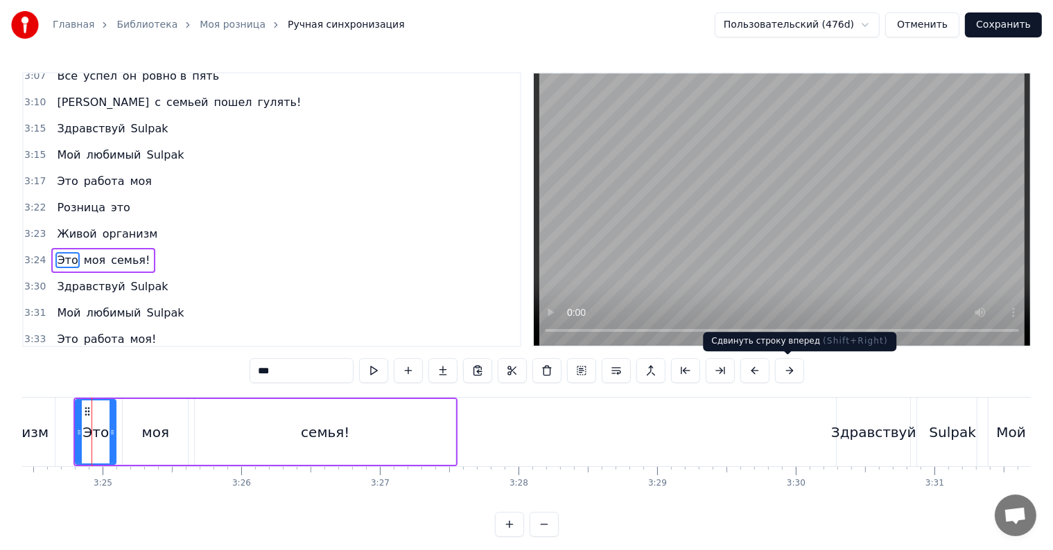
click at [786, 375] on button at bounding box center [789, 370] width 29 height 25
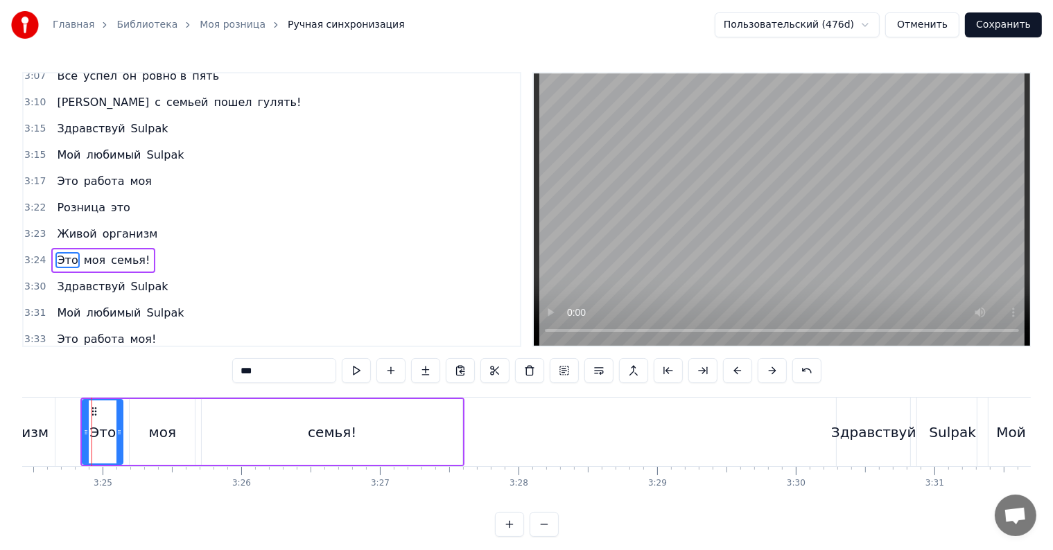
click at [786, 375] on div "***" at bounding box center [526, 370] width 589 height 25
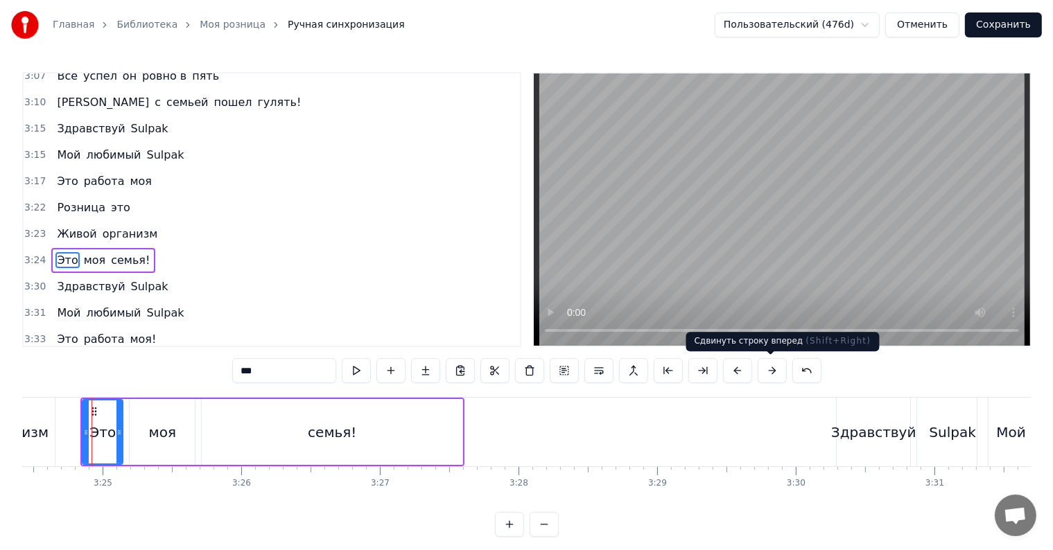
click at [770, 378] on button at bounding box center [772, 370] width 29 height 25
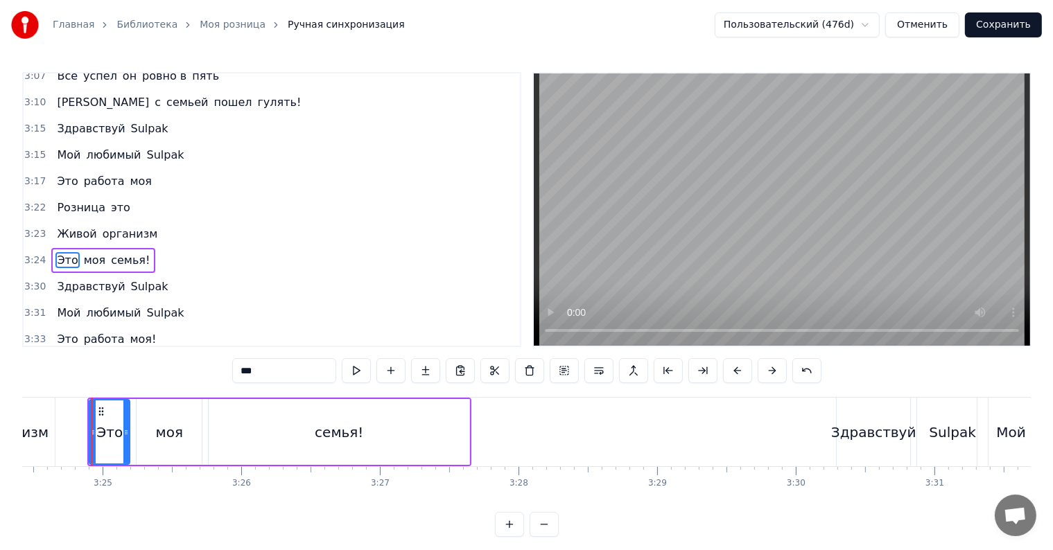
click at [771, 374] on button at bounding box center [772, 370] width 29 height 25
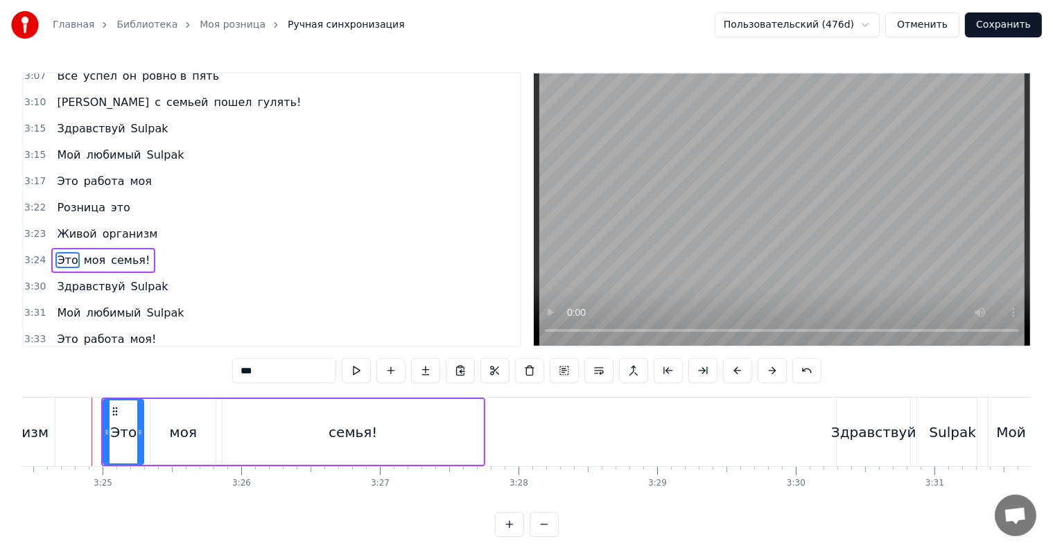
click at [771, 374] on button at bounding box center [772, 370] width 29 height 25
click at [186, 444] on div "моя" at bounding box center [189, 432] width 65 height 66
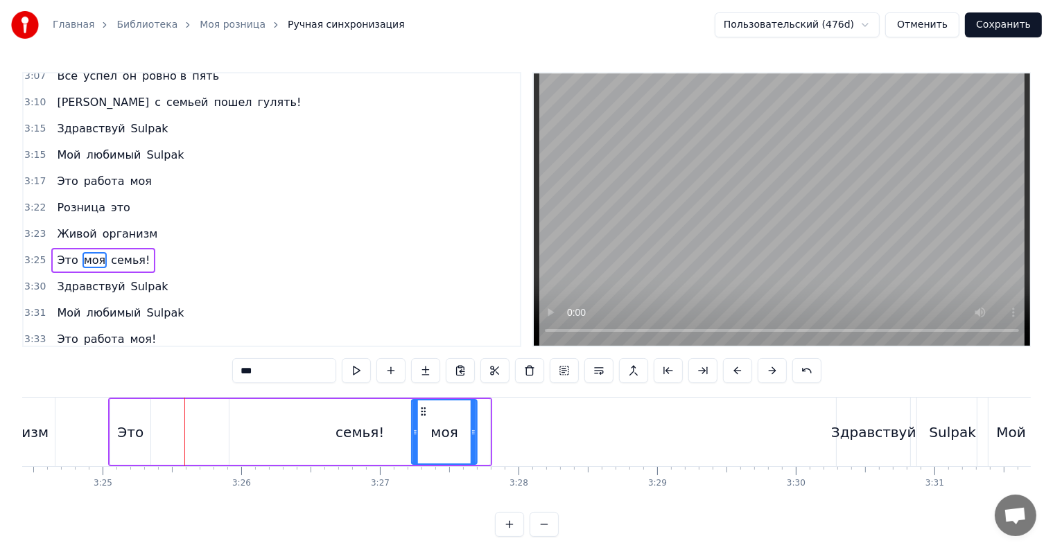
drag, startPoint x: 168, startPoint y: 407, endPoint x: 423, endPoint y: 424, distance: 255.0
click at [369, 436] on div "семья!" at bounding box center [359, 432] width 49 height 21
type input "******"
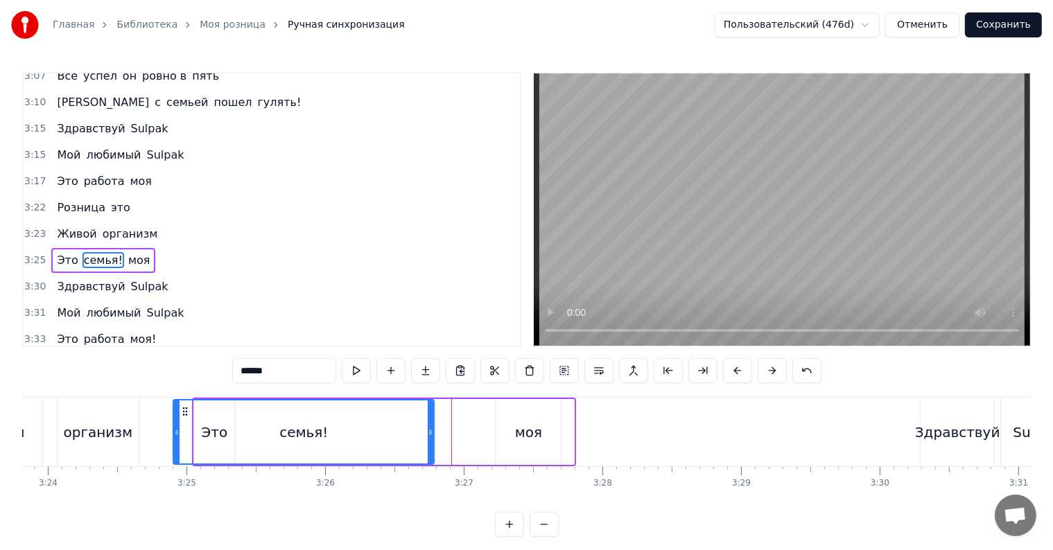
scroll to position [0, 28246]
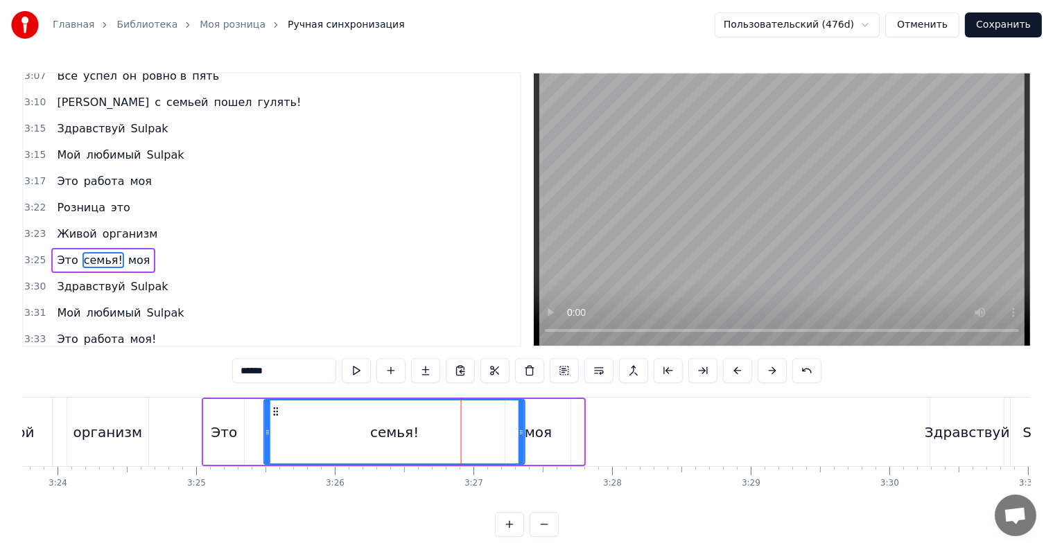
drag, startPoint x: 241, startPoint y: 410, endPoint x: 276, endPoint y: 417, distance: 35.5
click at [276, 417] on div "семья!" at bounding box center [394, 432] width 259 height 63
click at [996, 29] on button "Сохранить" at bounding box center [1003, 24] width 77 height 25
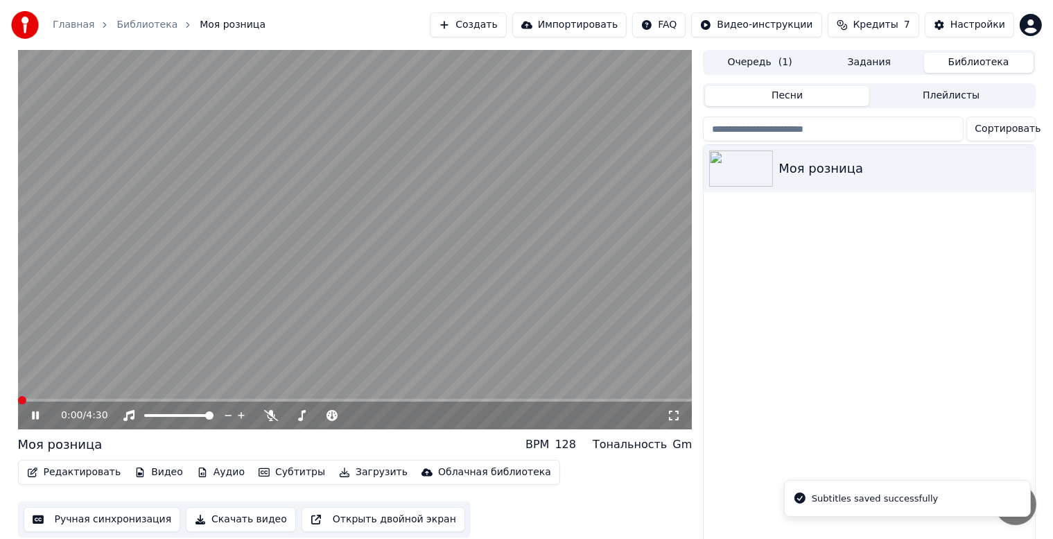
click at [493, 396] on video at bounding box center [355, 239] width 674 height 379
click at [537, 396] on video at bounding box center [355, 239] width 674 height 379
click at [526, 399] on span at bounding box center [355, 400] width 674 height 3
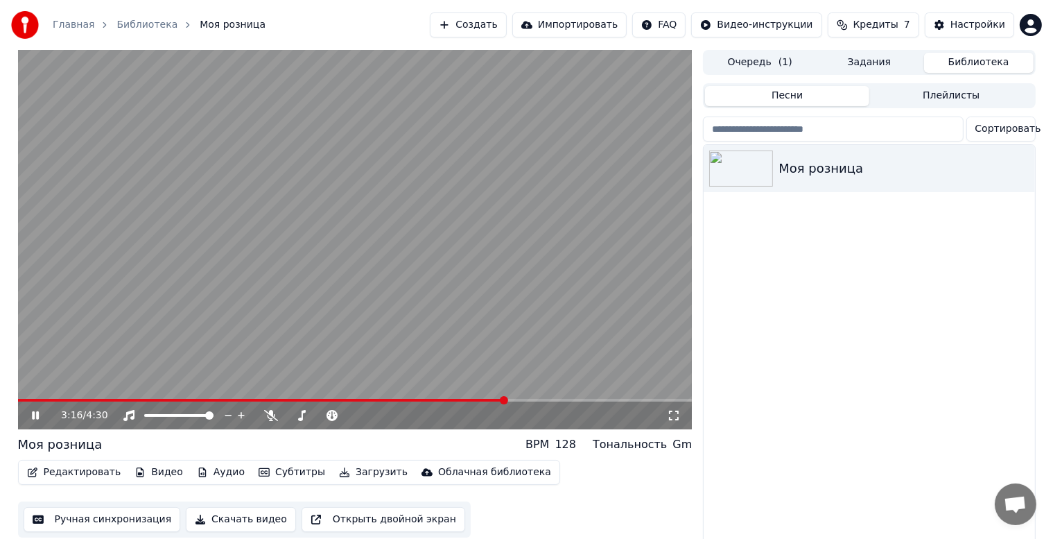
click at [506, 400] on span at bounding box center [262, 400] width 488 height 3
click at [485, 401] on span at bounding box center [252, 400] width 468 height 3
click at [524, 322] on video at bounding box center [355, 239] width 674 height 379
click at [374, 272] on video at bounding box center [355, 239] width 674 height 379
click at [392, 304] on video at bounding box center [355, 239] width 674 height 379
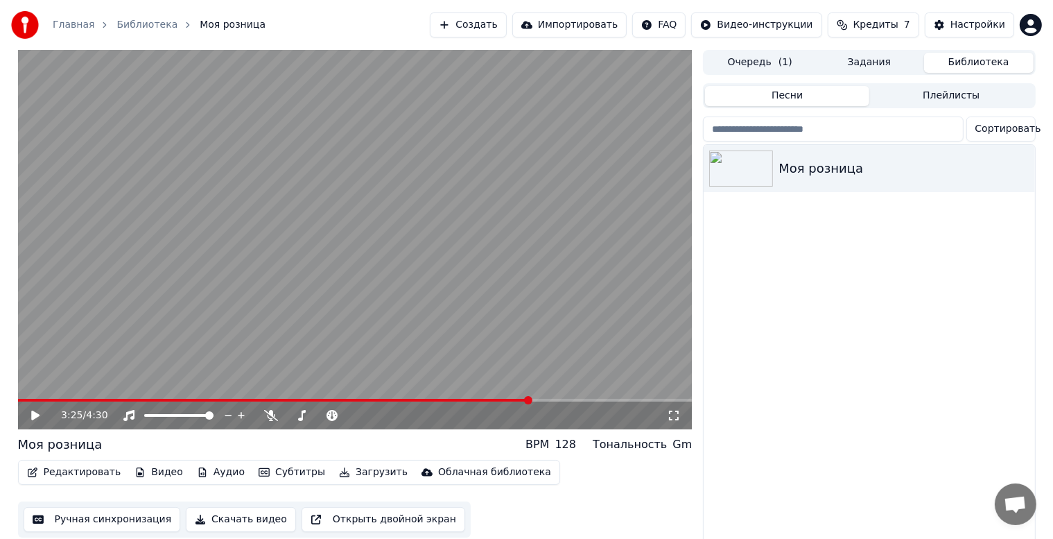
click at [309, 331] on video at bounding box center [355, 239] width 674 height 379
click at [381, 358] on video at bounding box center [355, 239] width 674 height 379
click at [126, 514] on button "Ручная синхронизация" at bounding box center [102, 519] width 157 height 25
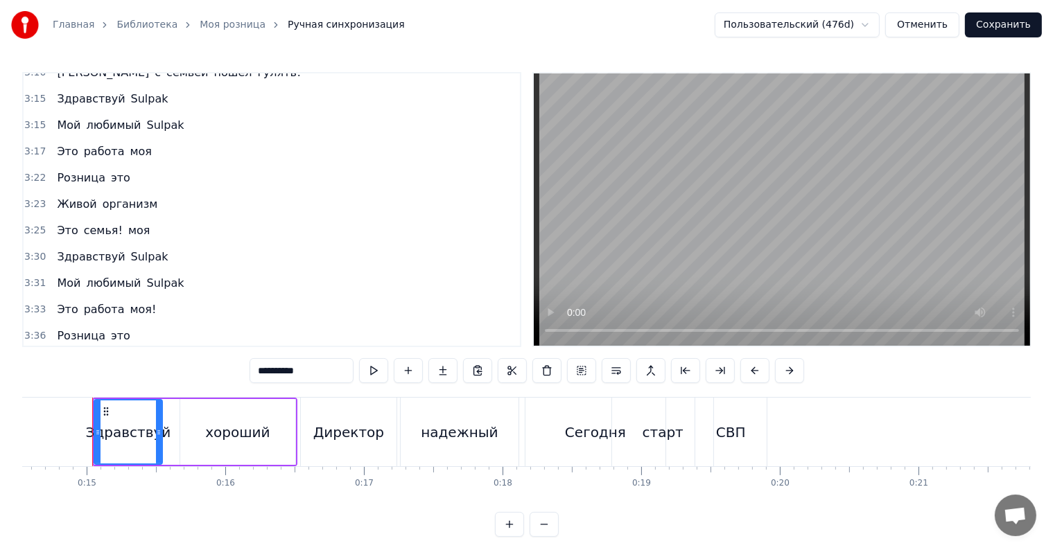
scroll to position [1367, 0]
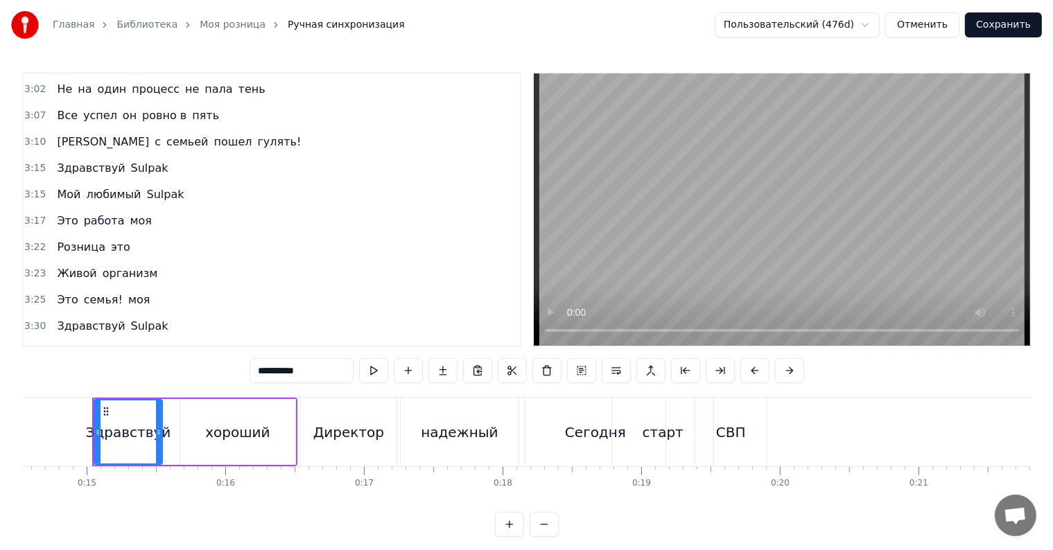
click at [95, 371] on span "работа" at bounding box center [104, 379] width 44 height 16
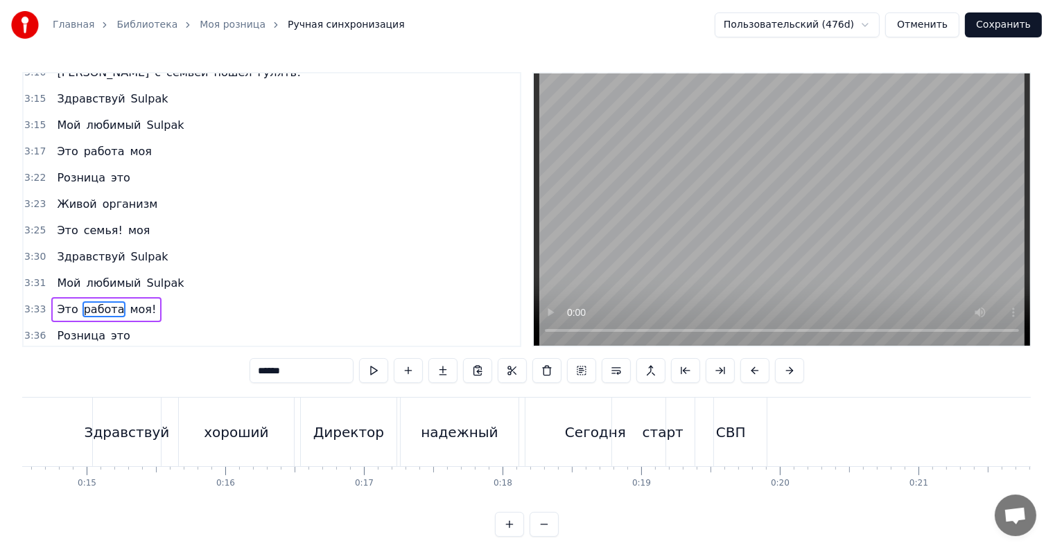
scroll to position [0, 29576]
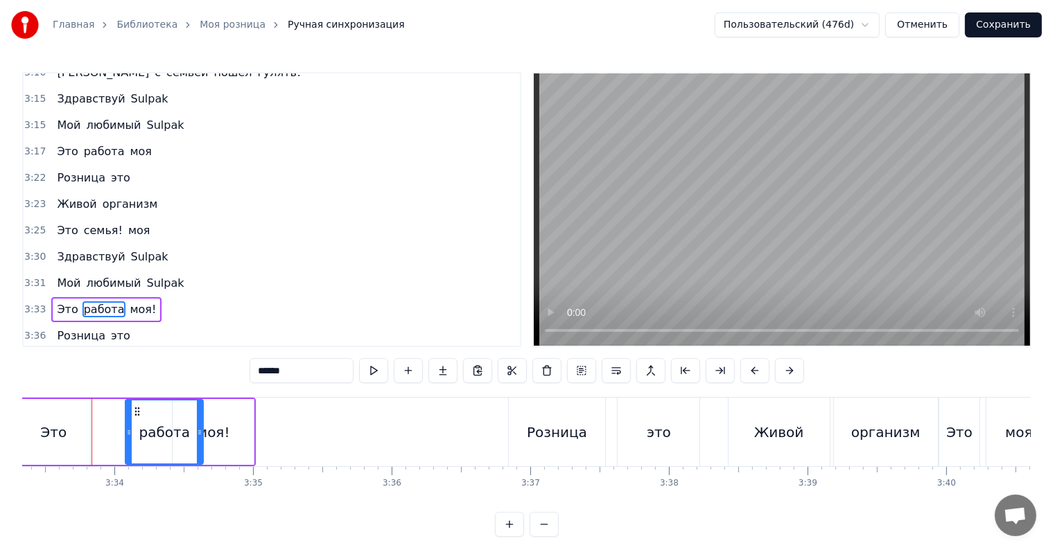
drag, startPoint x: 104, startPoint y: 410, endPoint x: 154, endPoint y: 412, distance: 50.0
click at [143, 412] on icon at bounding box center [137, 411] width 11 height 11
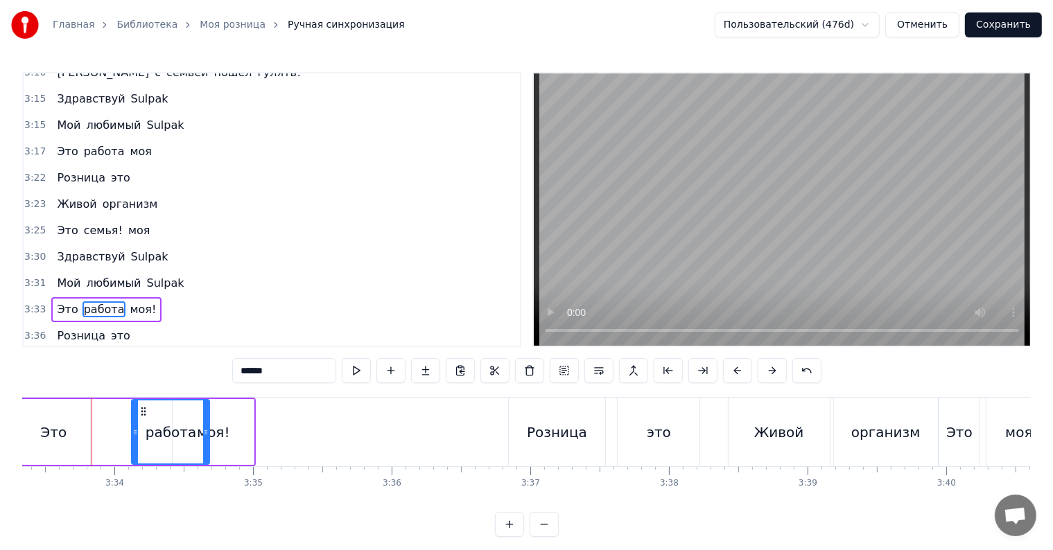
click at [248, 430] on div "моя!" at bounding box center [213, 432] width 81 height 66
type input "****"
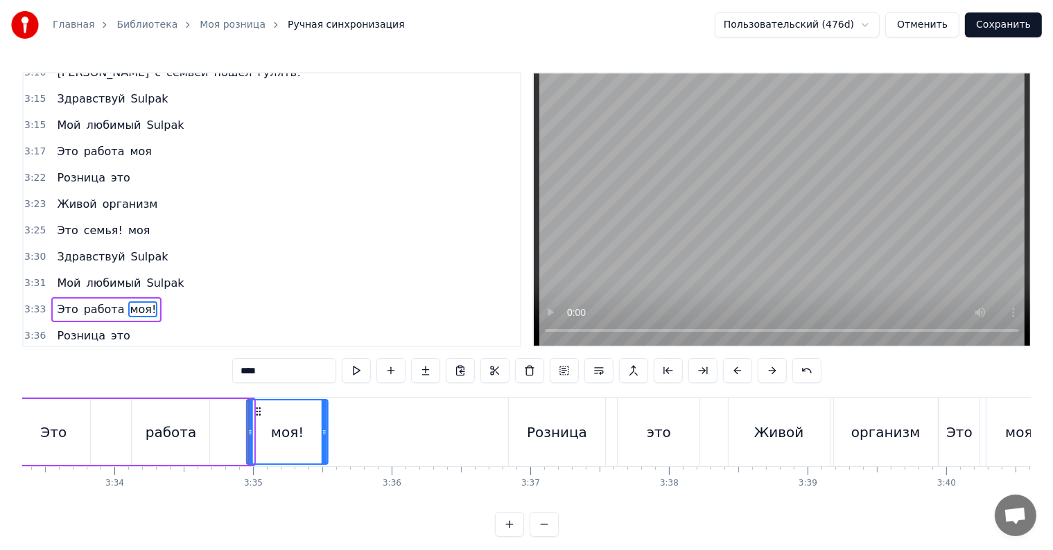
drag, startPoint x: 180, startPoint y: 408, endPoint x: 253, endPoint y: 416, distance: 73.9
click at [253, 416] on icon at bounding box center [258, 411] width 11 height 11
click at [128, 410] on div "Это работа моя!" at bounding box center [172, 432] width 315 height 69
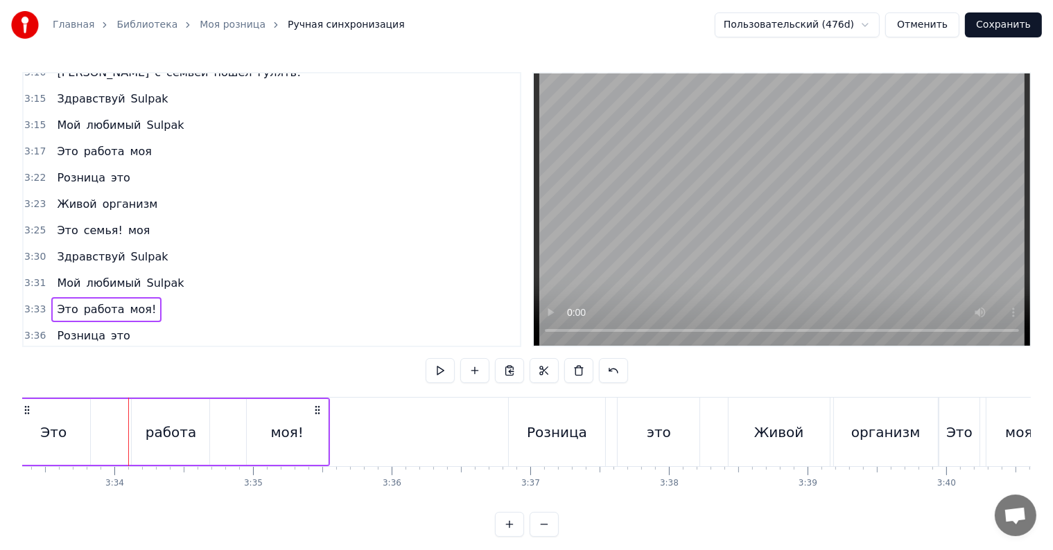
click at [149, 411] on div "работа" at bounding box center [171, 432] width 78 height 66
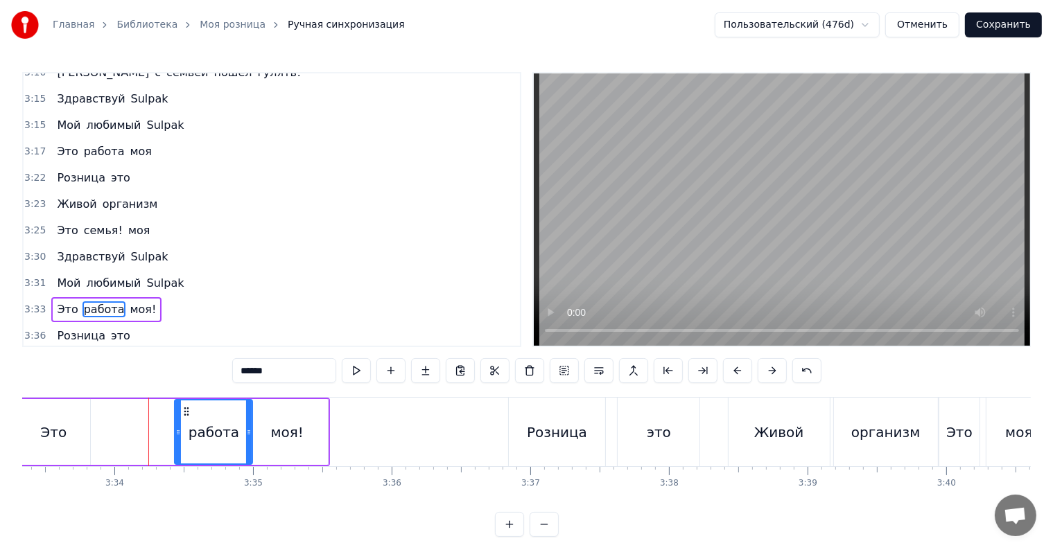
drag, startPoint x: 143, startPoint y: 408, endPoint x: 186, endPoint y: 410, distance: 43.1
click at [186, 410] on icon at bounding box center [186, 411] width 11 height 11
click at [1008, 33] on button "Сохранить" at bounding box center [1003, 24] width 77 height 25
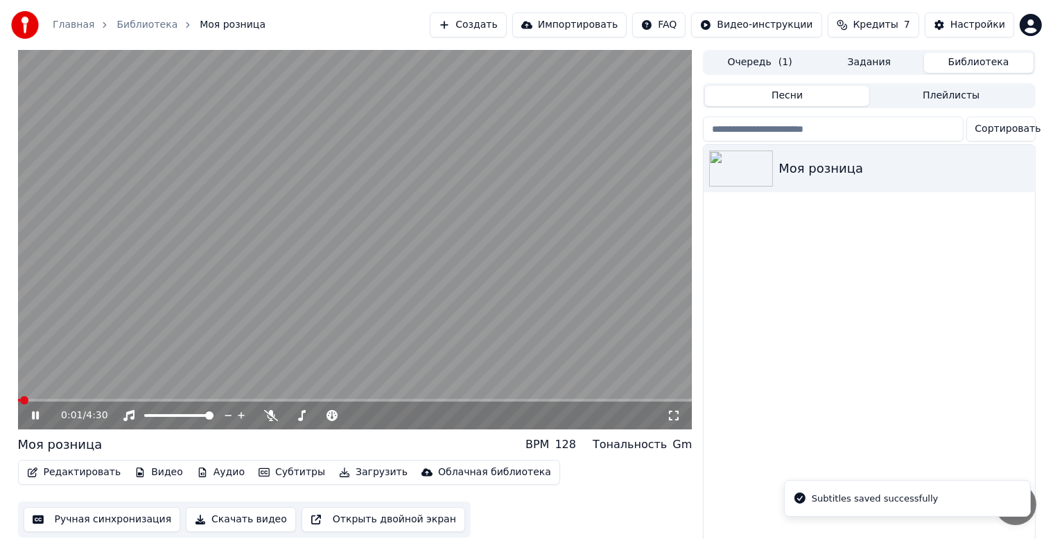
click at [472, 403] on div "0:01 / 4:30" at bounding box center [355, 415] width 674 height 28
click at [473, 403] on div "0:01 / 4:30" at bounding box center [355, 415] width 674 height 28
click at [473, 395] on video at bounding box center [355, 239] width 674 height 379
click at [459, 353] on video at bounding box center [355, 239] width 674 height 379
click at [481, 397] on video at bounding box center [355, 239] width 674 height 379
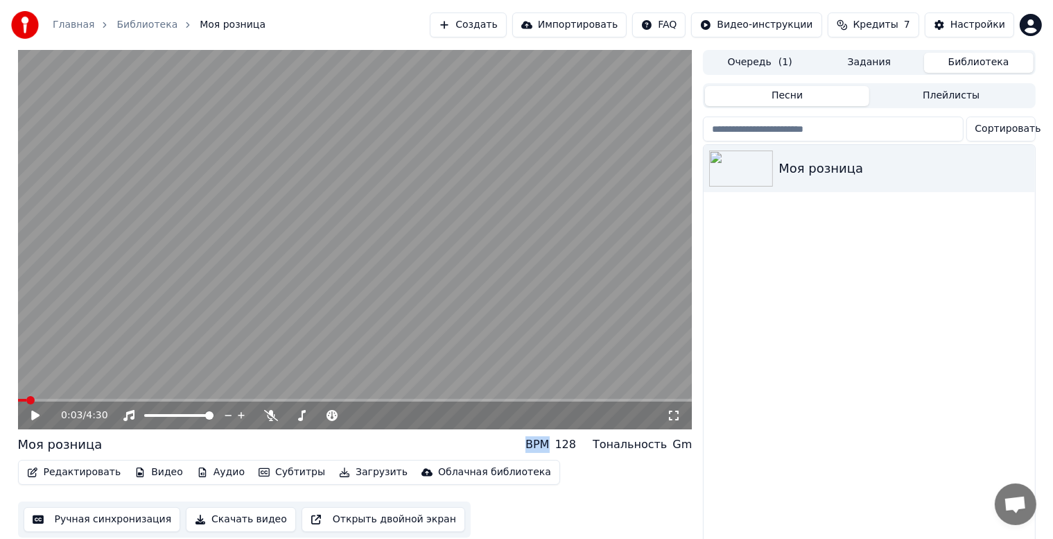
click at [485, 397] on video at bounding box center [355, 239] width 674 height 379
click at [488, 400] on span at bounding box center [355, 400] width 674 height 3
drag, startPoint x: 348, startPoint y: 248, endPoint x: 351, endPoint y: 242, distance: 7.1
click at [349, 245] on video at bounding box center [355, 239] width 674 height 379
click at [433, 272] on video at bounding box center [355, 239] width 674 height 379
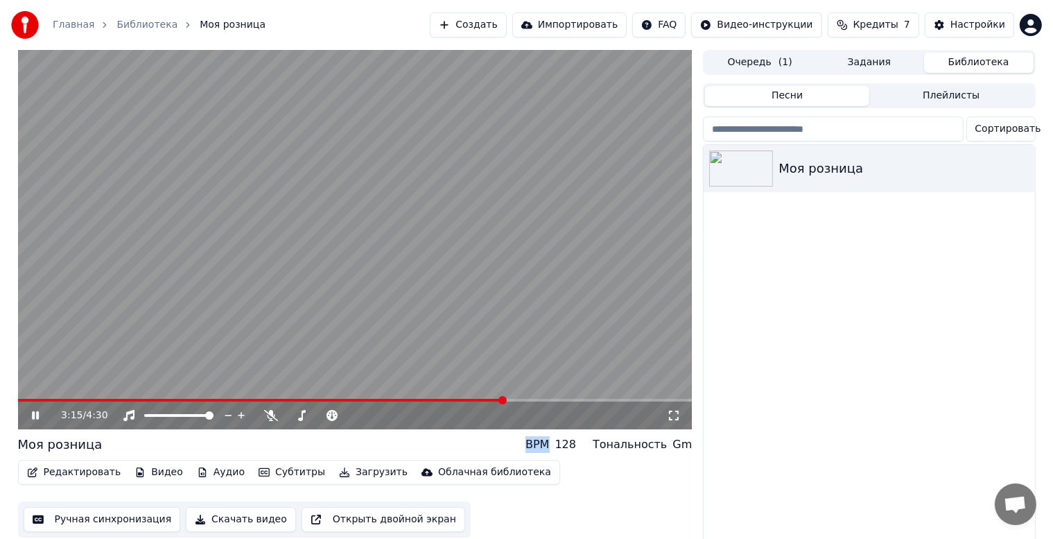
click at [433, 272] on video at bounding box center [355, 239] width 674 height 379
click at [360, 297] on video at bounding box center [355, 239] width 674 height 379
click at [410, 323] on video at bounding box center [355, 239] width 674 height 379
click at [113, 522] on button "Ручная синхронизация" at bounding box center [102, 519] width 157 height 25
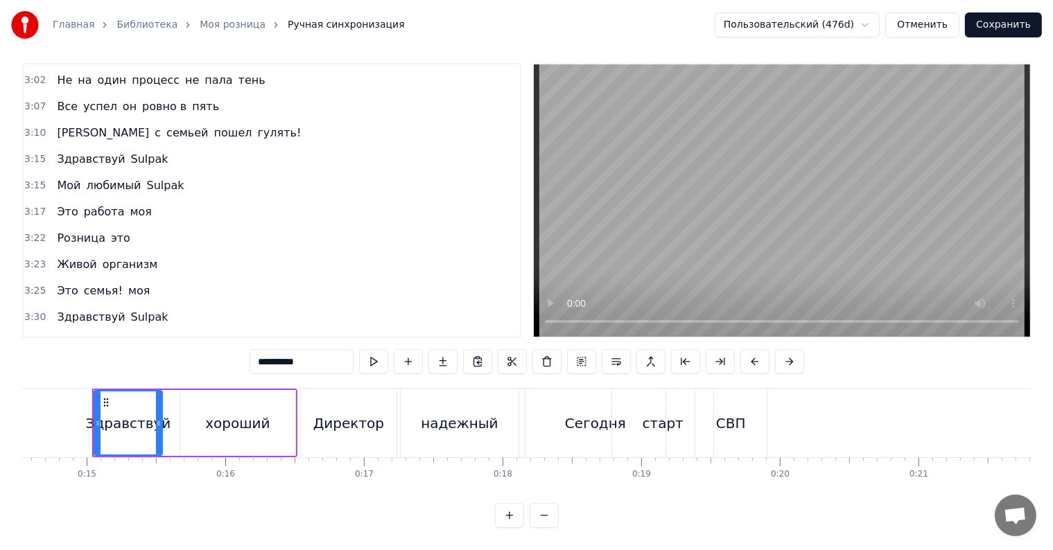
scroll to position [1436, 0]
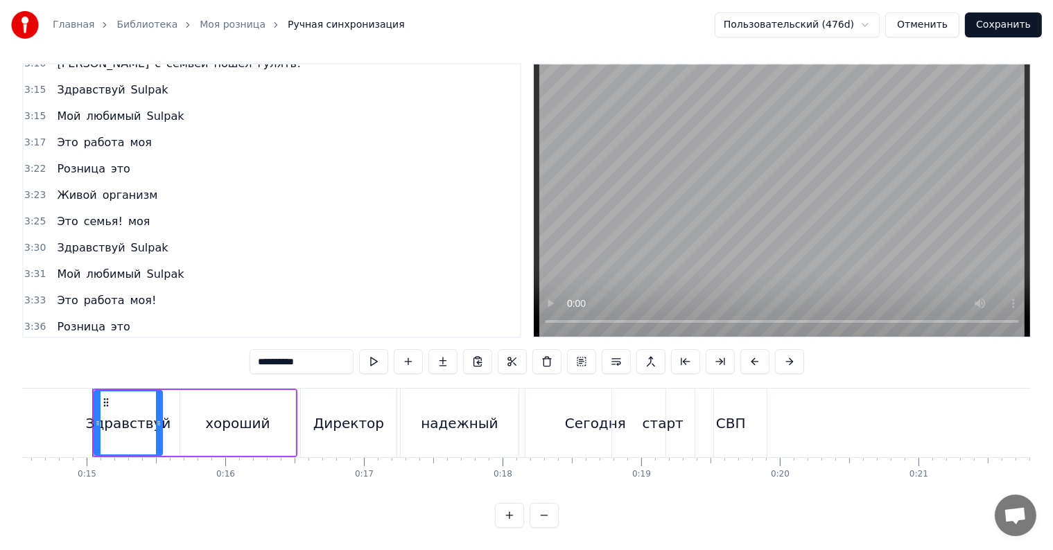
click at [98, 293] on span "работа" at bounding box center [104, 301] width 44 height 16
type input "******"
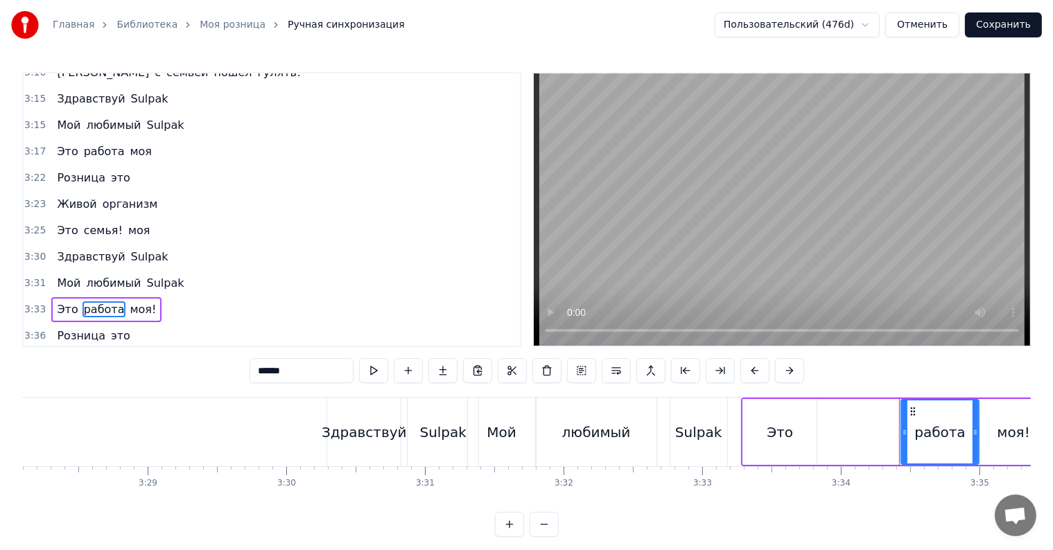
scroll to position [0, 28913]
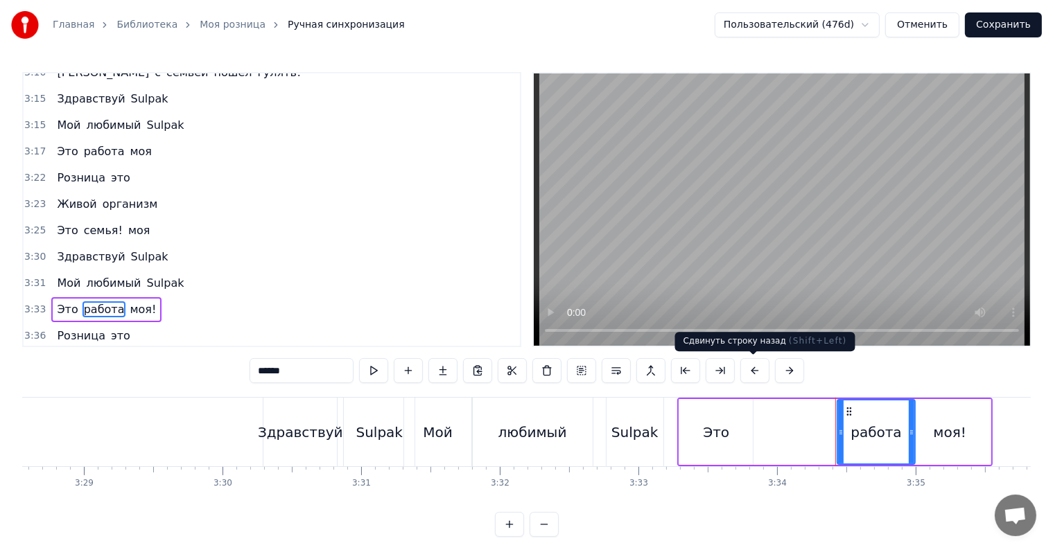
click at [749, 372] on button at bounding box center [754, 370] width 29 height 25
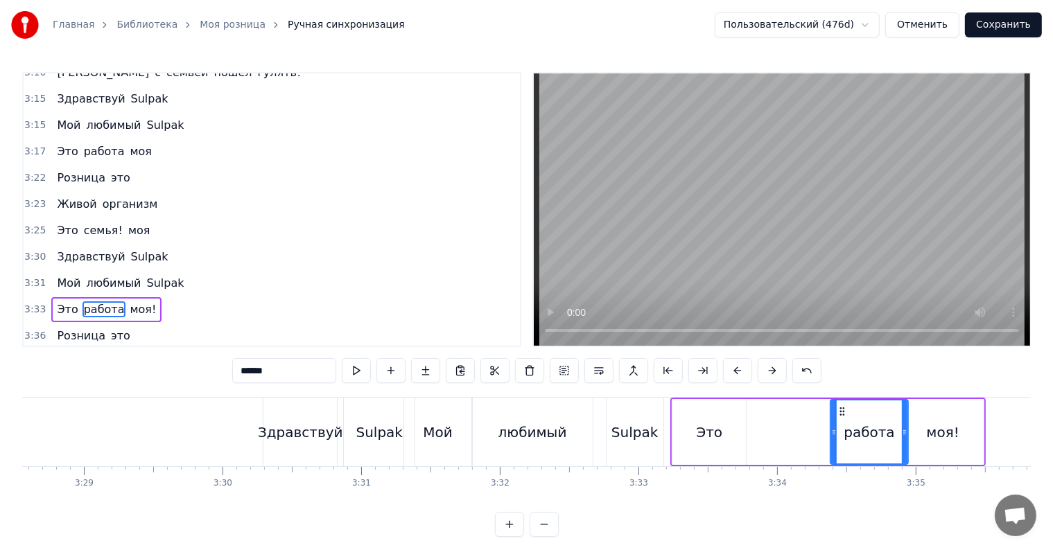
click at [749, 372] on button at bounding box center [737, 370] width 29 height 25
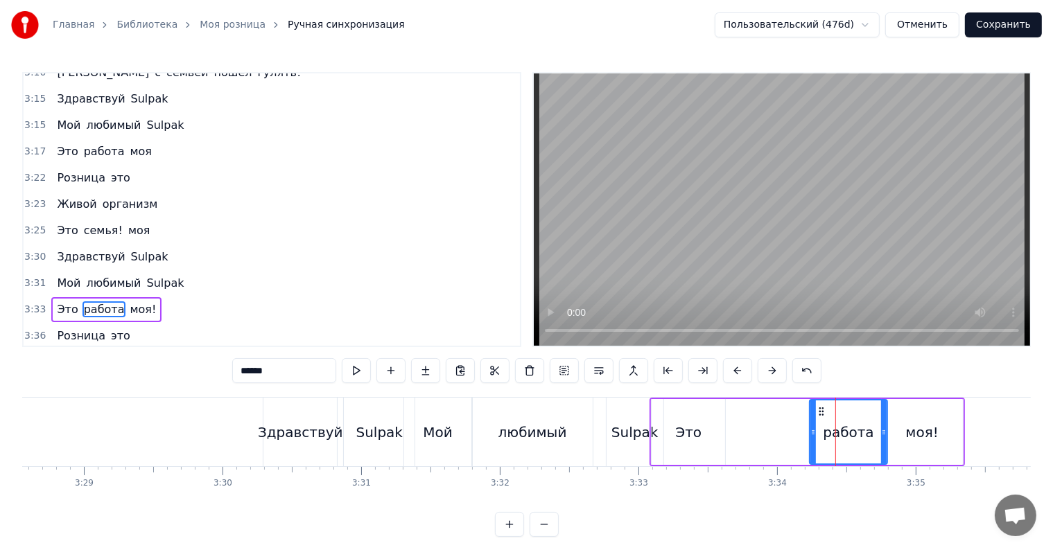
click at [749, 372] on button at bounding box center [737, 370] width 29 height 25
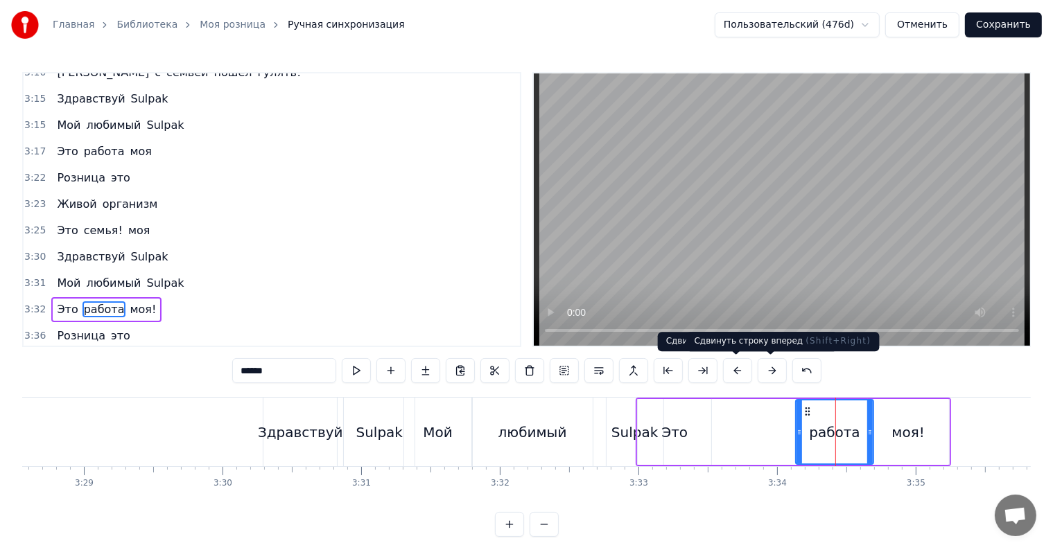
click at [768, 370] on button at bounding box center [772, 370] width 29 height 25
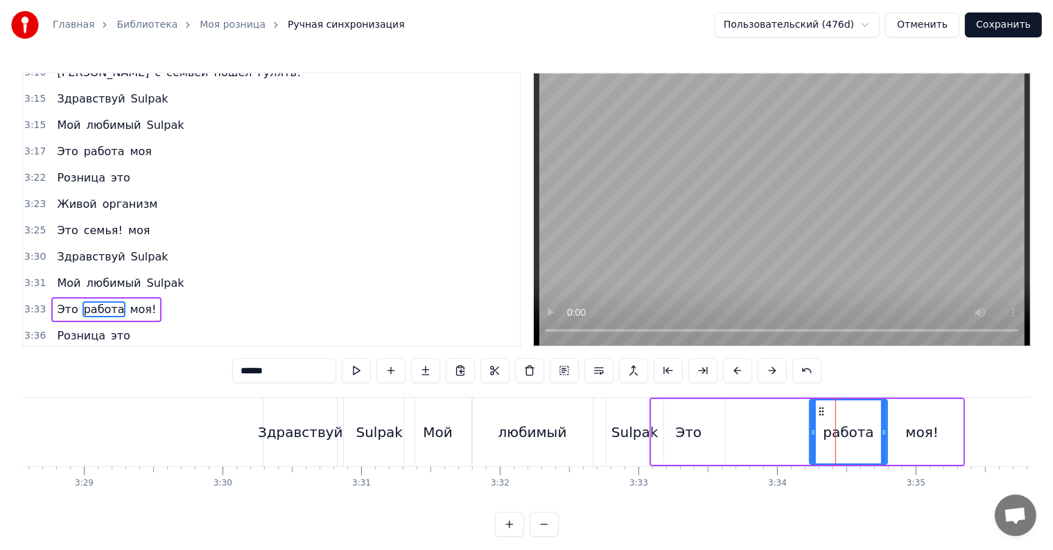
click at [768, 370] on button at bounding box center [772, 370] width 29 height 25
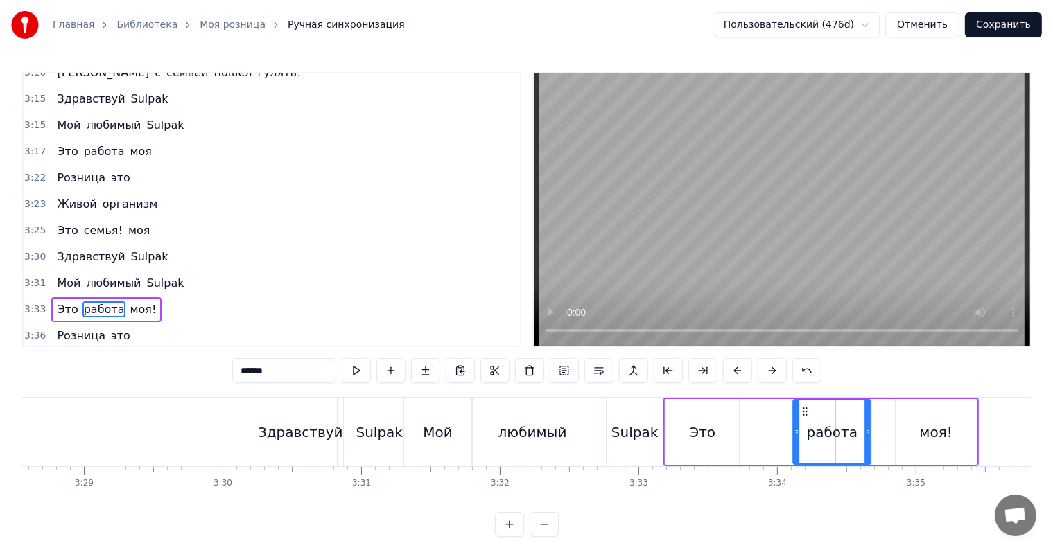
drag, startPoint x: 833, startPoint y: 410, endPoint x: 803, endPoint y: 408, distance: 29.8
click at [803, 408] on icon at bounding box center [805, 411] width 11 height 11
drag, startPoint x: 802, startPoint y: 410, endPoint x: 778, endPoint y: 410, distance: 23.6
click at [778, 410] on icon at bounding box center [781, 411] width 11 height 11
click at [1001, 29] on button "Сохранить" at bounding box center [1003, 24] width 77 height 25
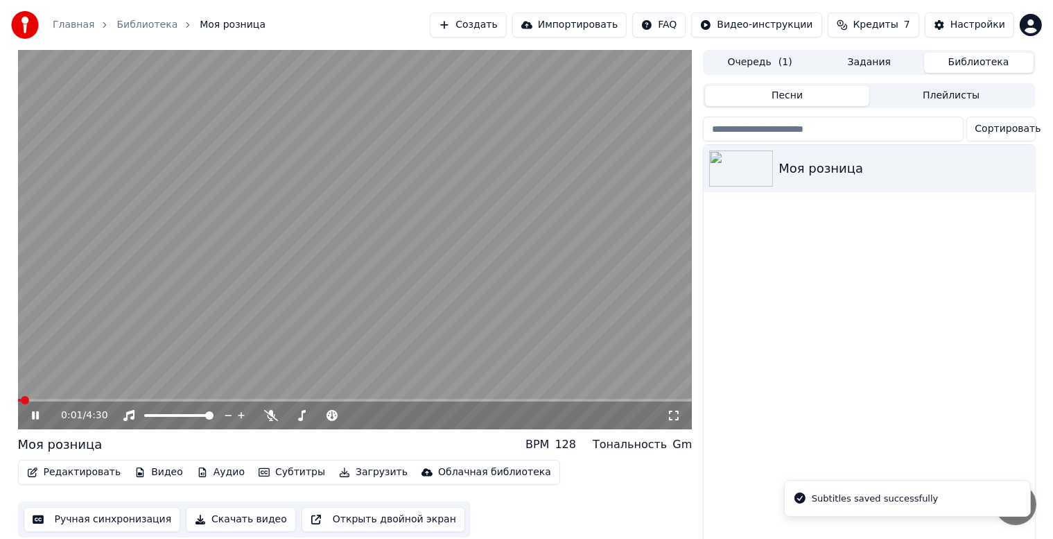
click at [430, 257] on video at bounding box center [355, 239] width 674 height 379
click at [381, 274] on video at bounding box center [355, 239] width 674 height 379
click at [454, 399] on span at bounding box center [355, 400] width 674 height 3
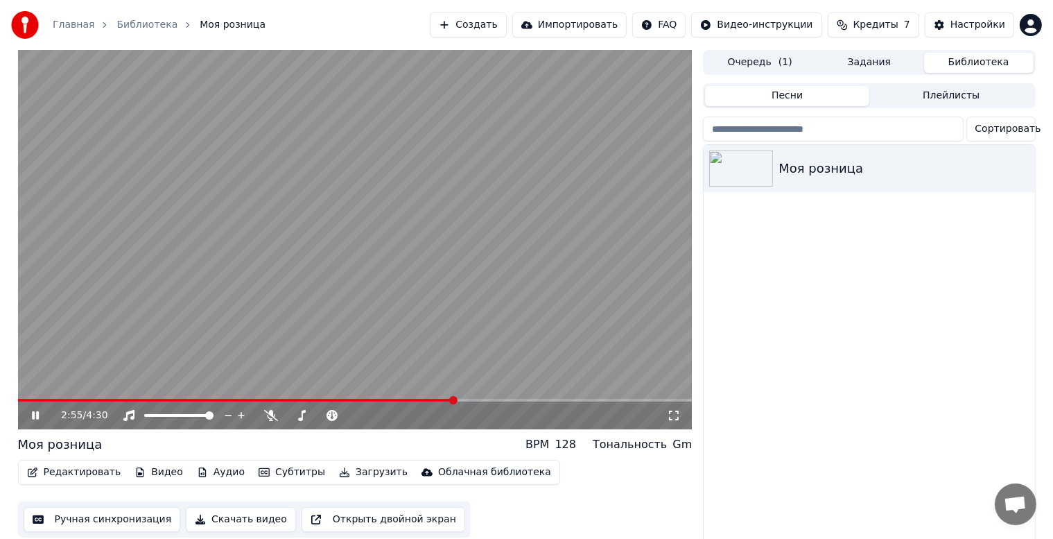
click at [426, 304] on video at bounding box center [355, 239] width 674 height 379
click at [477, 399] on span at bounding box center [355, 400] width 674 height 3
click at [550, 295] on video at bounding box center [355, 239] width 674 height 379
click at [488, 402] on div "3:06 / 4:30" at bounding box center [355, 415] width 674 height 28
click at [496, 402] on div "3:06 / 4:30" at bounding box center [355, 415] width 674 height 28
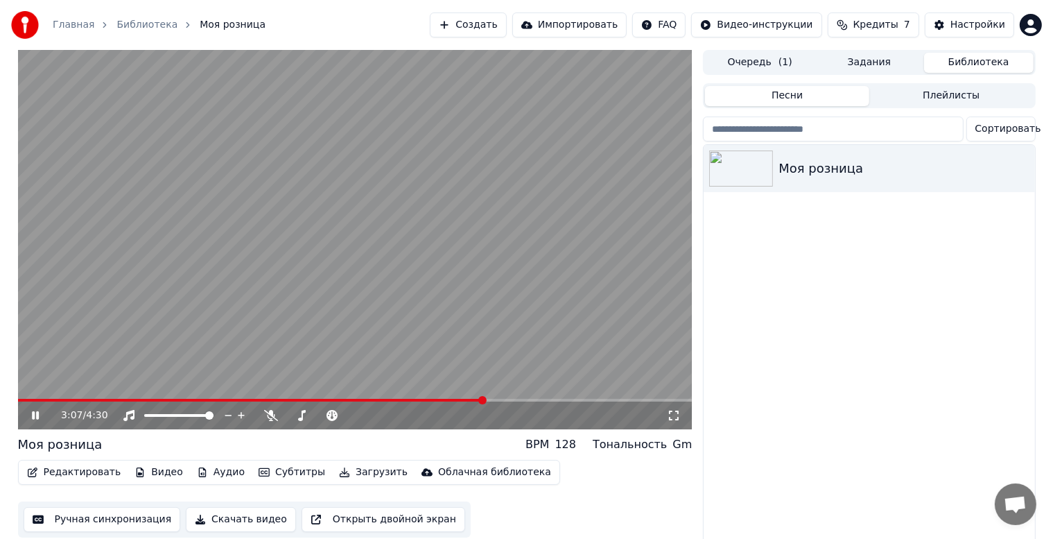
click at [499, 399] on span at bounding box center [355, 400] width 674 height 3
click at [282, 255] on video at bounding box center [355, 239] width 674 height 379
click at [18, 396] on span at bounding box center [22, 400] width 8 height 8
click at [39, 415] on icon at bounding box center [35, 415] width 8 height 10
click at [378, 266] on video at bounding box center [355, 239] width 674 height 379
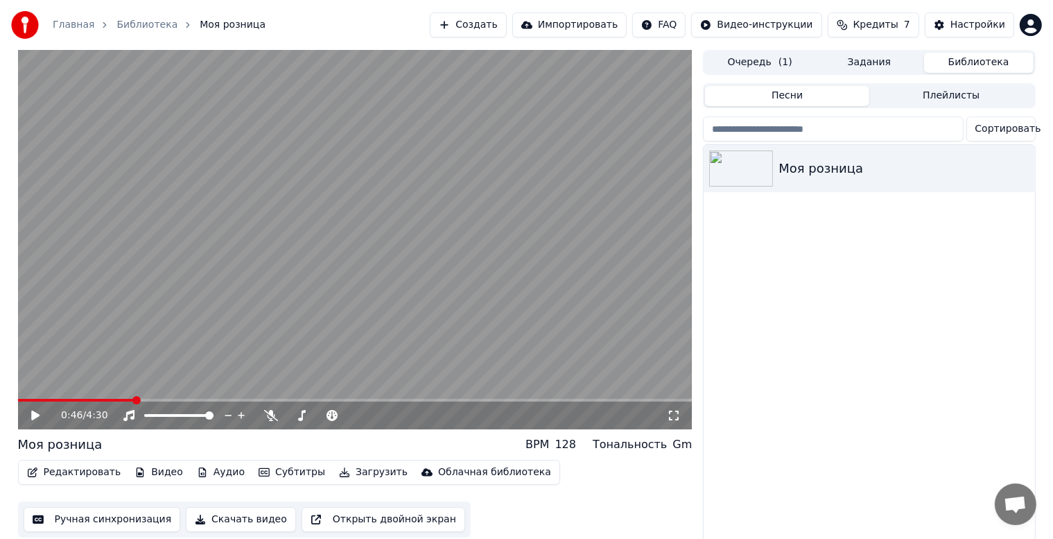
click at [402, 229] on video at bounding box center [355, 239] width 674 height 379
click at [339, 294] on video at bounding box center [355, 239] width 674 height 379
click at [128, 518] on button "Ручная синхронизация" at bounding box center [102, 519] width 157 height 25
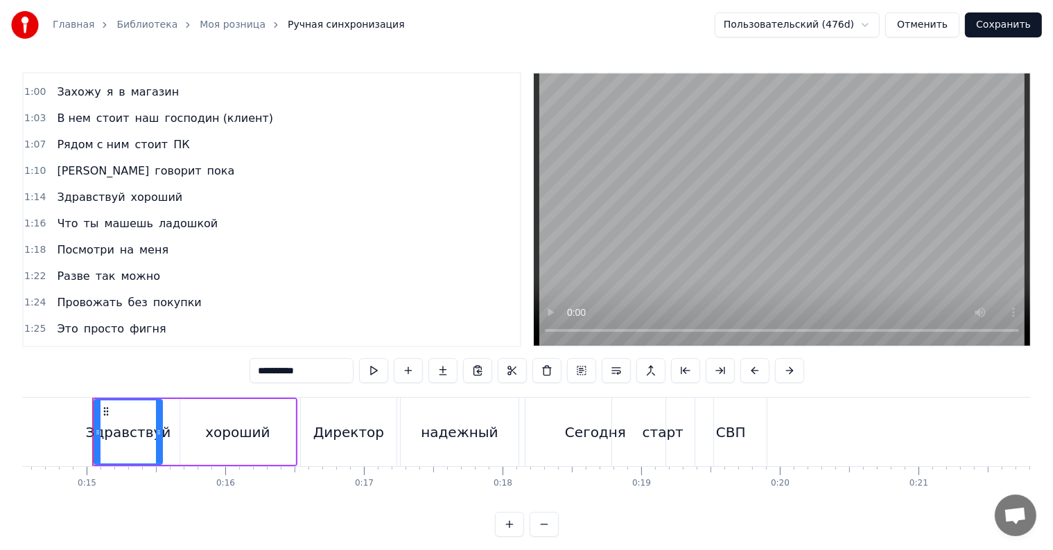
scroll to position [485, 0]
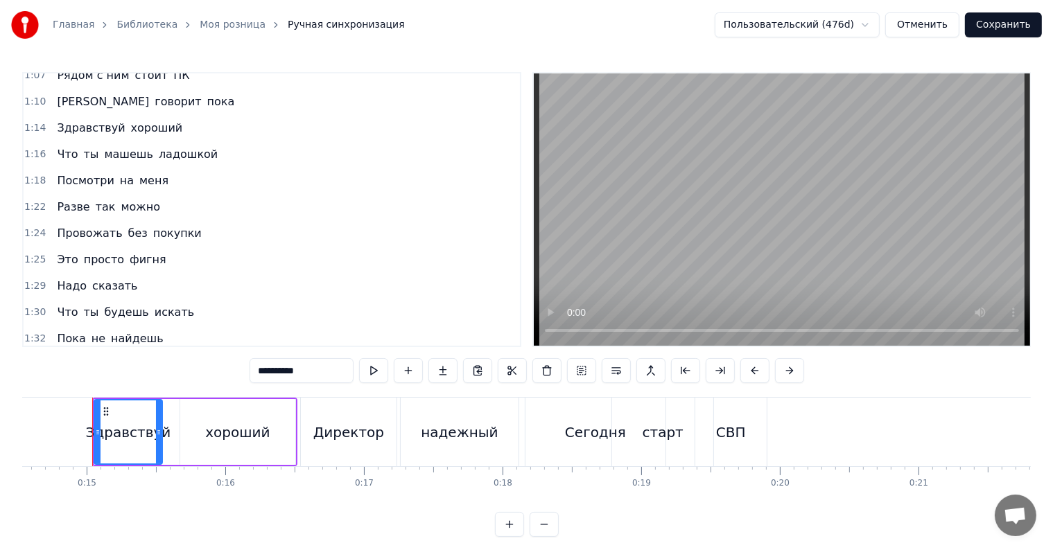
click at [110, 278] on span "сказать" at bounding box center [115, 286] width 48 height 16
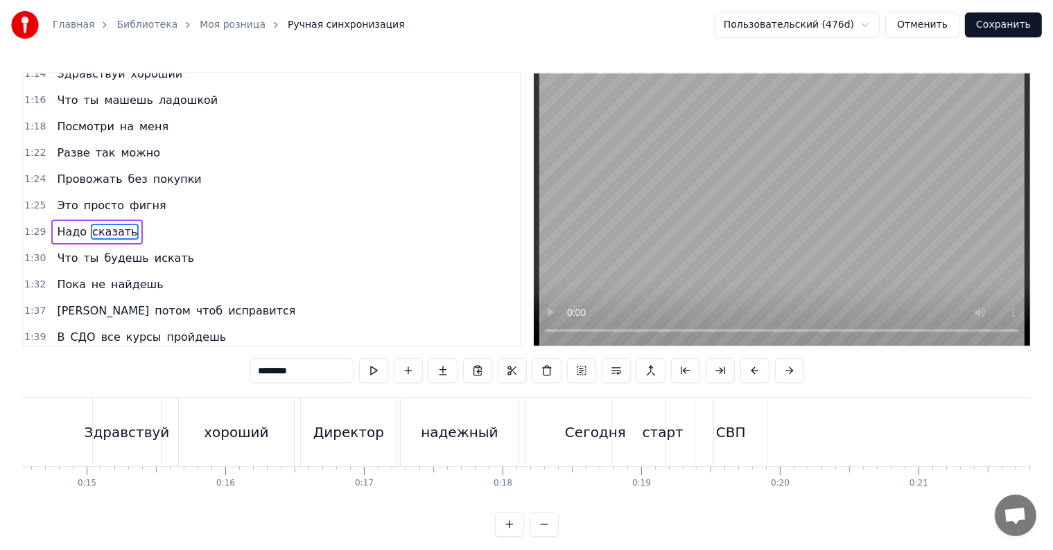
scroll to position [0, 12402]
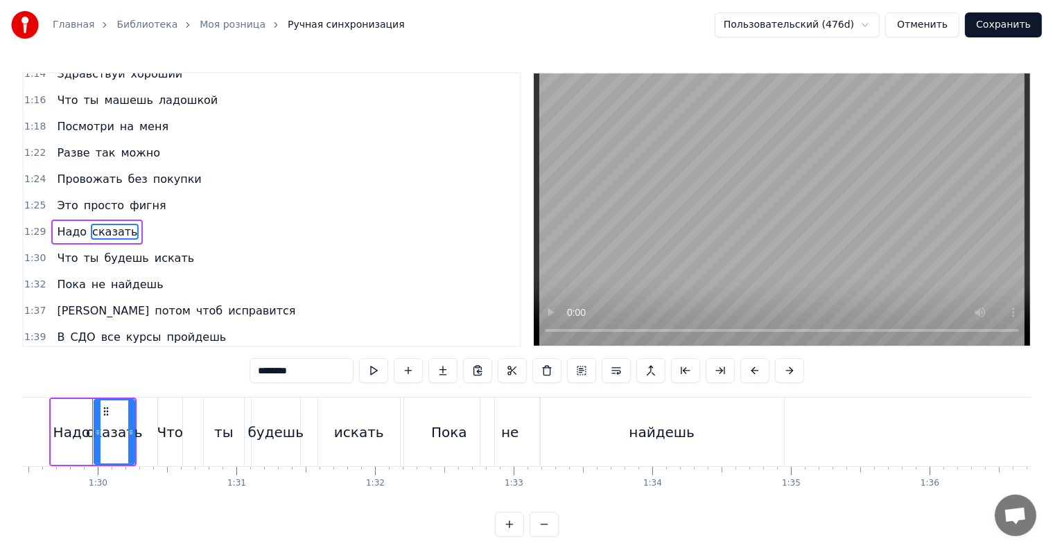
click at [421, 455] on div "Пока" at bounding box center [449, 432] width 90 height 69
type input "****"
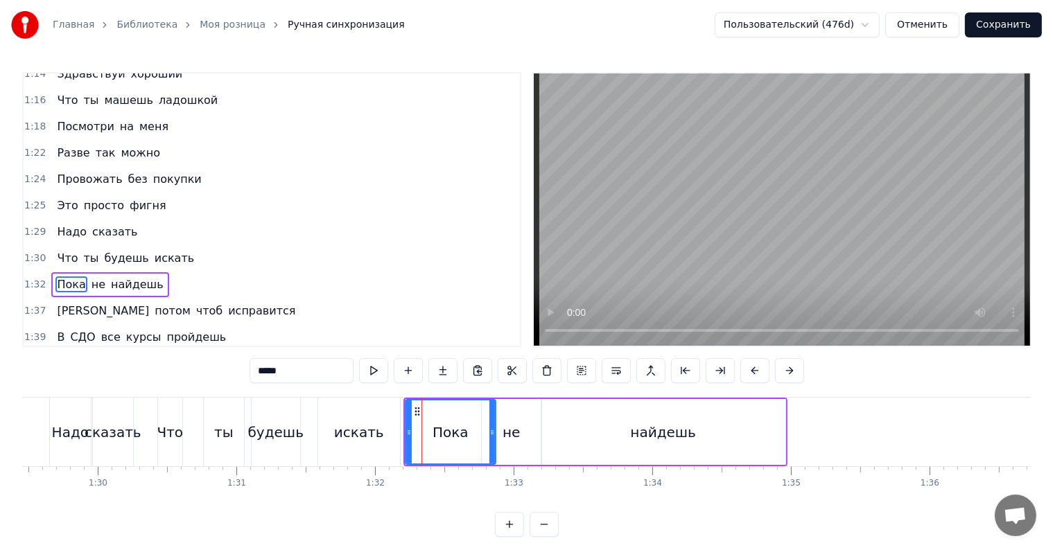
scroll to position [591, 0]
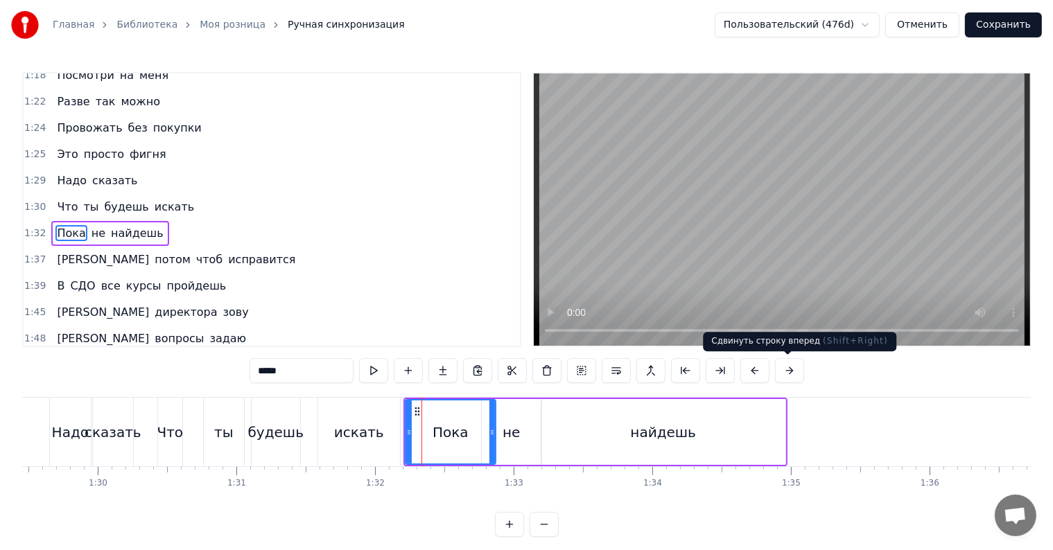
click at [786, 376] on button at bounding box center [789, 370] width 29 height 25
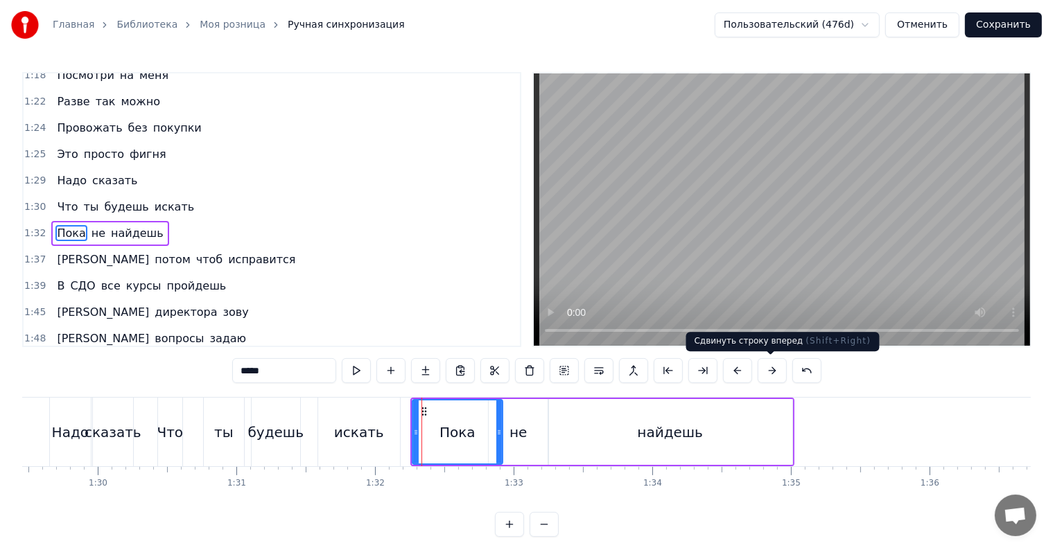
click at [769, 375] on button at bounding box center [772, 370] width 29 height 25
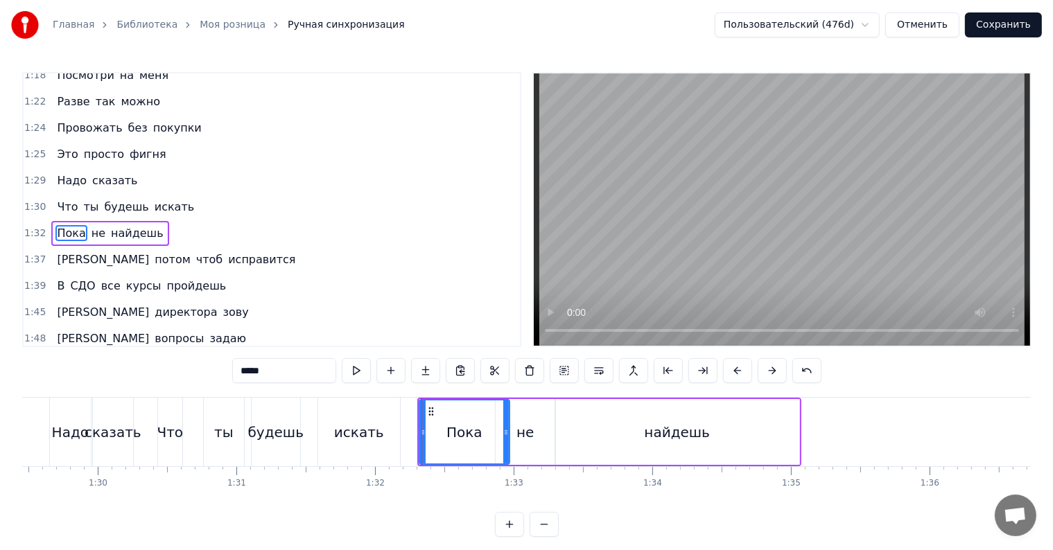
click at [769, 375] on button at bounding box center [772, 370] width 29 height 25
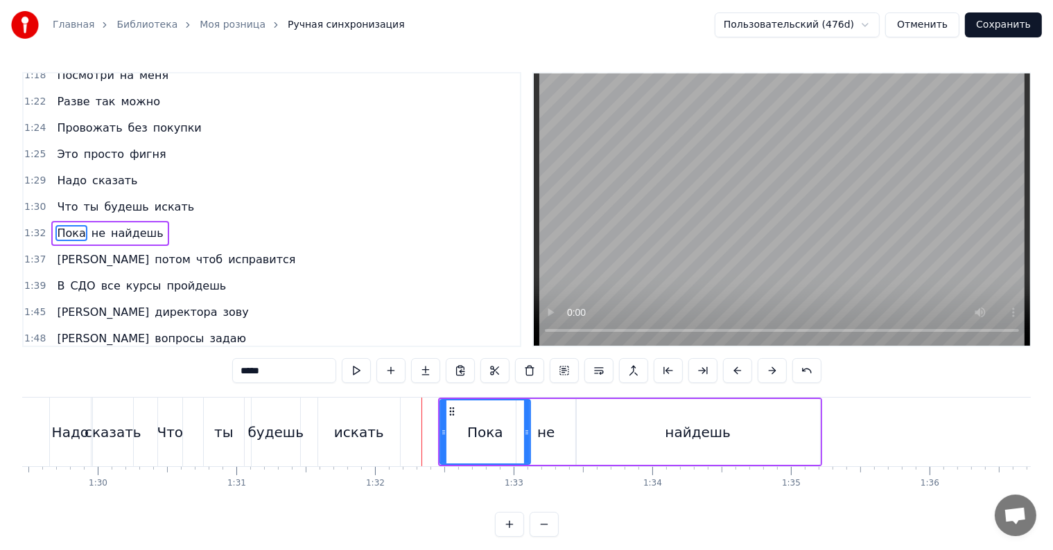
click at [769, 375] on button at bounding box center [772, 370] width 29 height 25
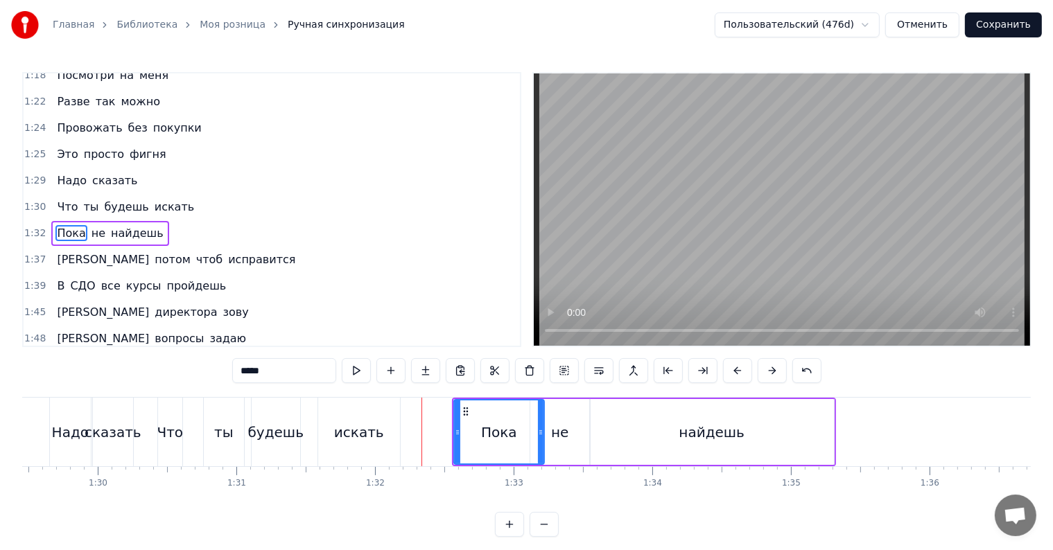
click at [769, 375] on button at bounding box center [772, 370] width 29 height 25
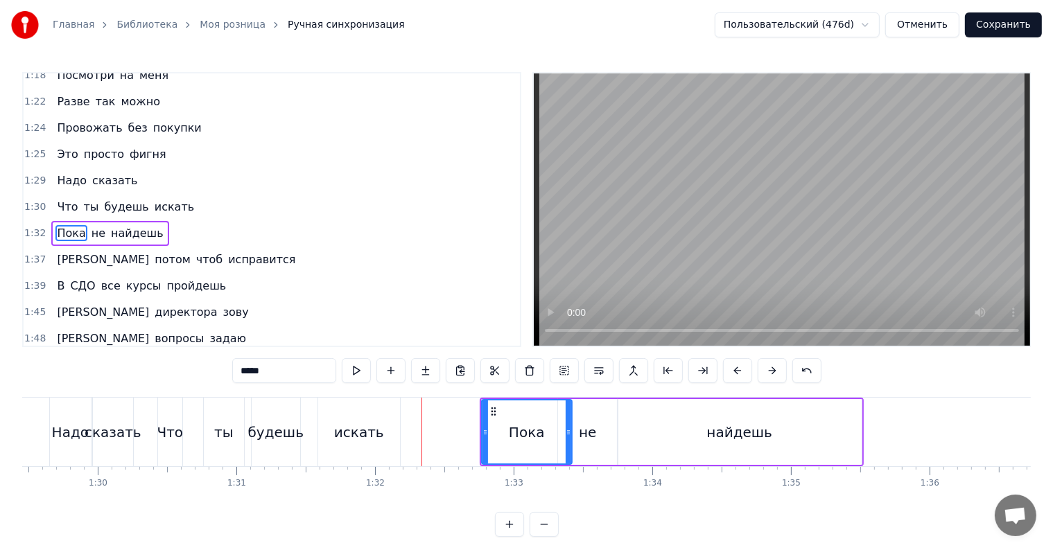
click at [769, 375] on button at bounding box center [772, 370] width 29 height 25
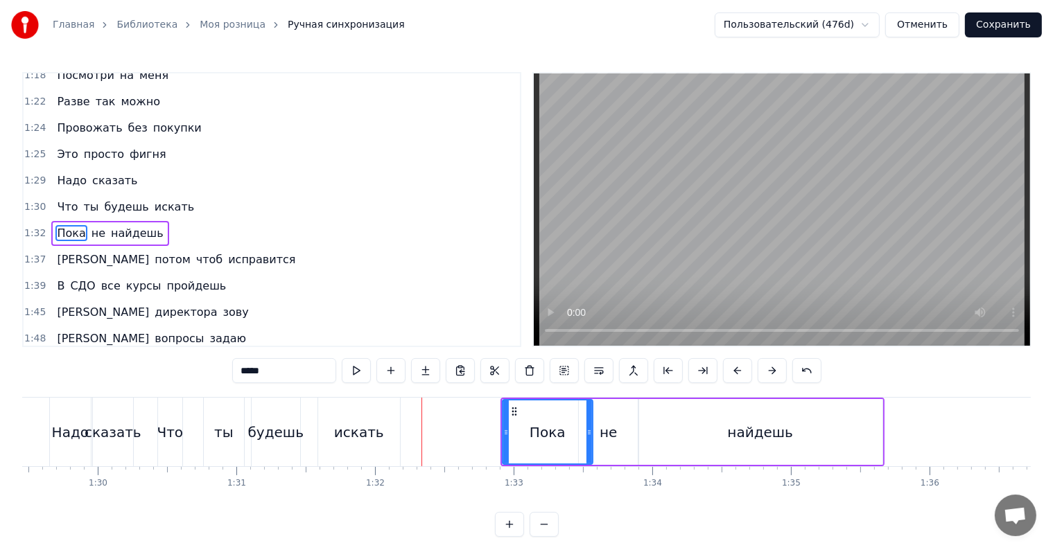
click at [769, 375] on button at bounding box center [772, 370] width 29 height 25
click at [998, 32] on button "Сохранить" at bounding box center [1003, 24] width 77 height 25
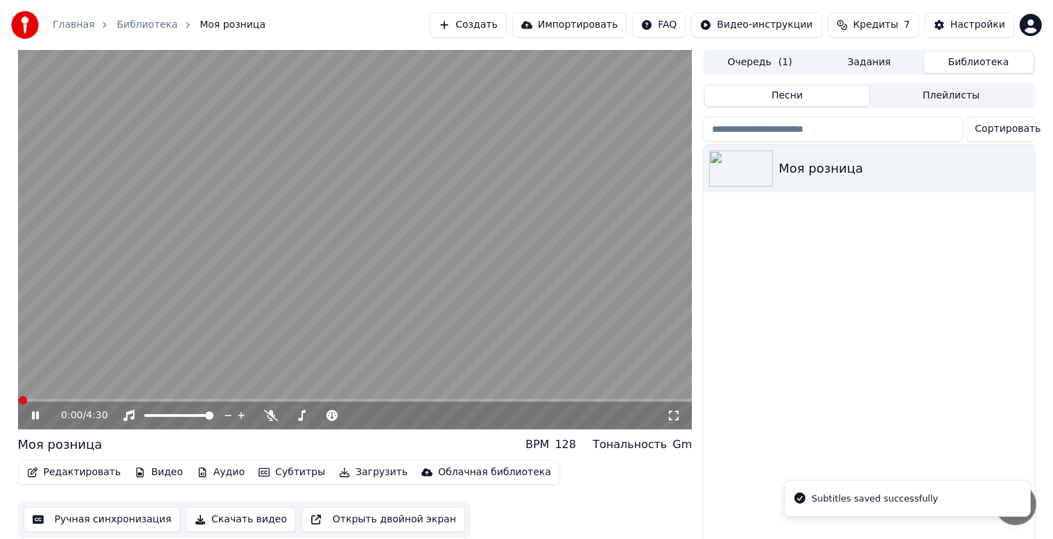
click at [100, 399] on span at bounding box center [355, 400] width 674 height 3
click at [124, 399] on span at bounding box center [355, 400] width 674 height 3
click at [149, 399] on span at bounding box center [355, 400] width 674 height 3
click at [173, 400] on span at bounding box center [355, 400] width 674 height 3
click at [204, 396] on video at bounding box center [355, 239] width 674 height 379
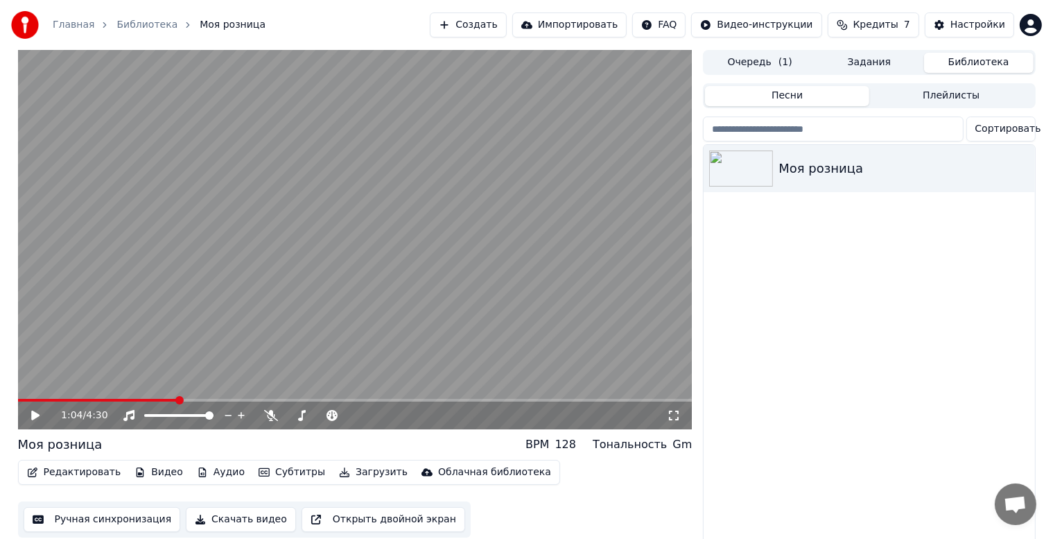
click at [202, 401] on span at bounding box center [355, 400] width 674 height 3
click at [214, 339] on video at bounding box center [355, 239] width 674 height 379
click at [347, 358] on video at bounding box center [355, 239] width 674 height 379
click at [395, 359] on video at bounding box center [355, 239] width 674 height 379
click at [434, 279] on video at bounding box center [355, 239] width 674 height 379
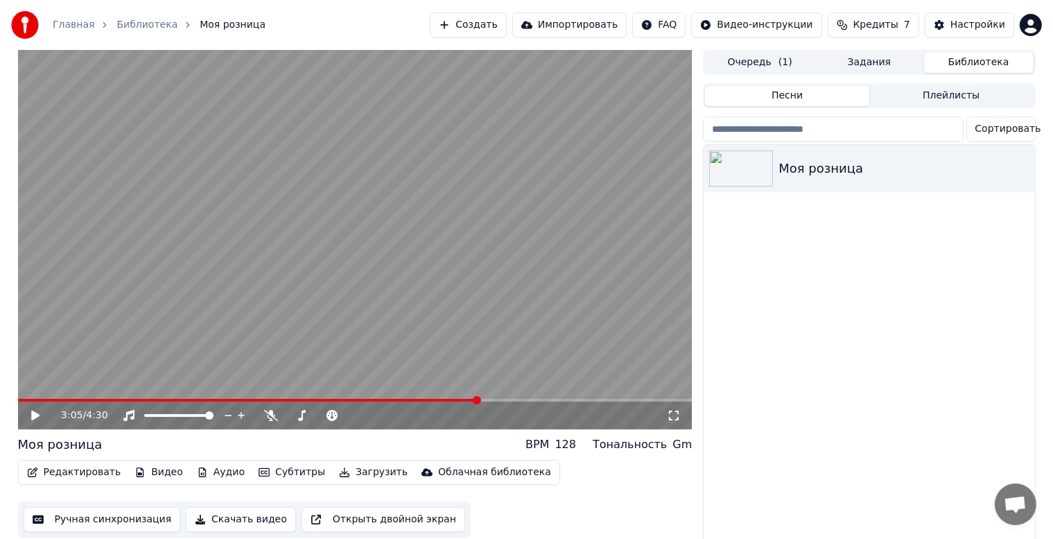
click at [238, 515] on button "Скачать видео" at bounding box center [241, 519] width 110 height 25
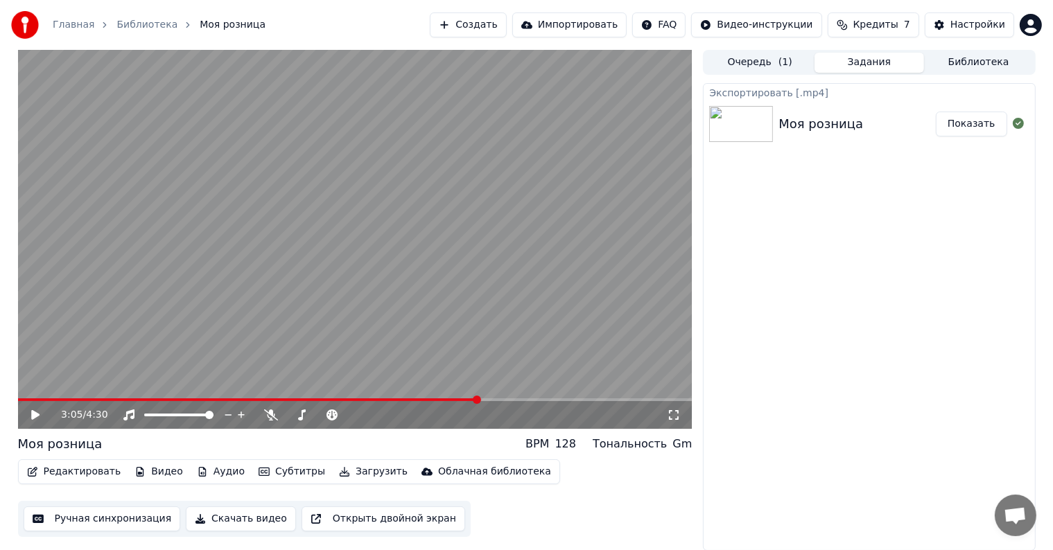
click at [979, 125] on button "Показать" at bounding box center [971, 124] width 71 height 25
